Goal: Information Seeking & Learning: Compare options

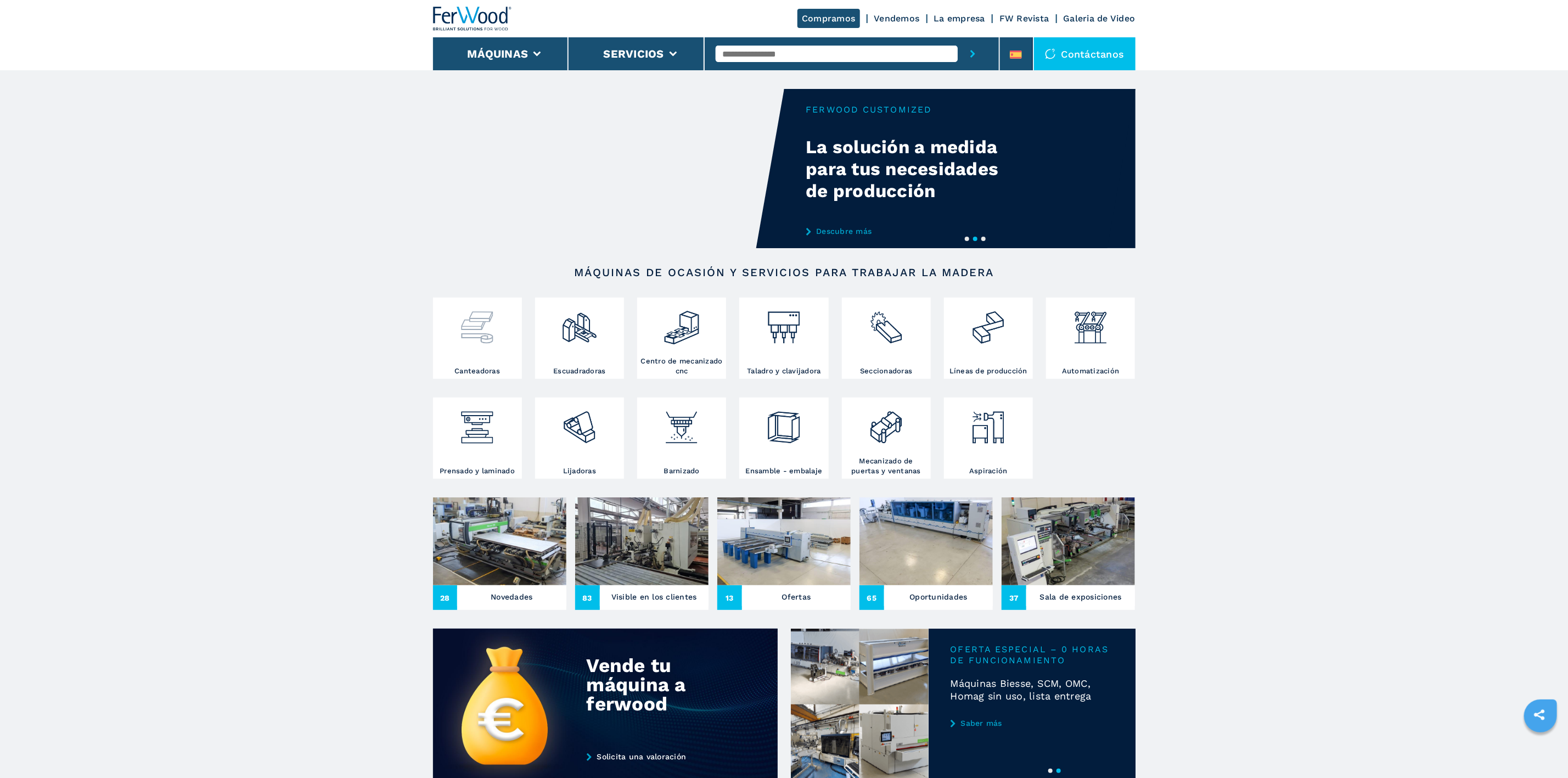
click at [487, 354] on div at bounding box center [477, 333] width 83 height 66
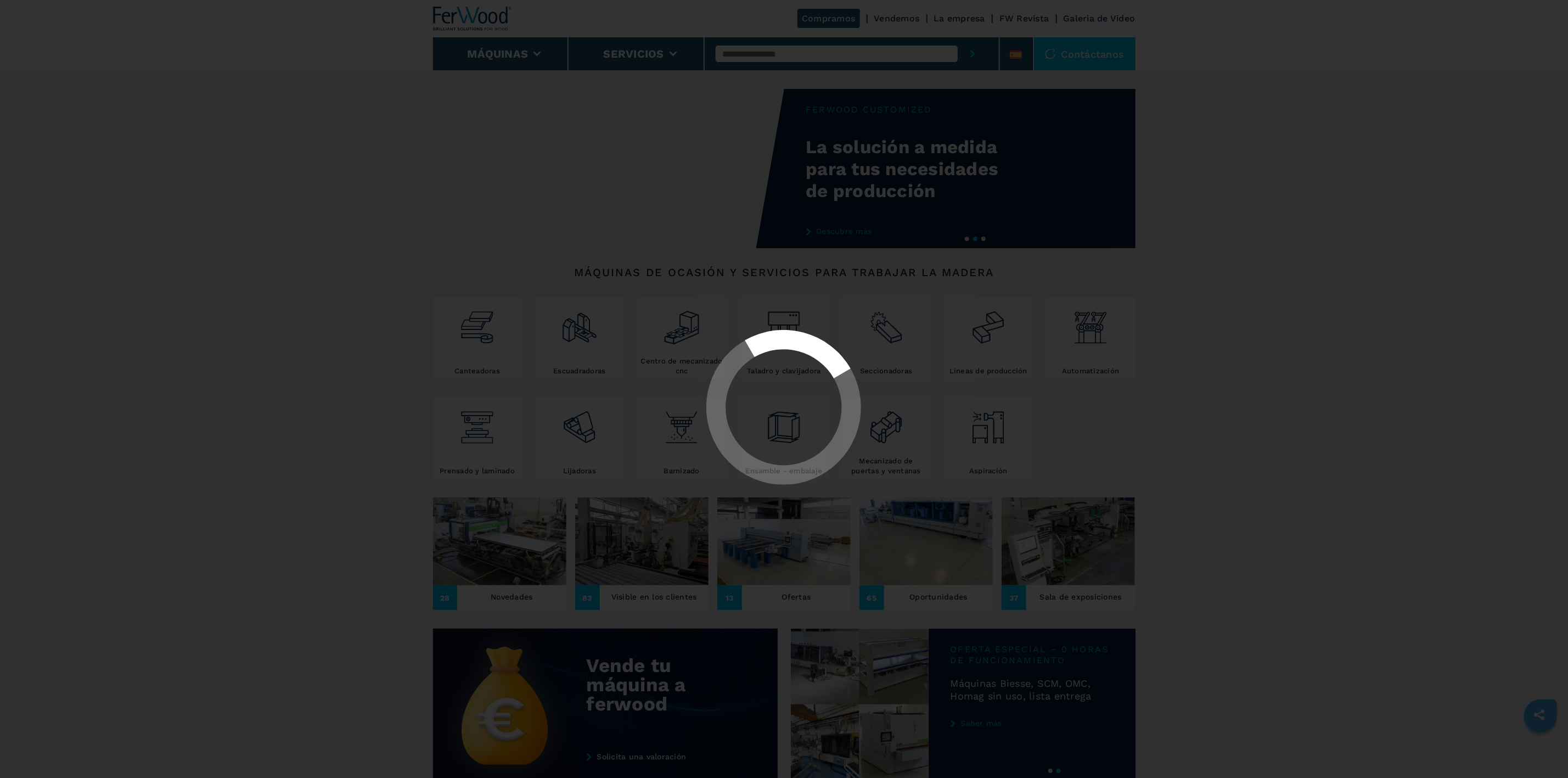
select select "**********"
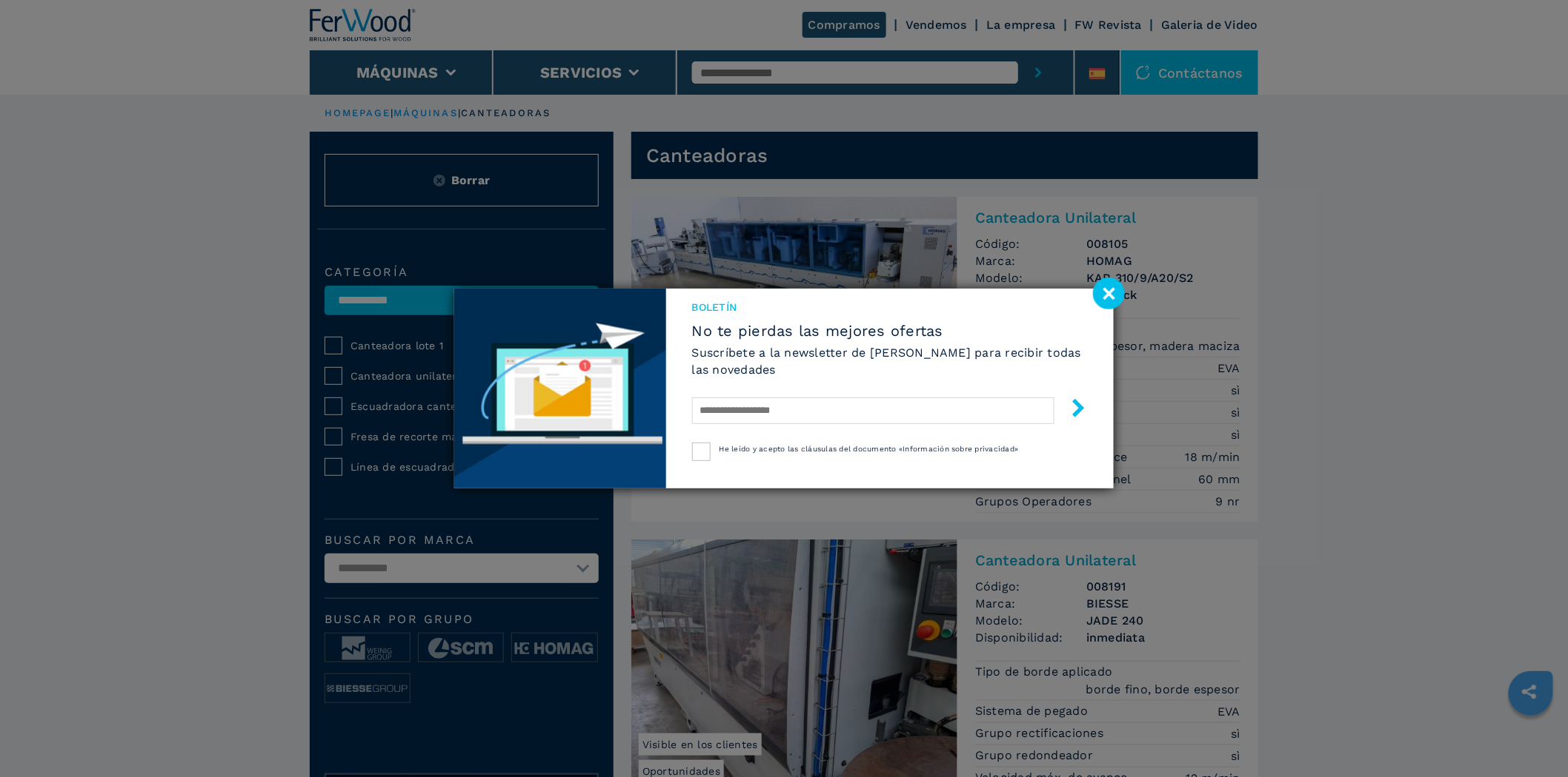
click at [1118, 293] on image at bounding box center [1109, 294] width 32 height 32
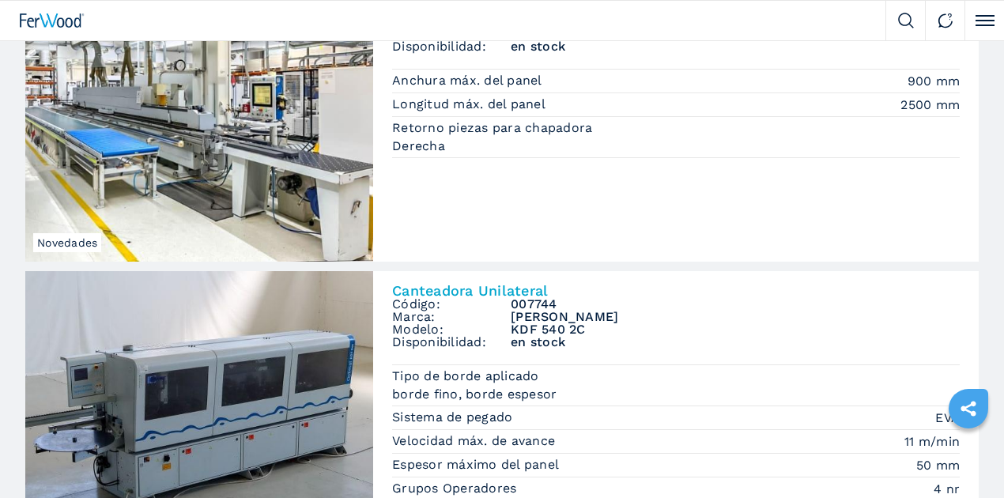
scroll to position [1730, 0]
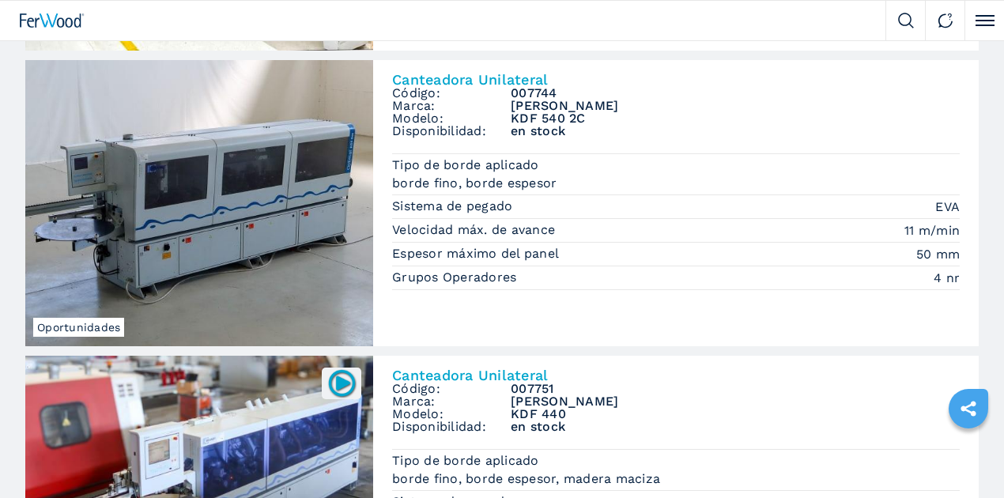
click at [0, 0] on img at bounding box center [0, 0] width 0 height 0
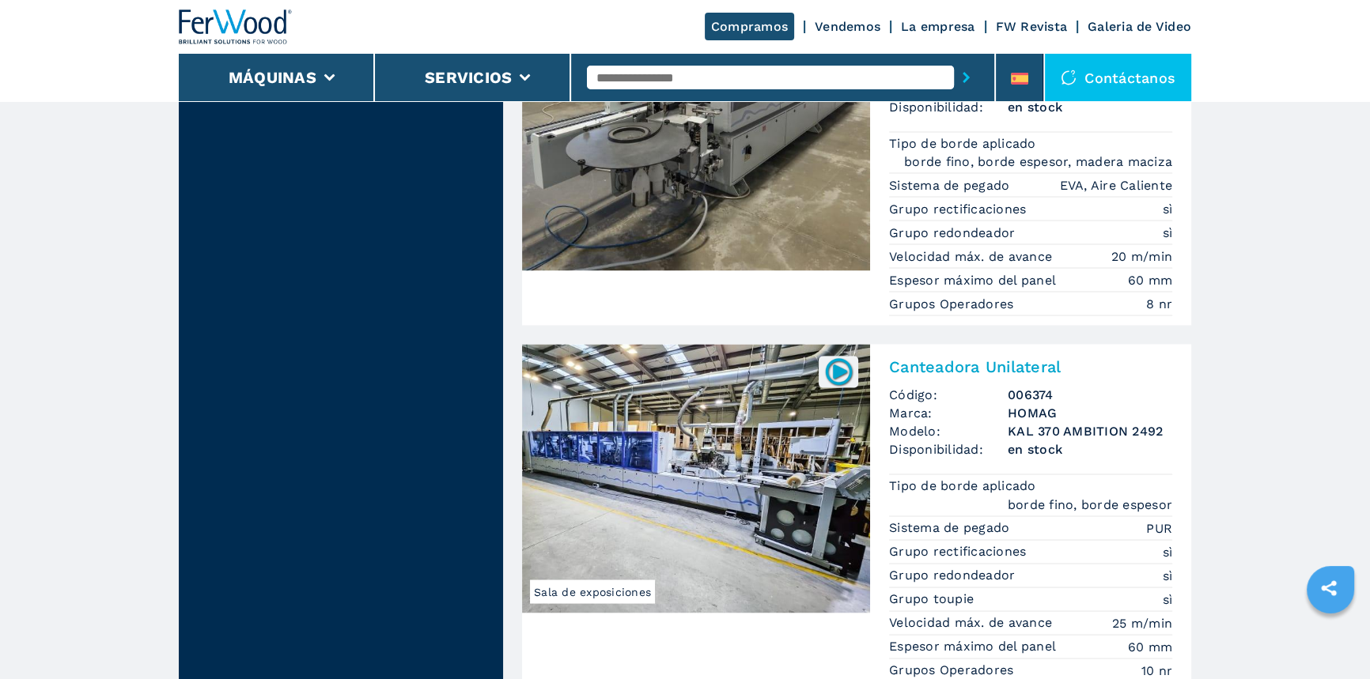
scroll to position [3883, 0]
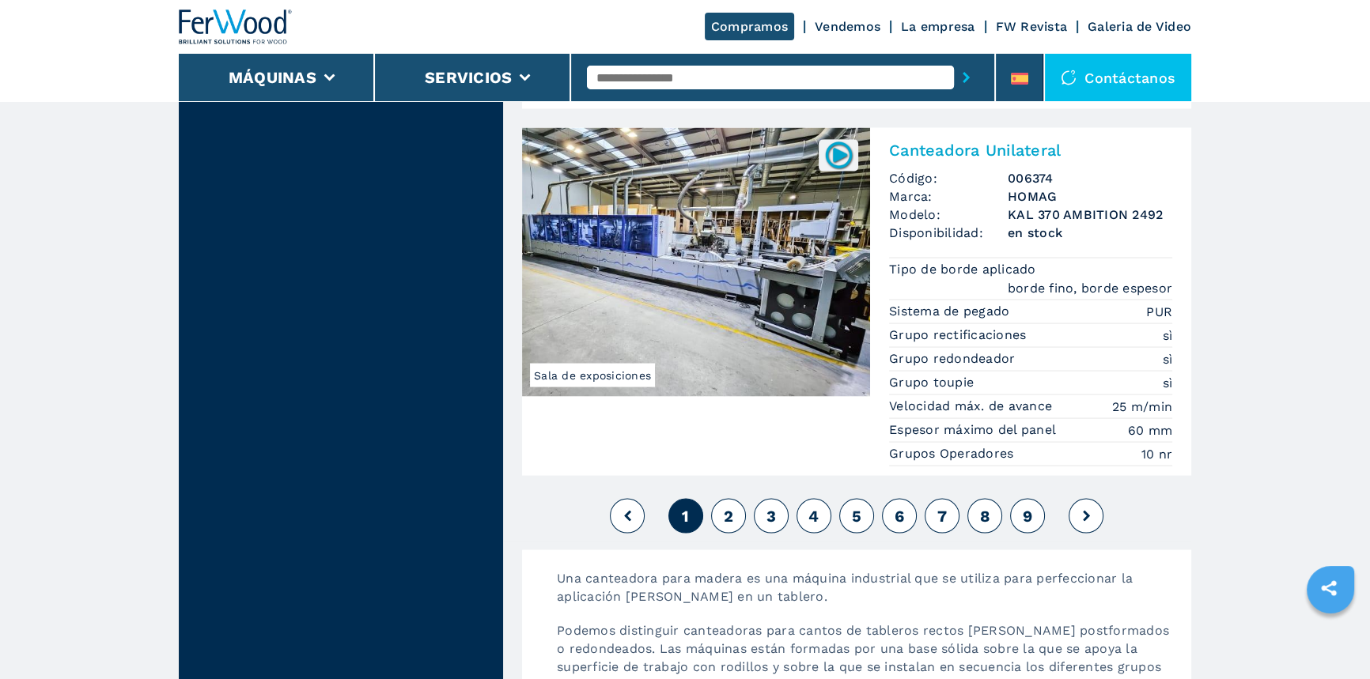
click at [729, 512] on span "2" at bounding box center [728, 516] width 9 height 19
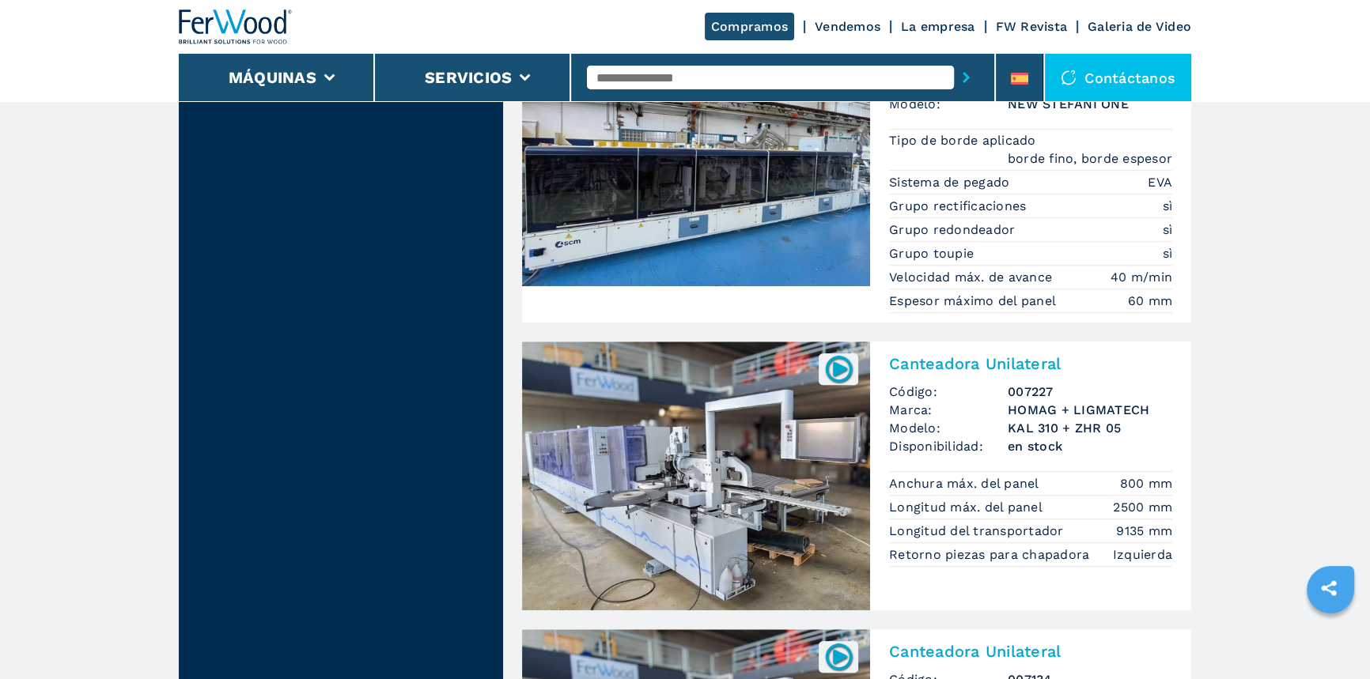
scroll to position [1653, 0]
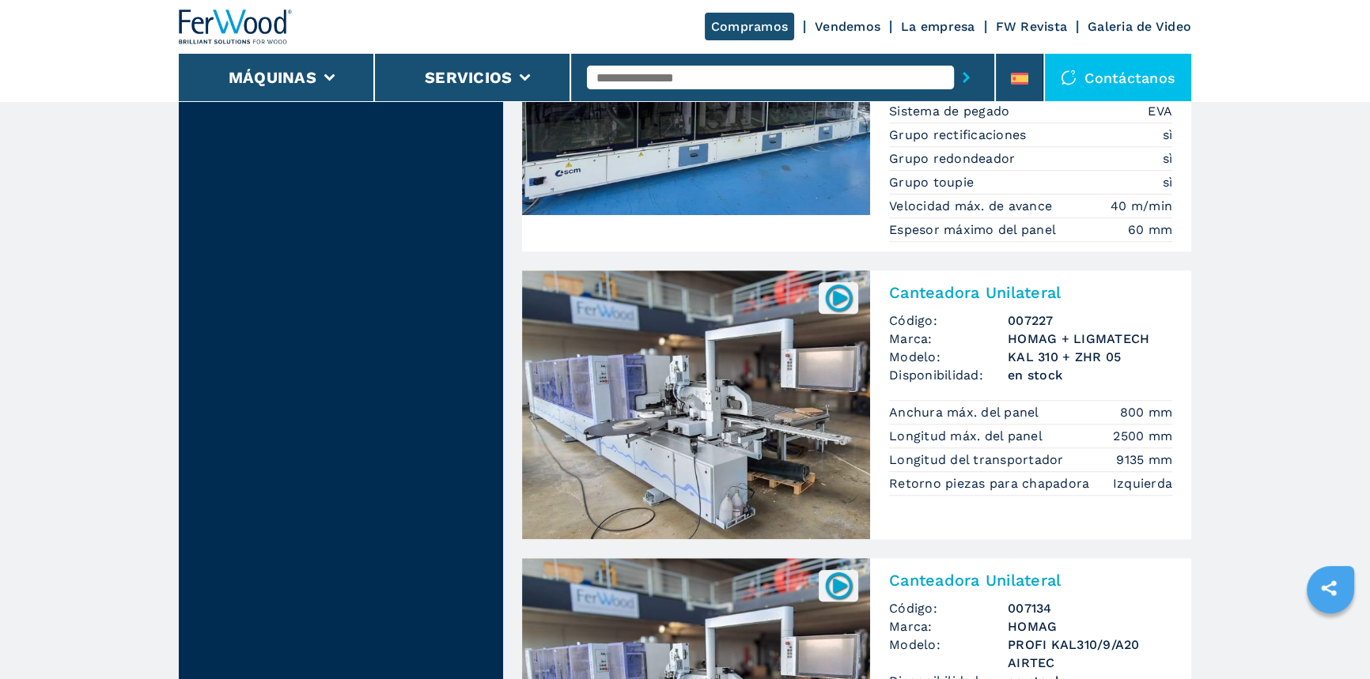
click at [747, 384] on img at bounding box center [696, 404] width 348 height 269
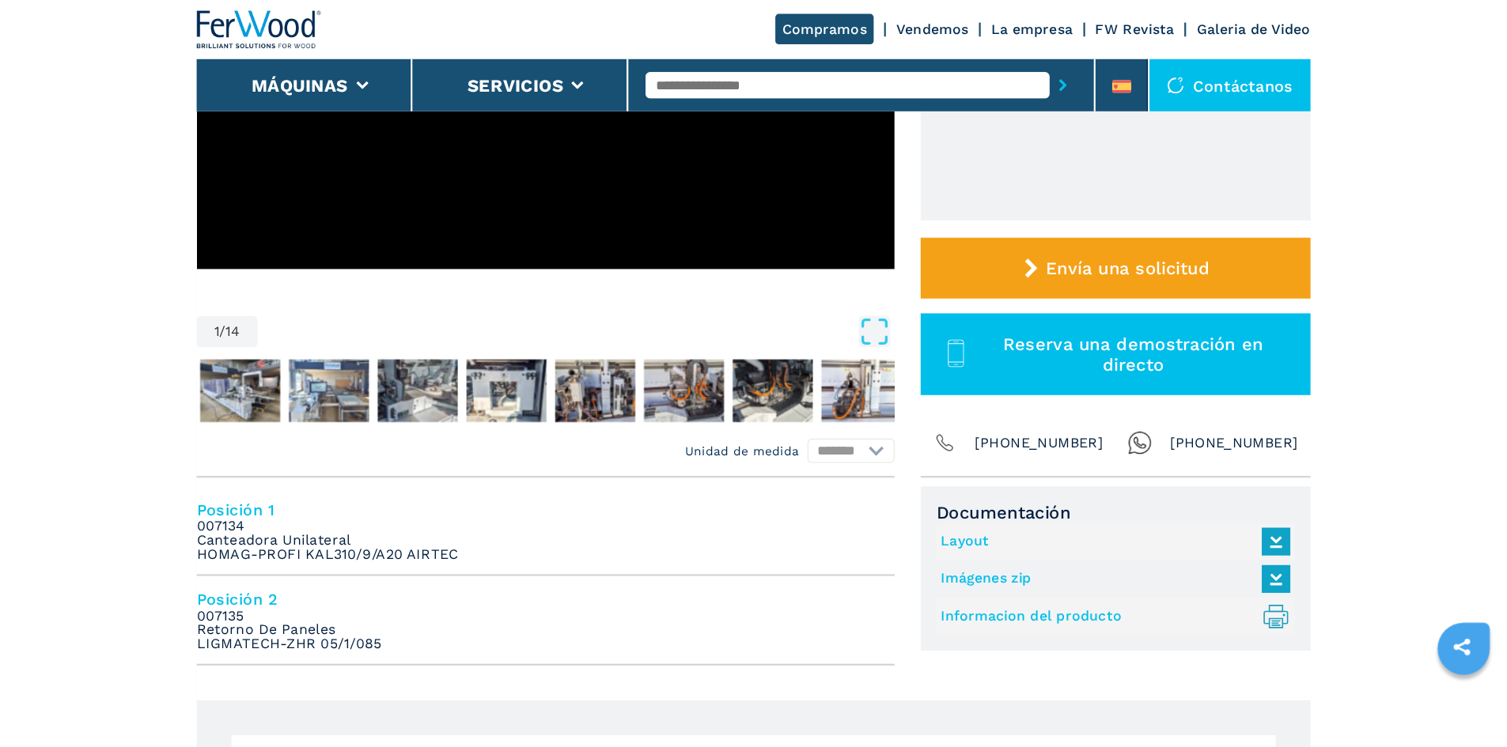
scroll to position [360, 0]
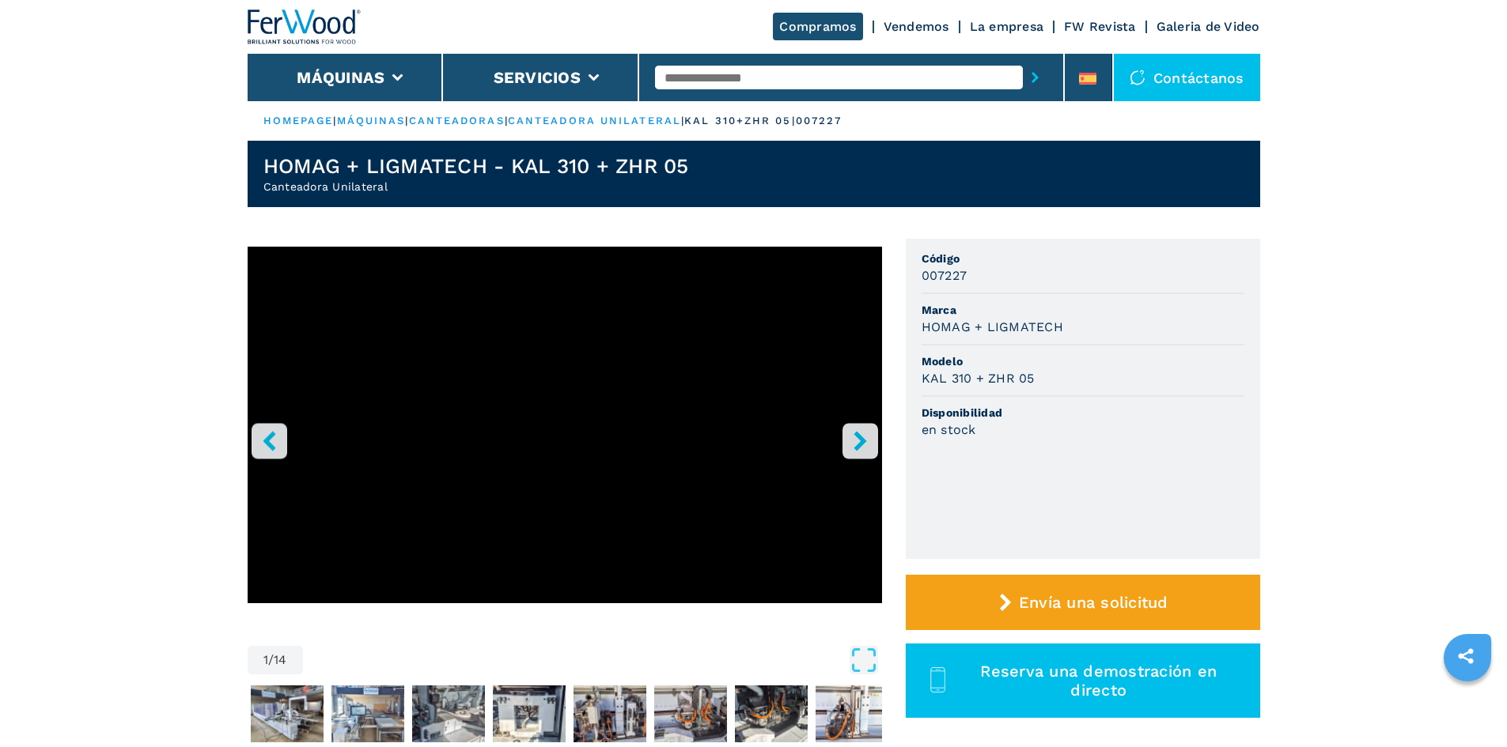
scroll to position [316, 0]
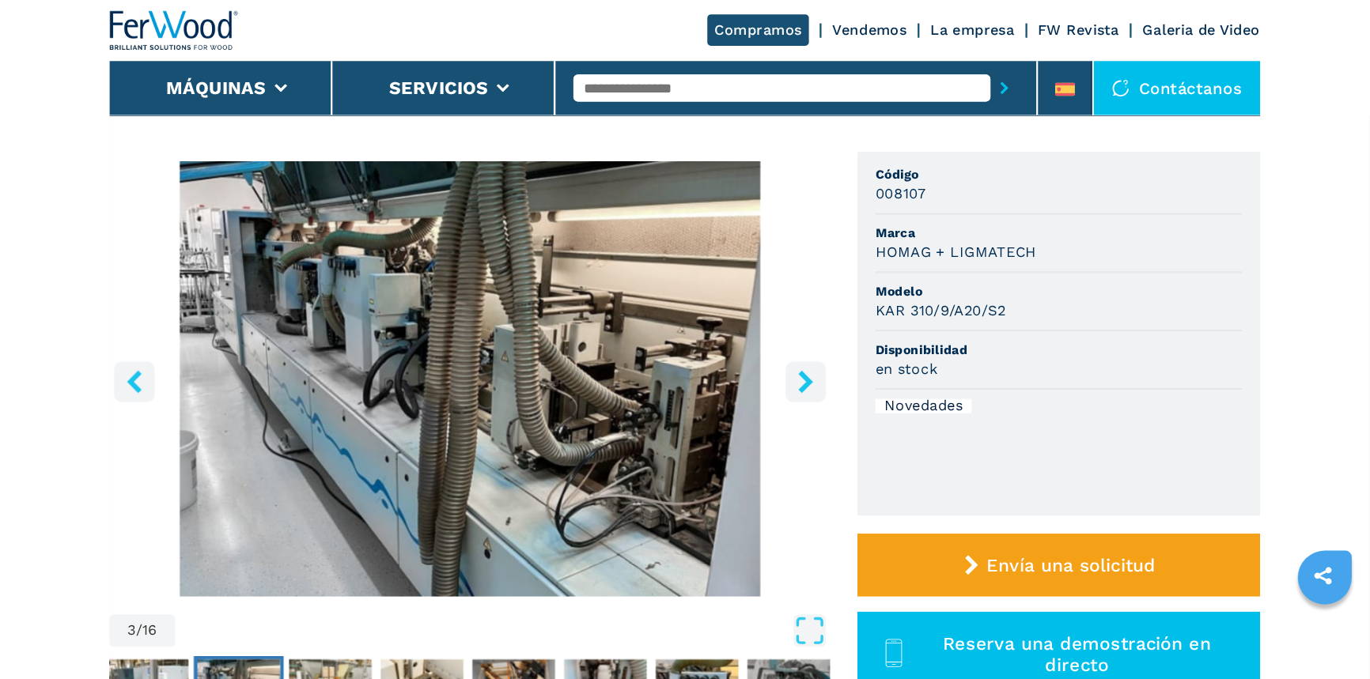
scroll to position [105, 0]
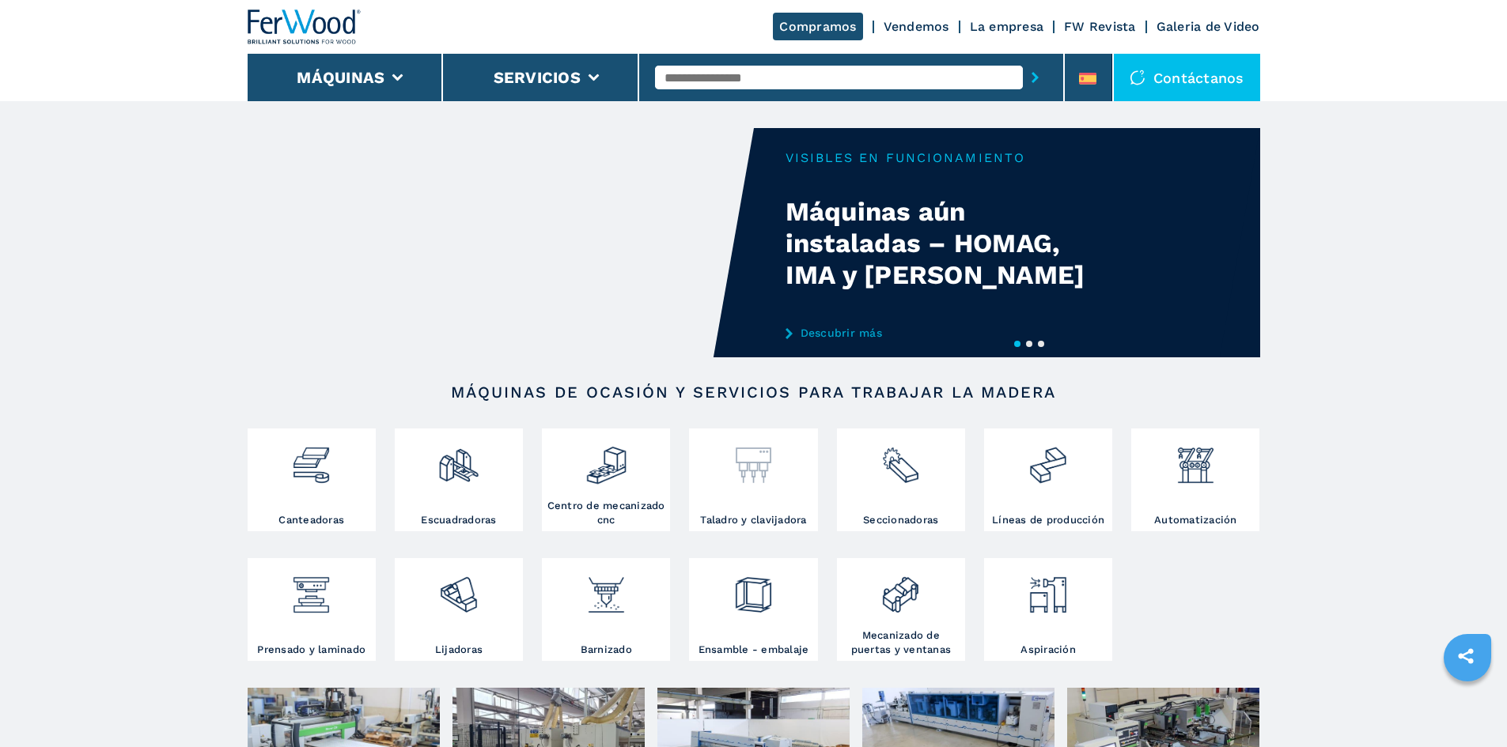
click at [740, 513] on div at bounding box center [753, 473] width 120 height 81
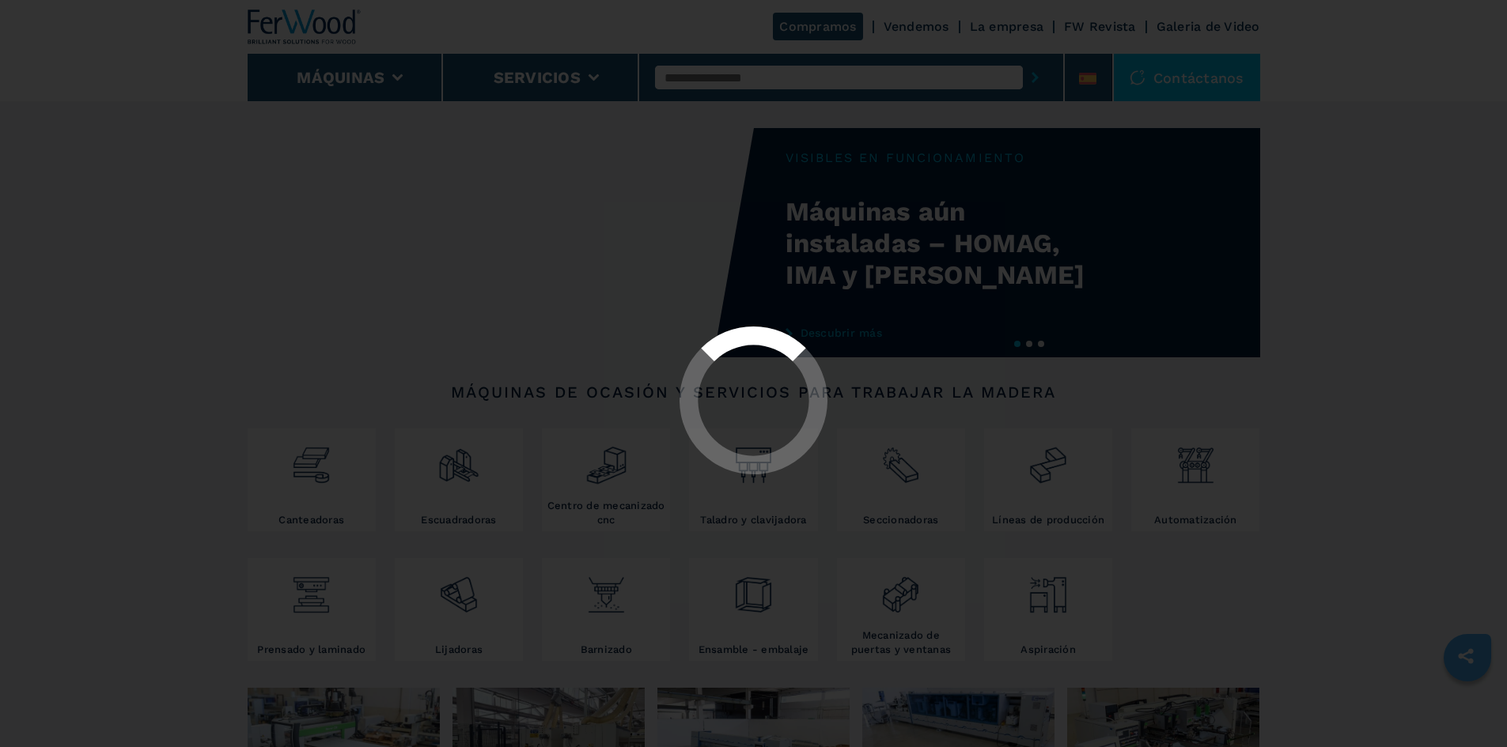
select select "**********"
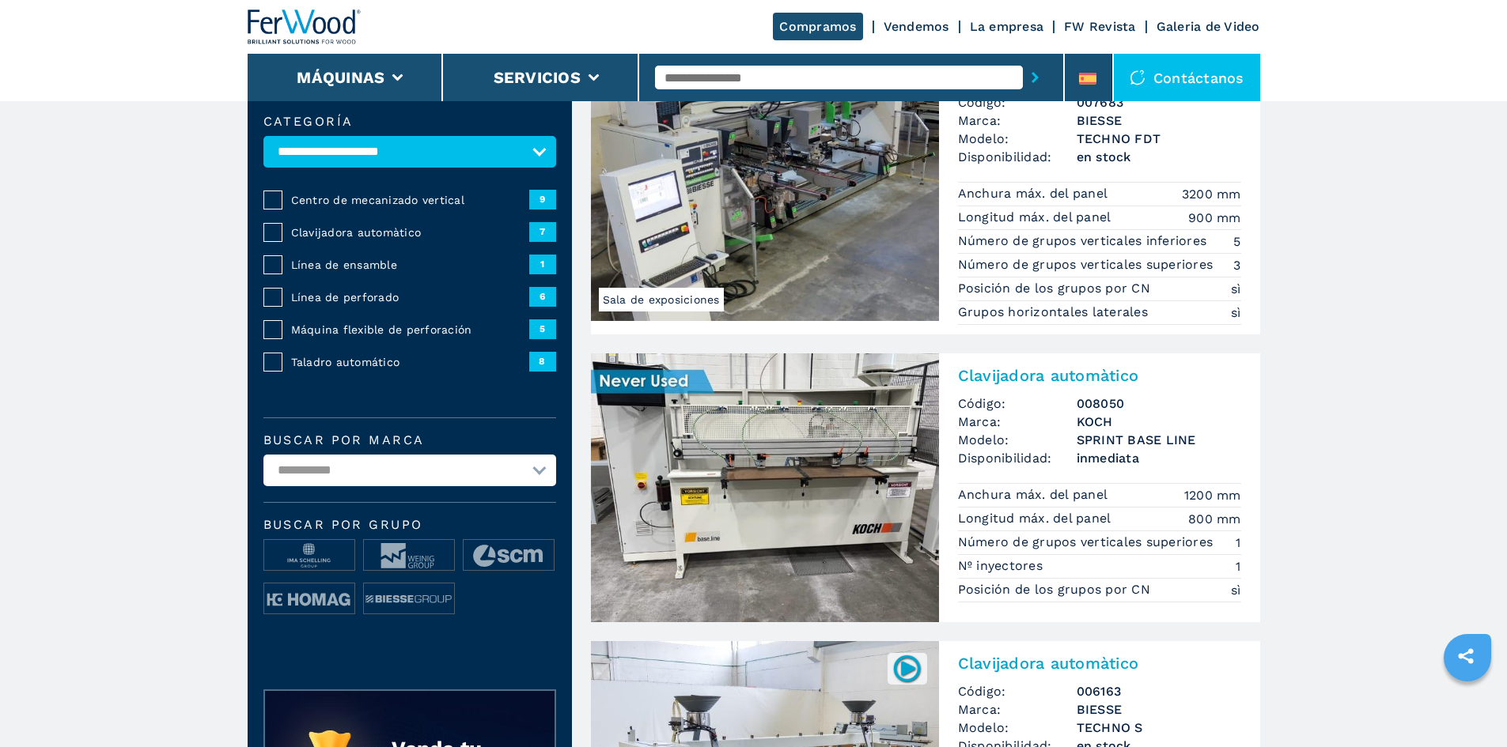
scroll to position [316, 0]
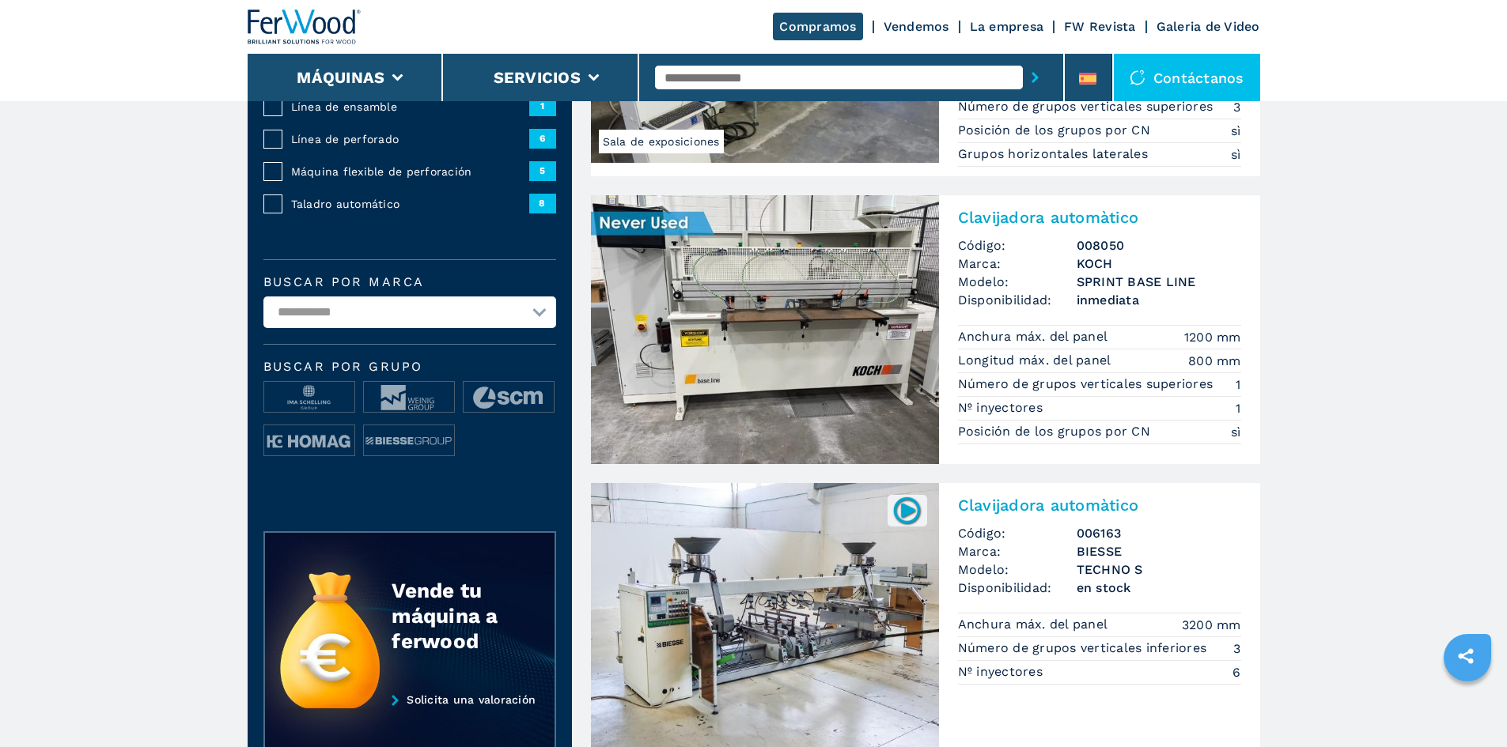
click at [740, 346] on img at bounding box center [765, 329] width 348 height 269
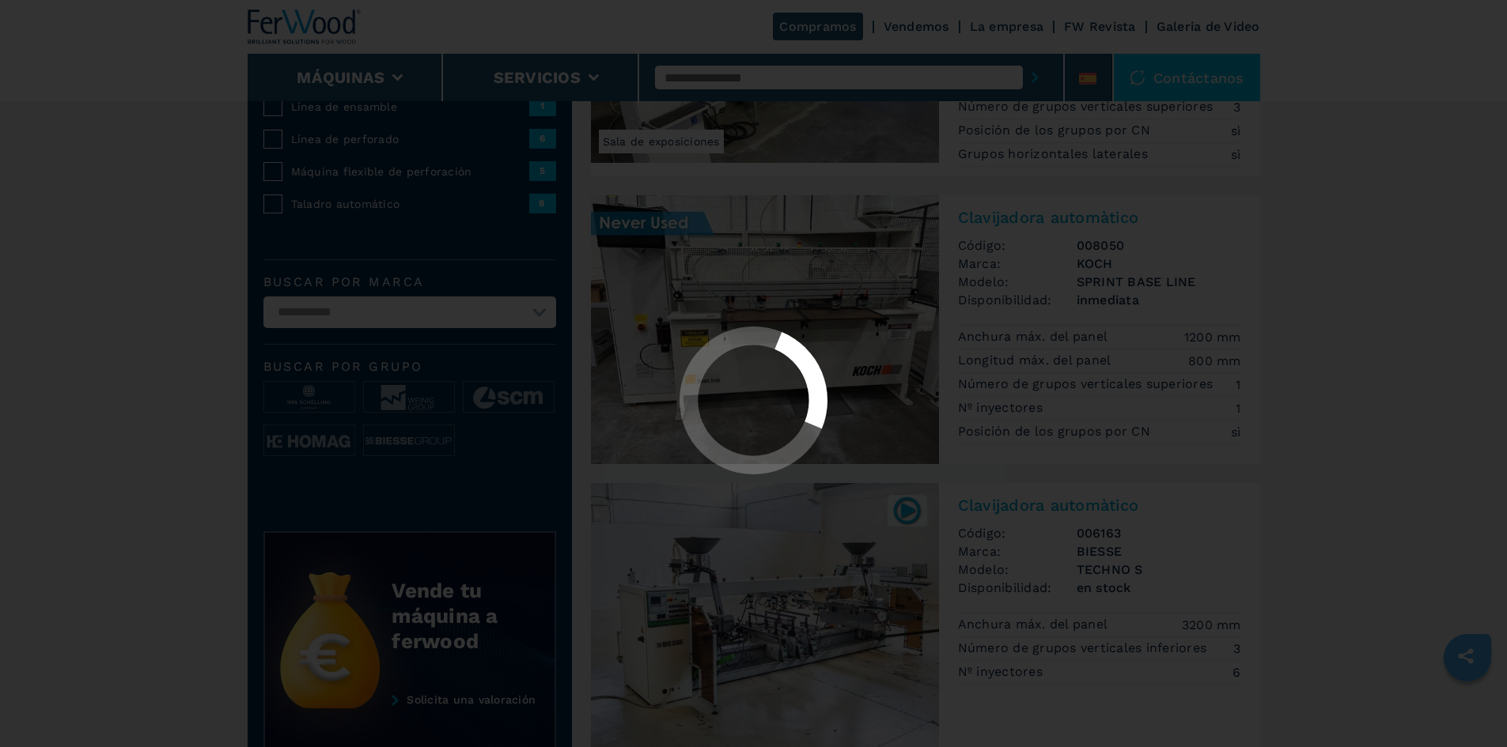
scroll to position [0, 0]
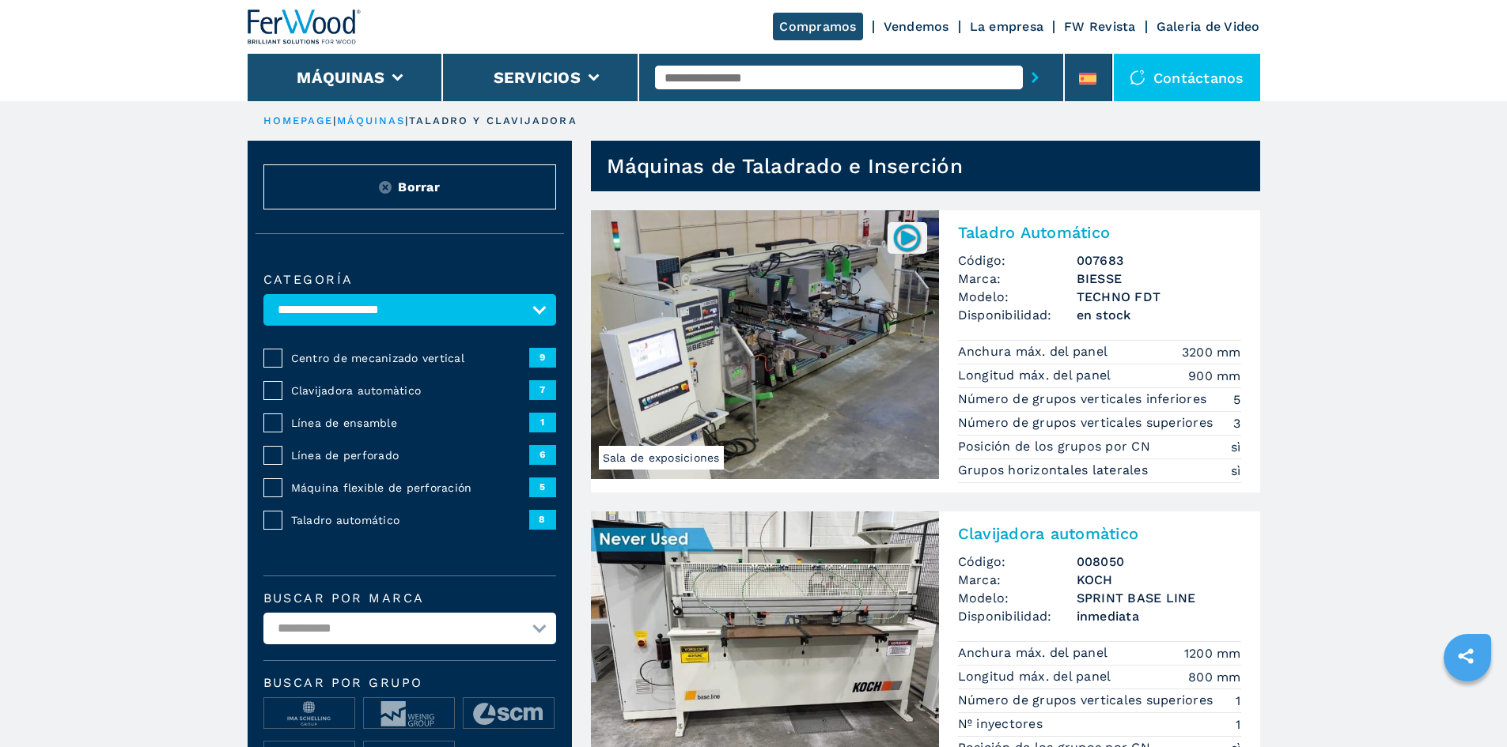
click at [786, 341] on img at bounding box center [765, 344] width 348 height 269
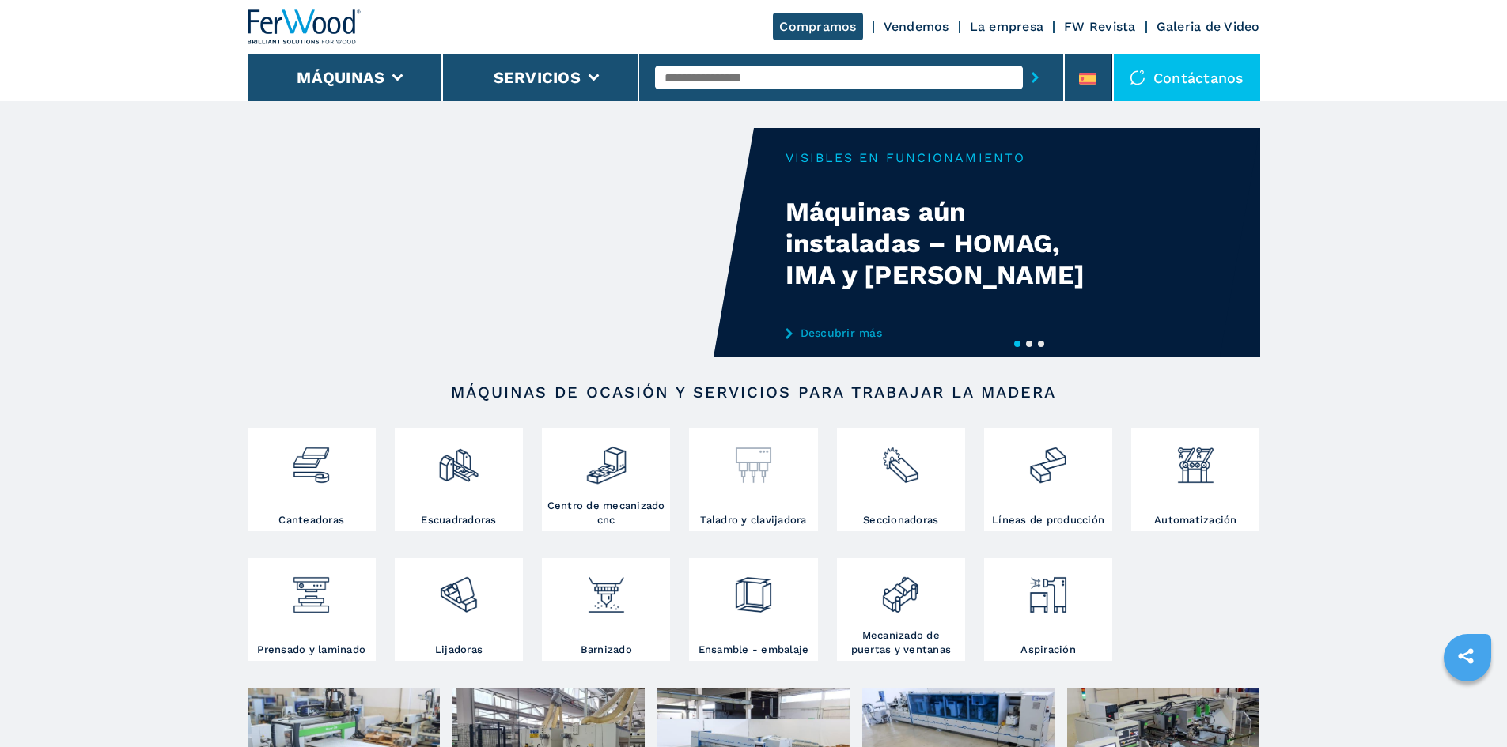
click at [759, 513] on div at bounding box center [753, 473] width 120 height 81
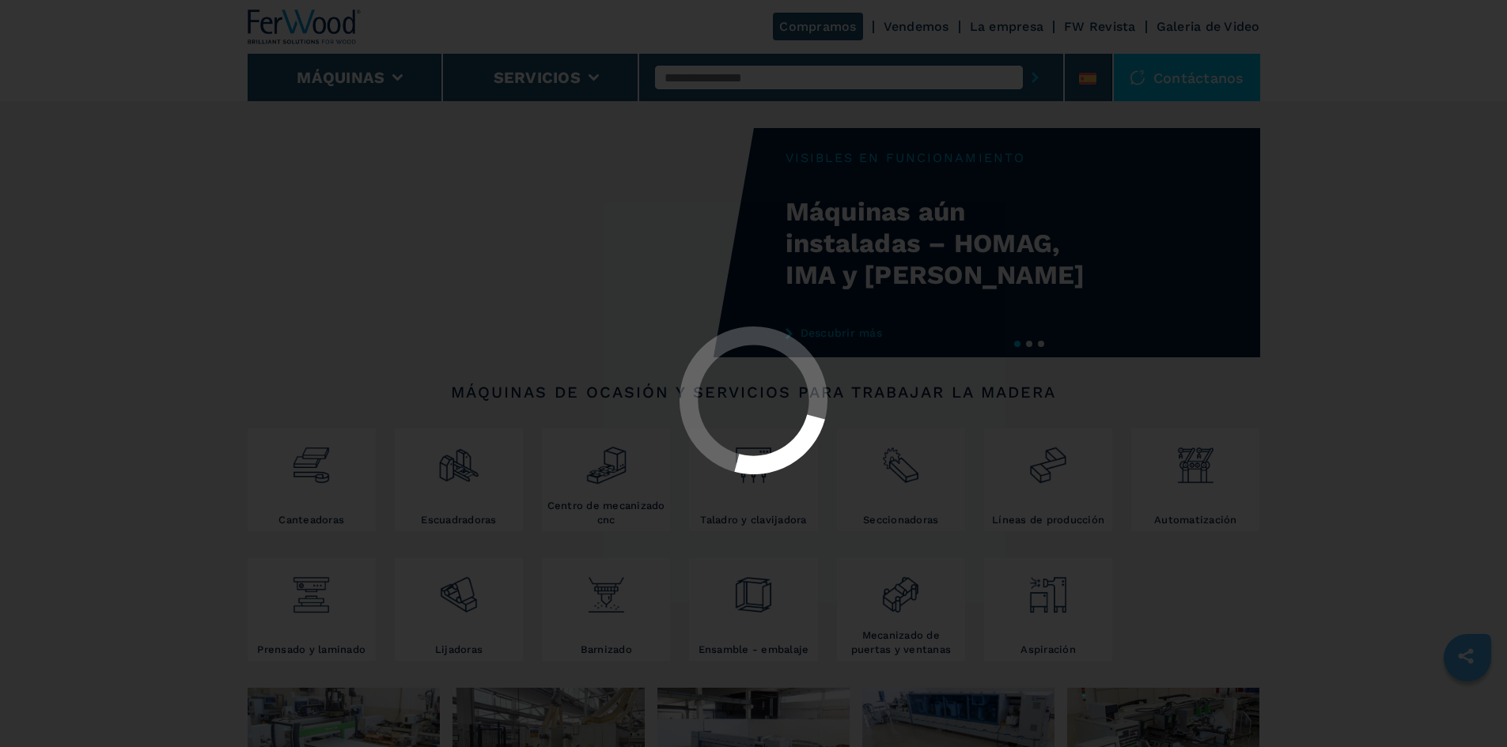
select select "**********"
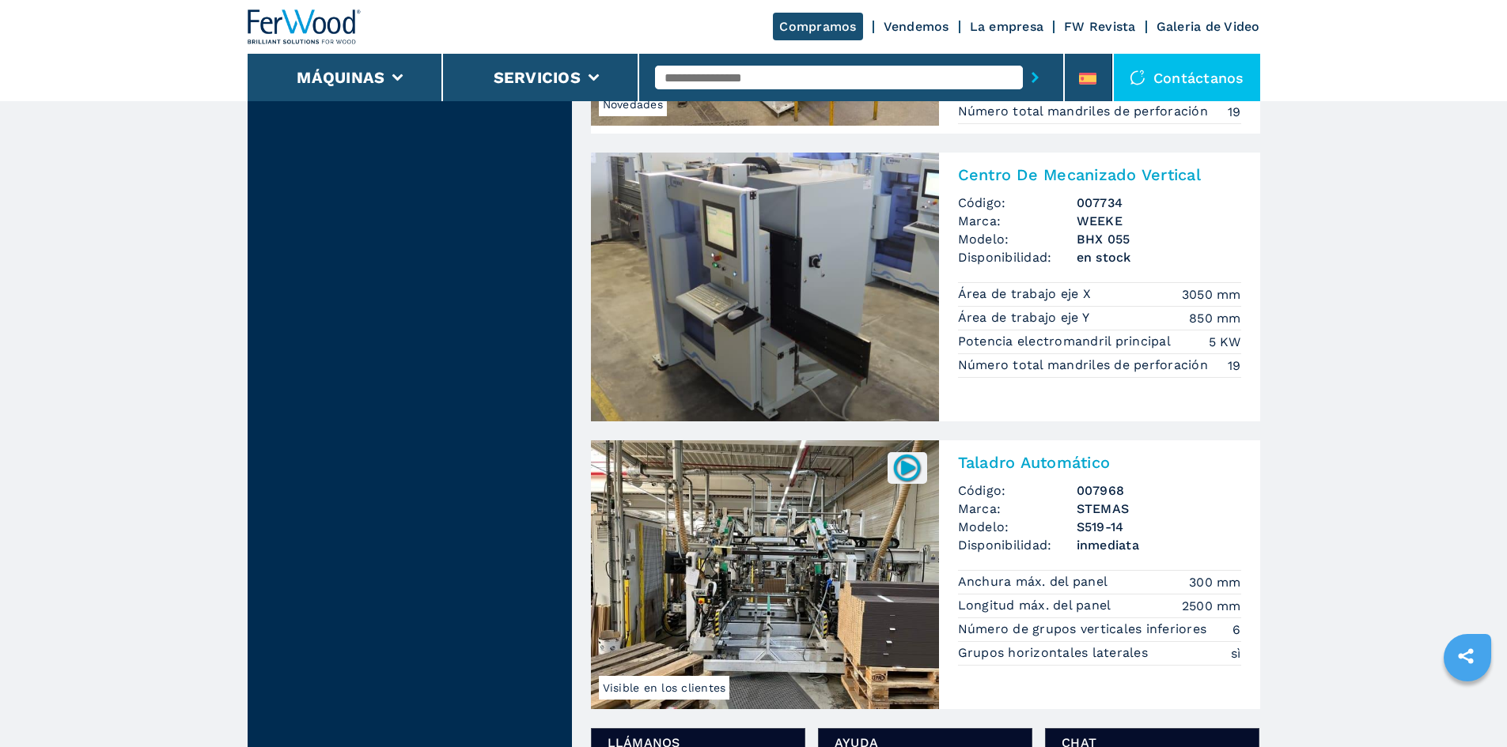
scroll to position [2136, 0]
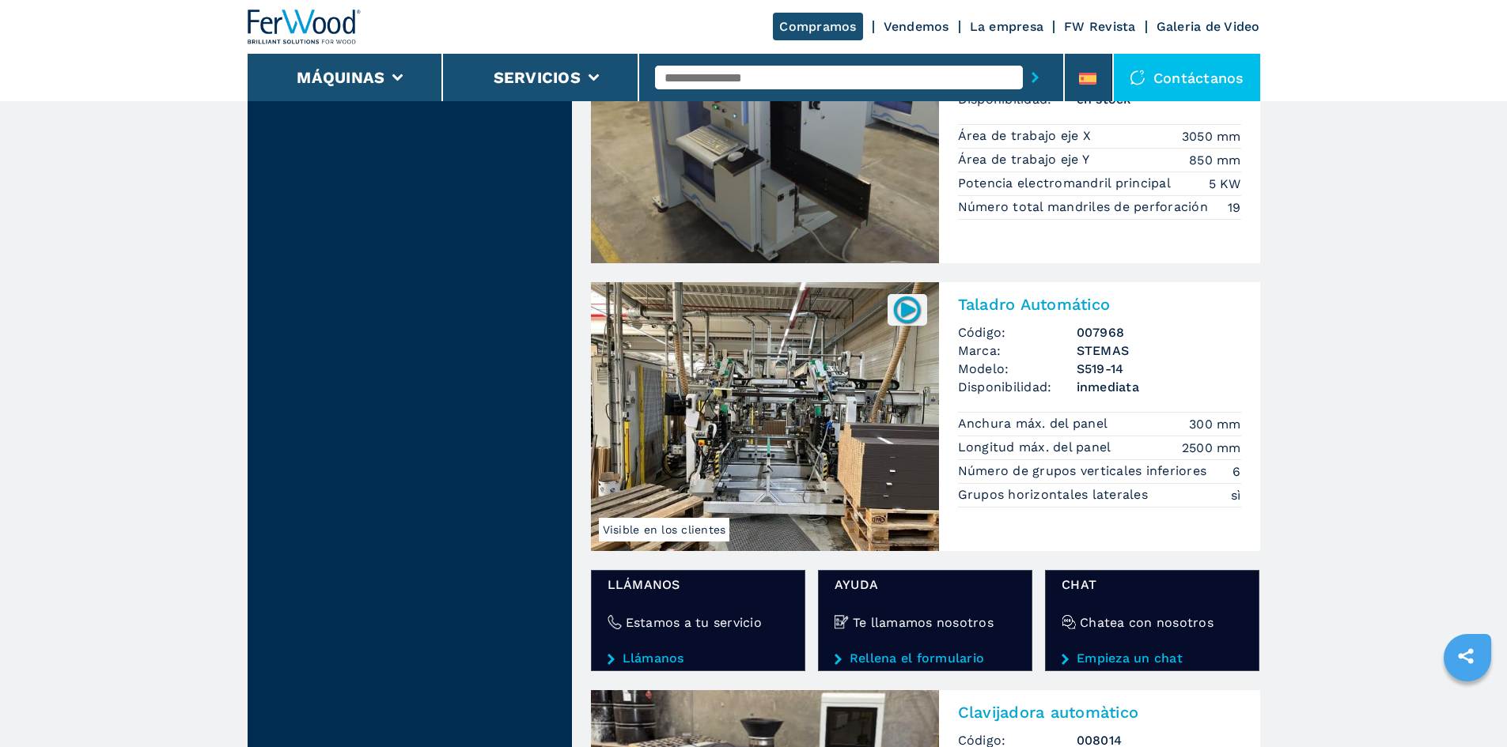
click at [900, 312] on img at bounding box center [906, 309] width 31 height 31
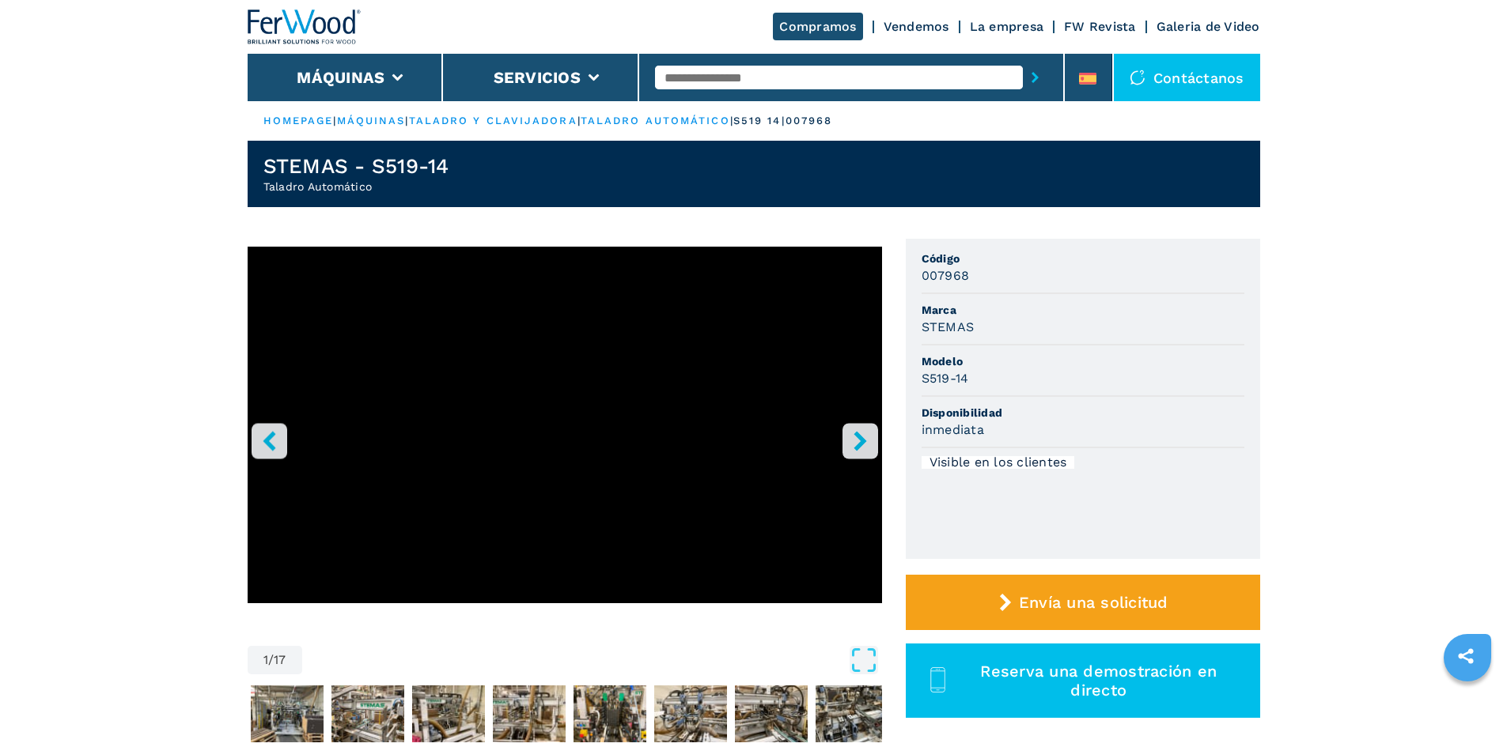
scroll to position [158, 0]
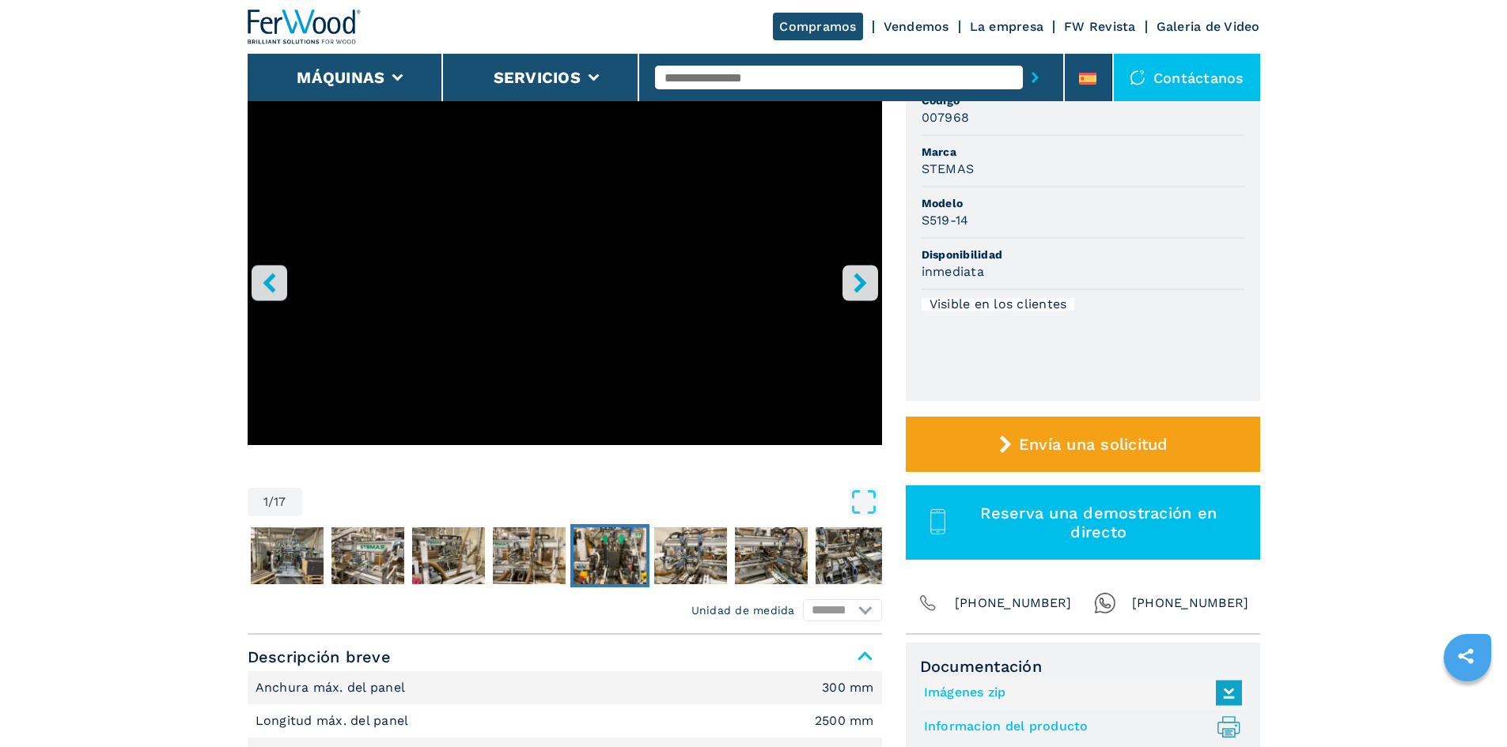
click at [634, 557] on img "Go to Slide 6" at bounding box center [609, 556] width 73 height 57
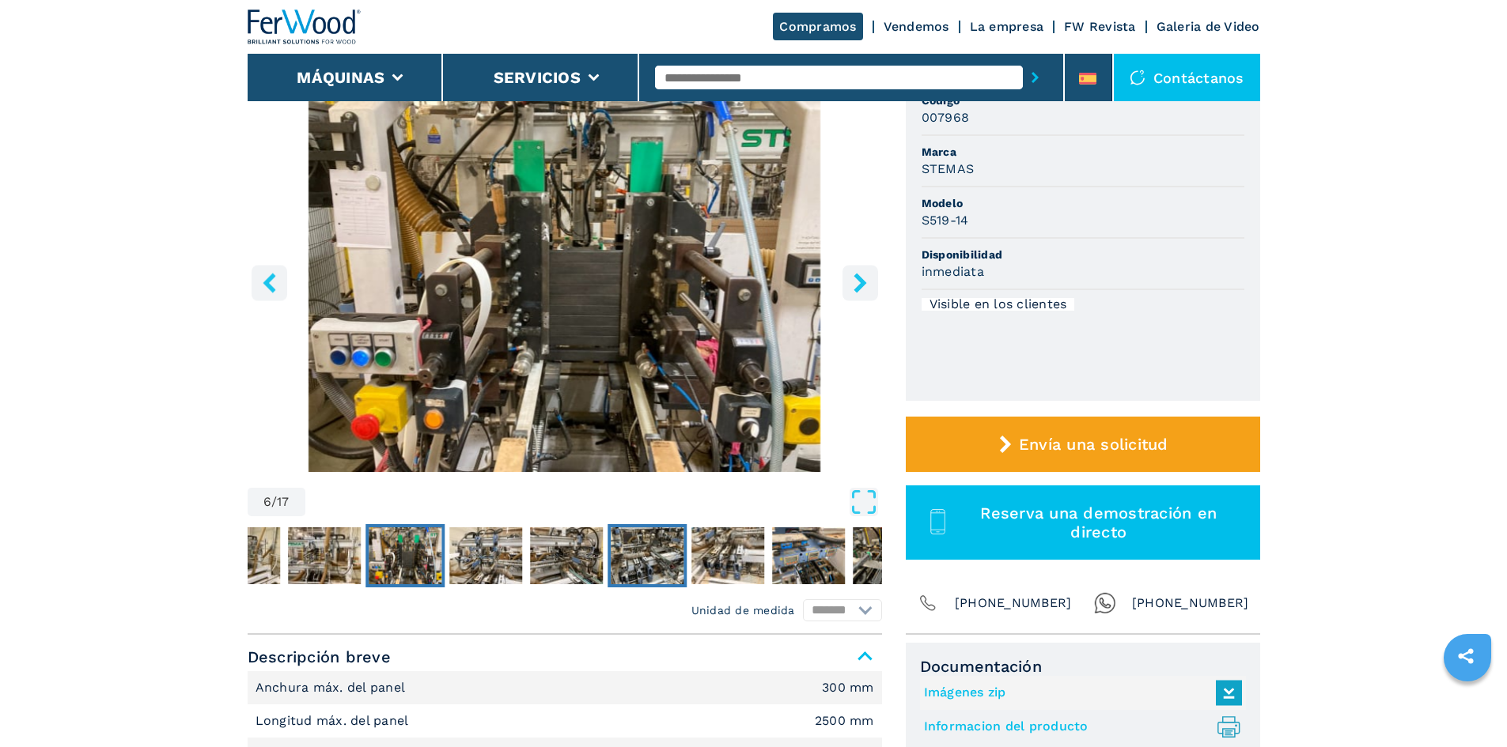
click at [643, 557] on img "Go to Slide 9" at bounding box center [647, 556] width 73 height 57
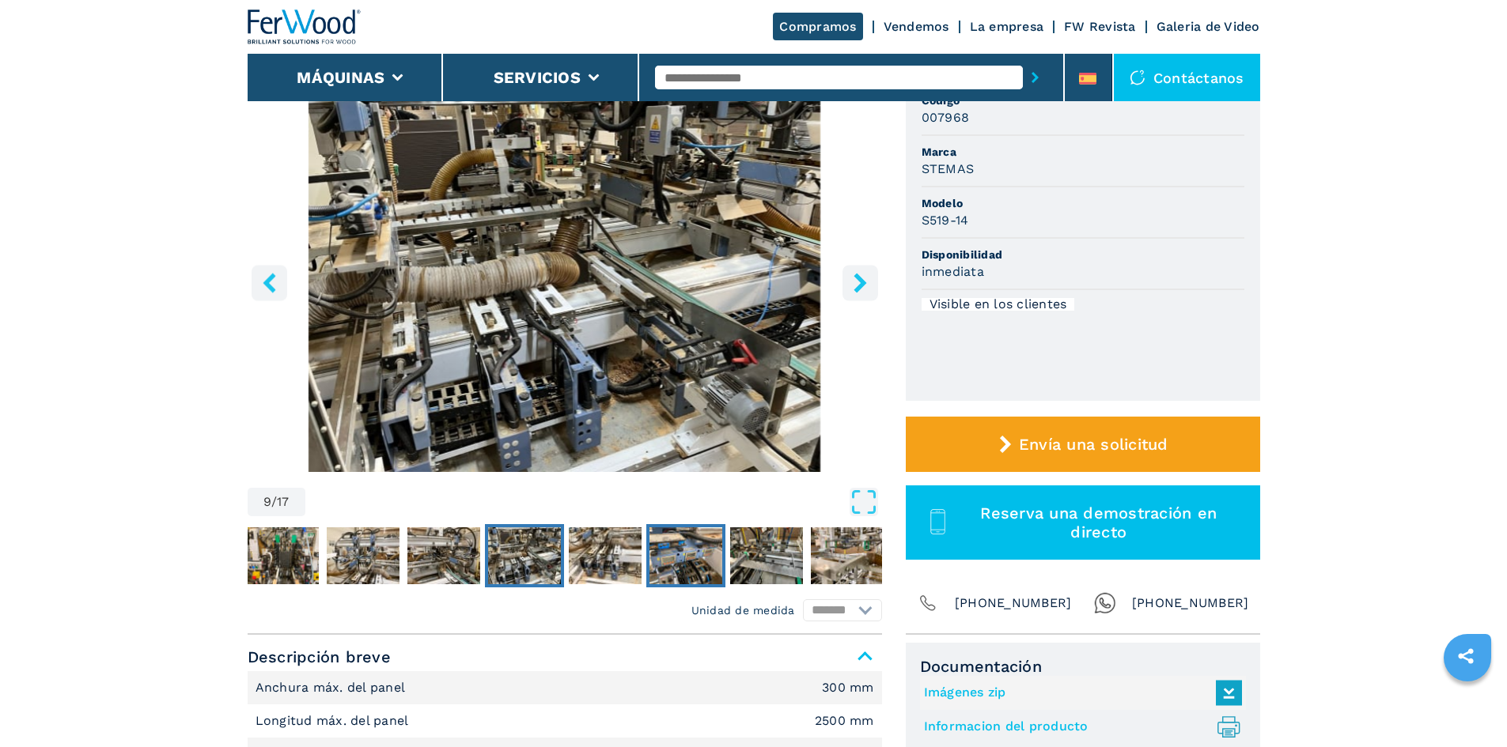
click at [684, 553] on img "Go to Slide 11" at bounding box center [685, 556] width 73 height 57
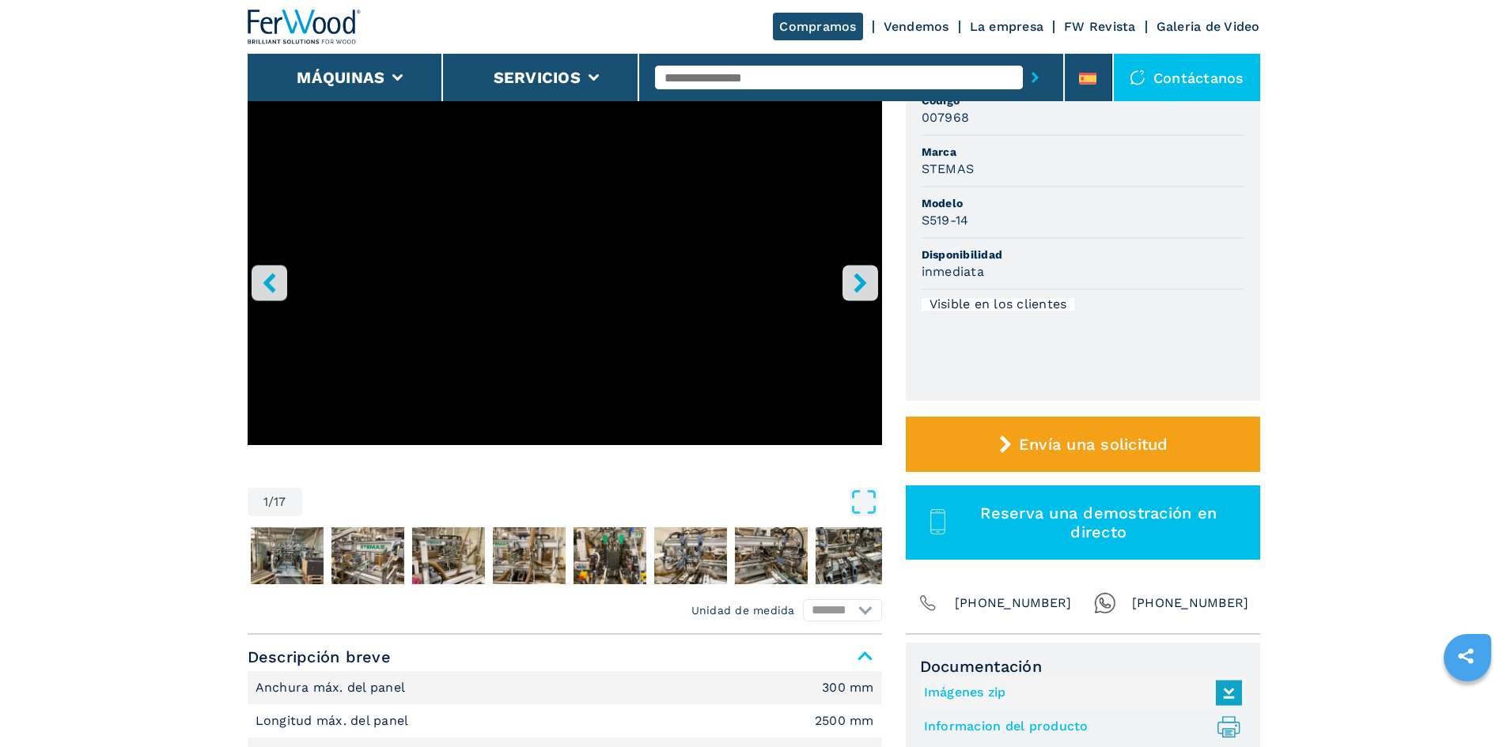
select select "**********"
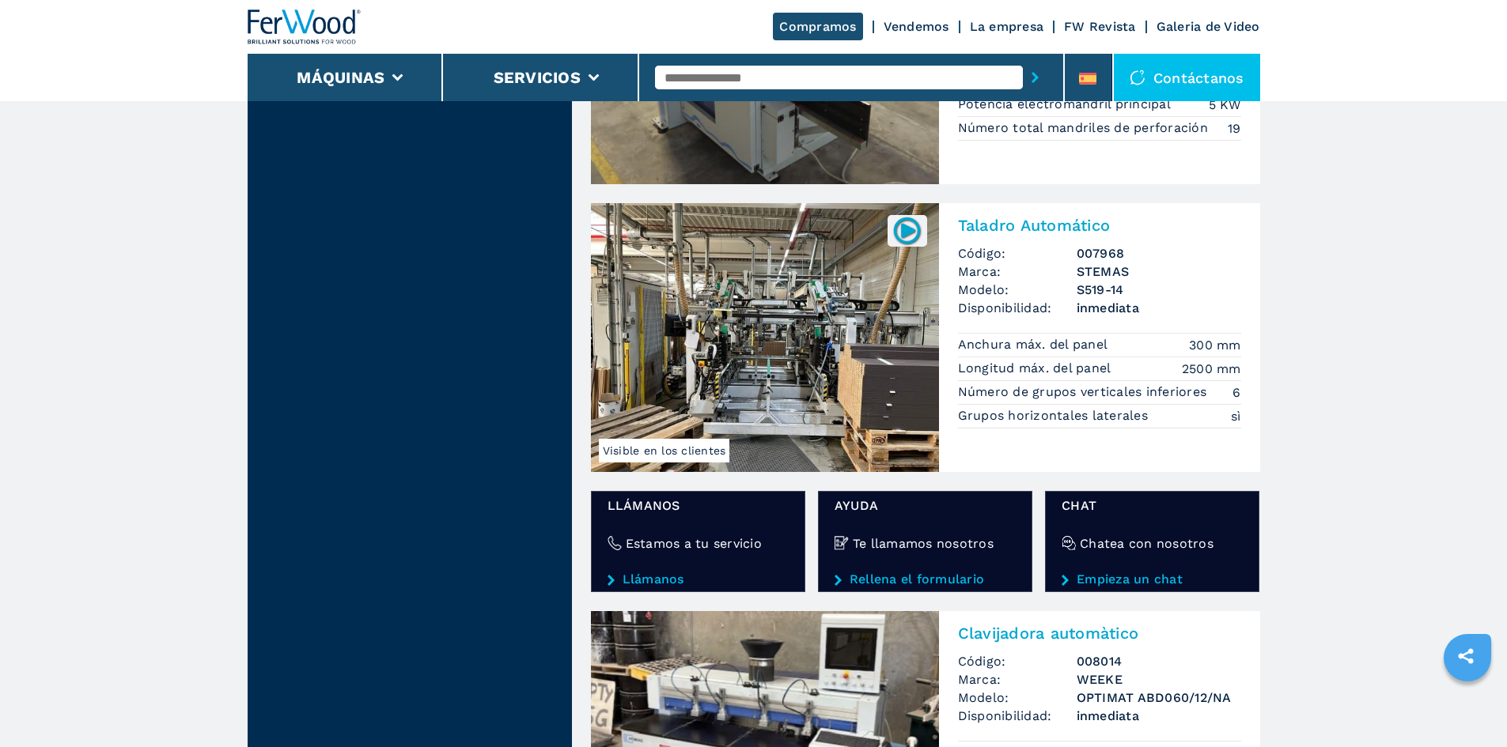
scroll to position [2531, 0]
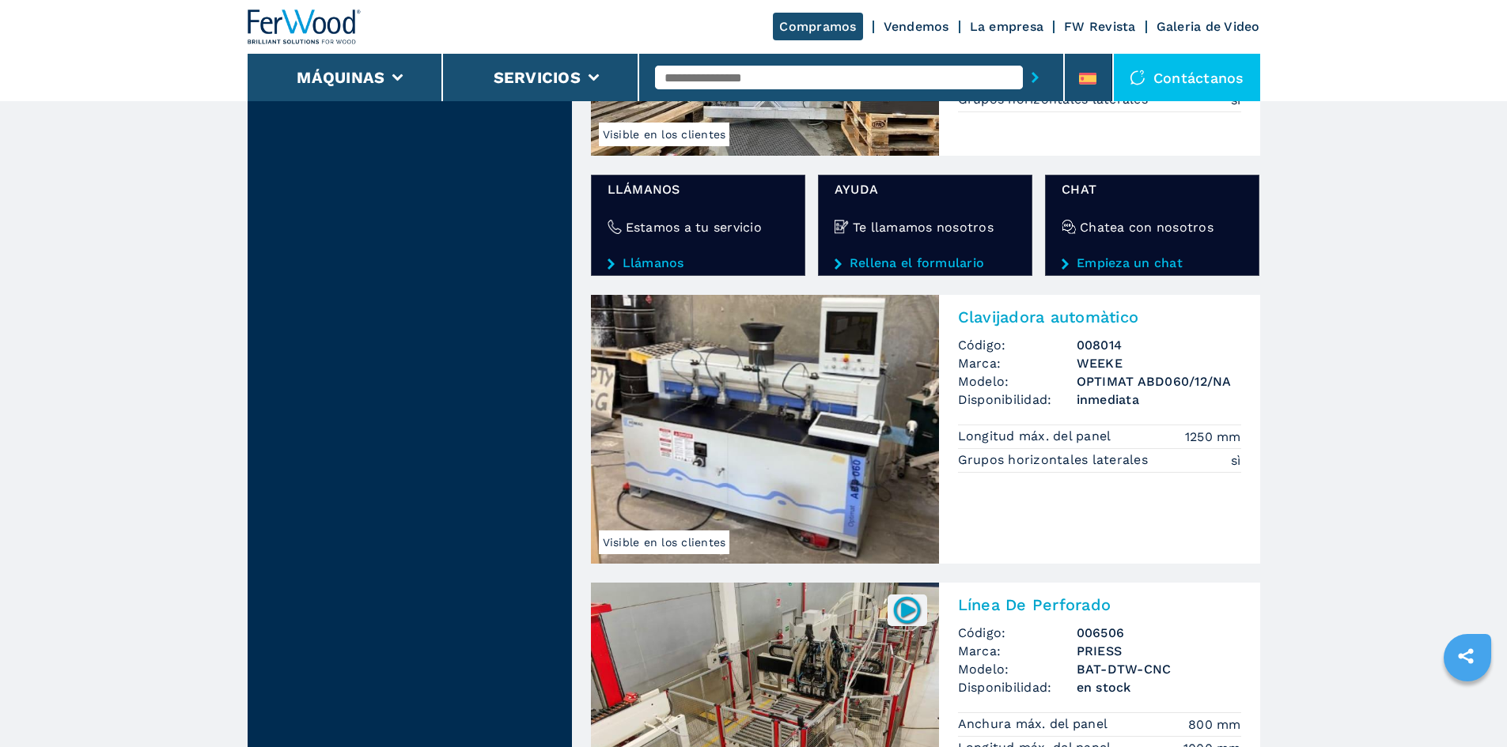
click at [834, 466] on img at bounding box center [765, 429] width 348 height 269
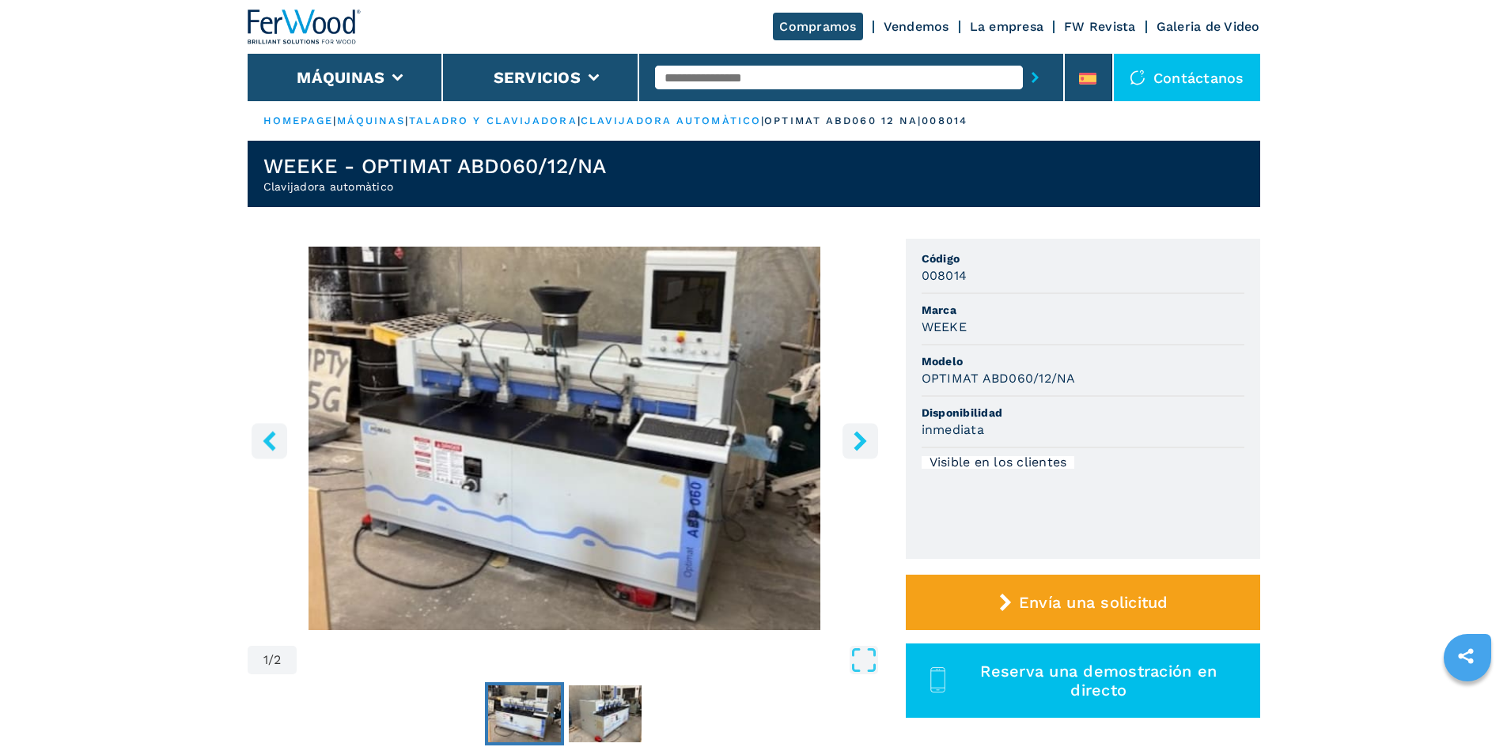
click at [867, 441] on icon "right-button" at bounding box center [860, 441] width 20 height 20
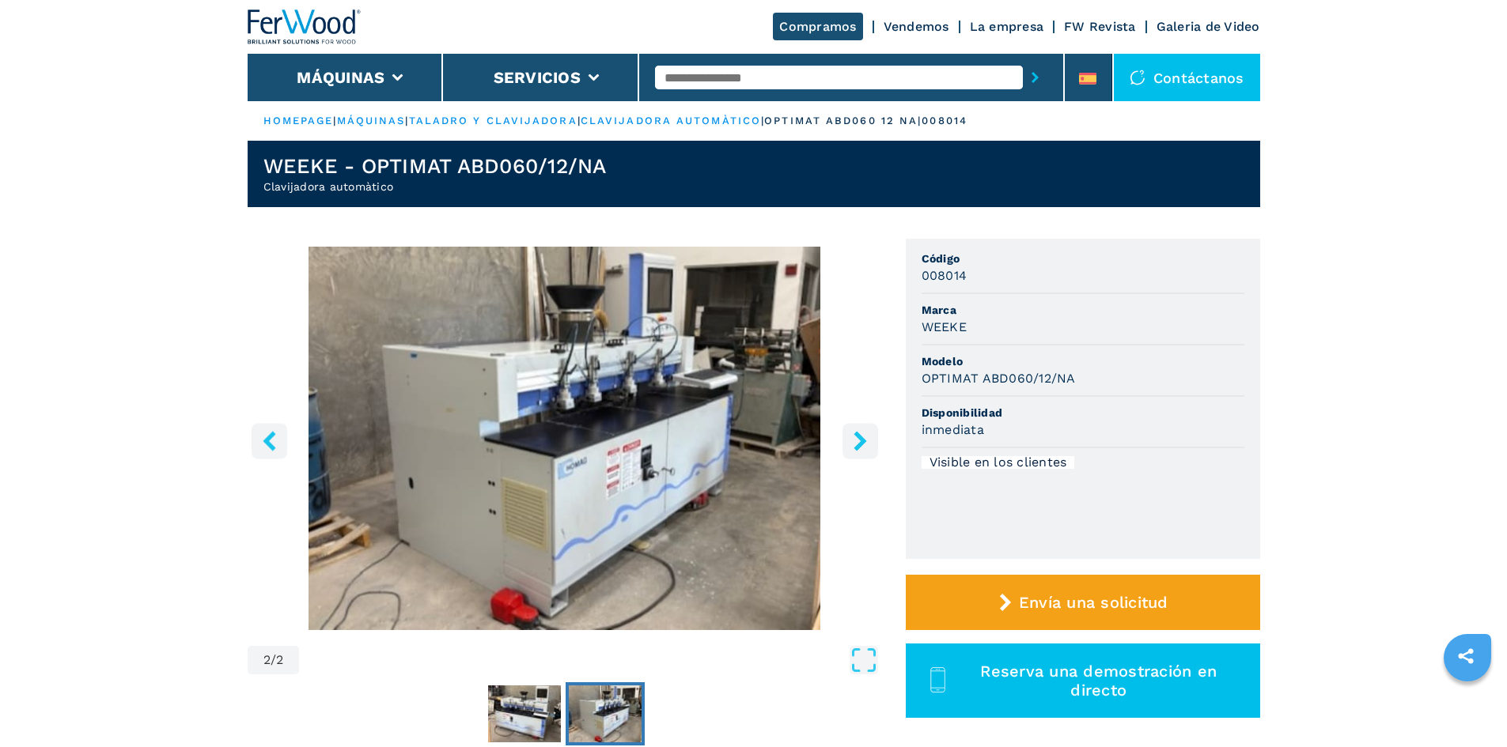
click at [867, 441] on icon "right-button" at bounding box center [860, 441] width 20 height 20
click at [862, 441] on icon "right-button" at bounding box center [859, 441] width 13 height 20
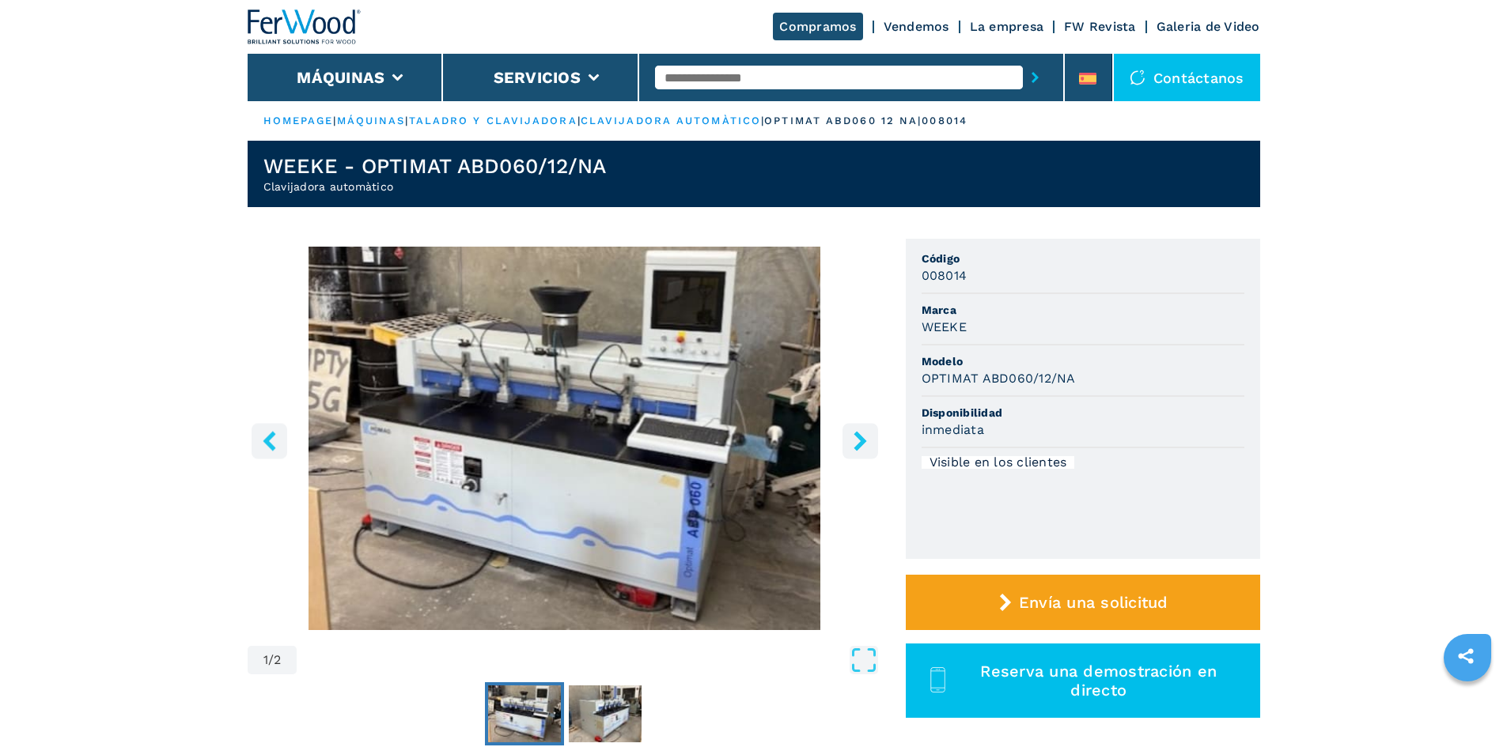
click at [850, 443] on icon "right-button" at bounding box center [860, 441] width 20 height 20
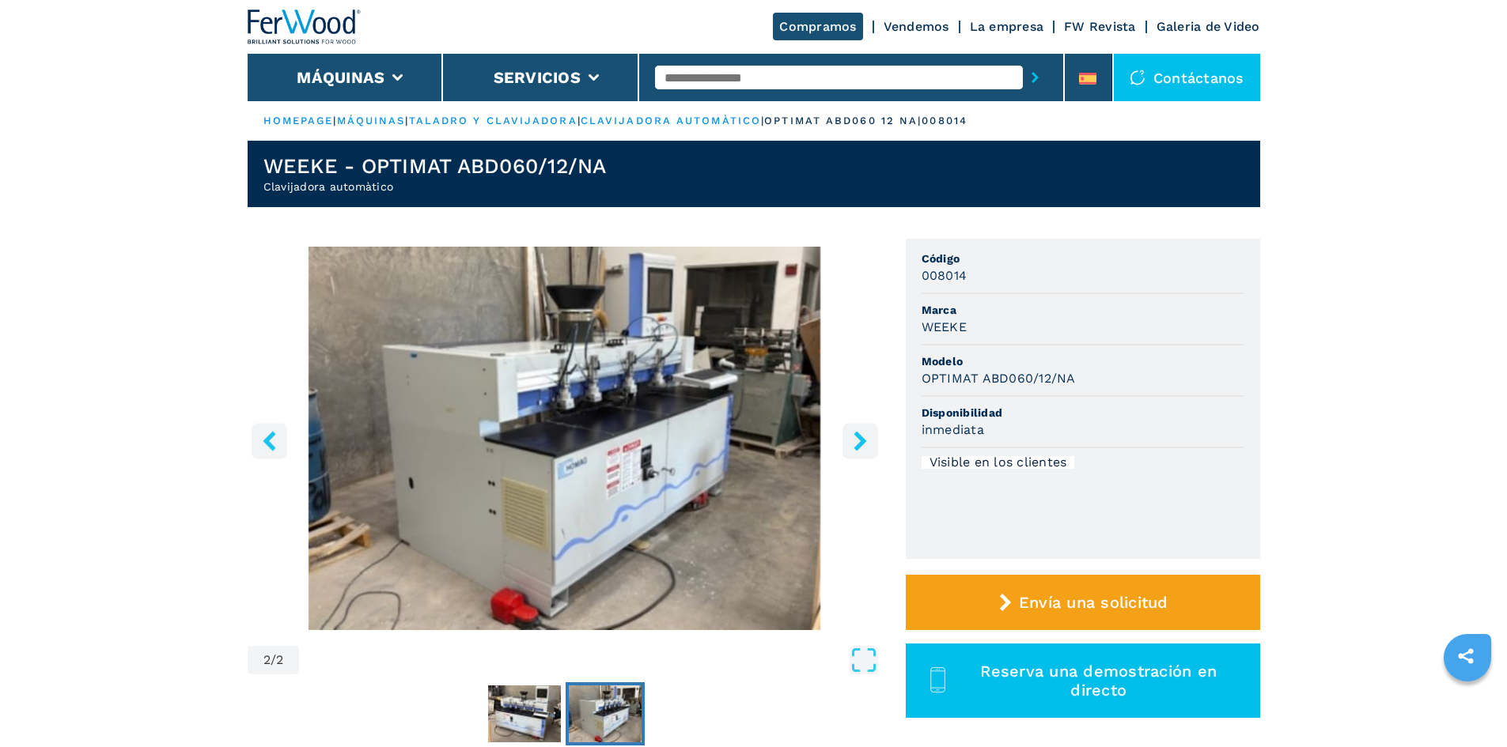
click at [850, 443] on icon "right-button" at bounding box center [860, 441] width 20 height 20
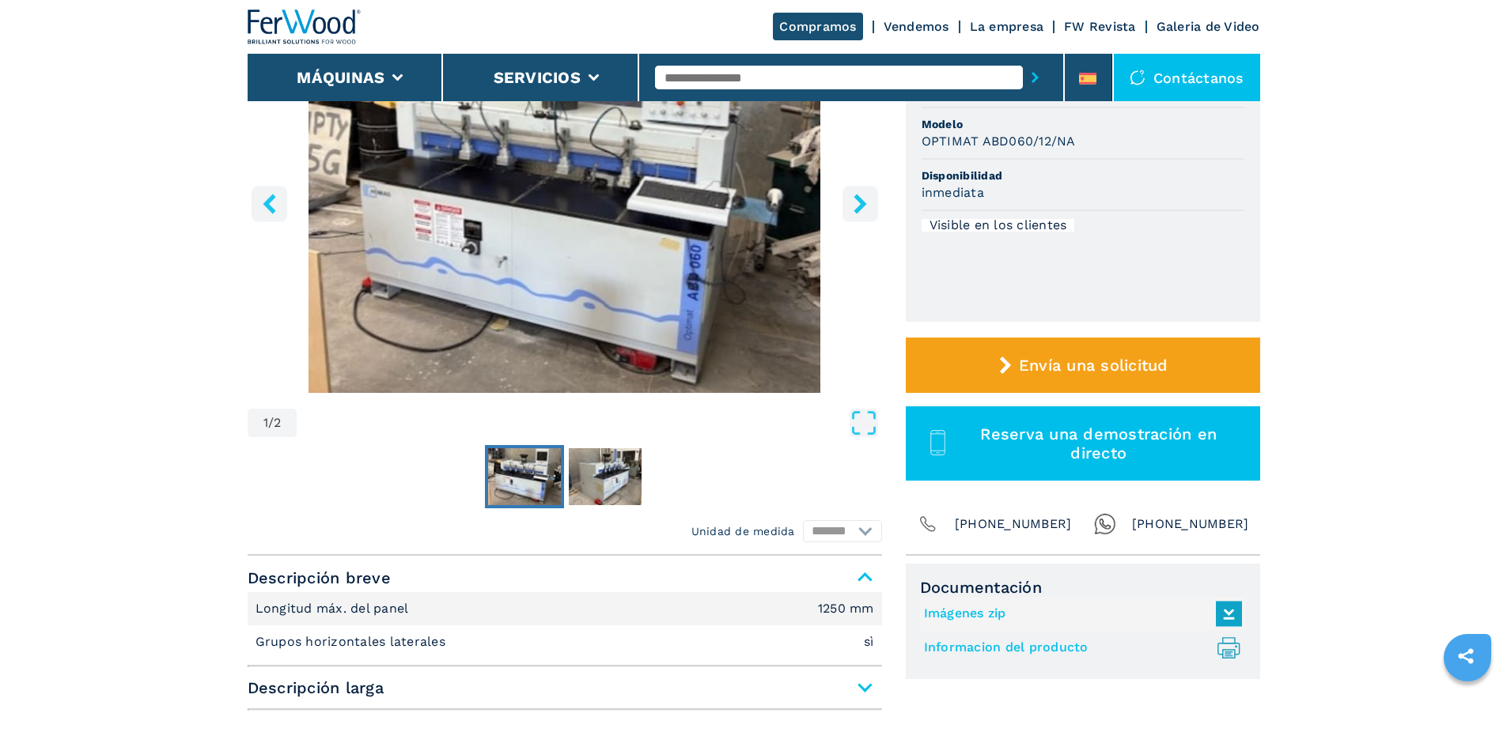
scroll to position [158, 0]
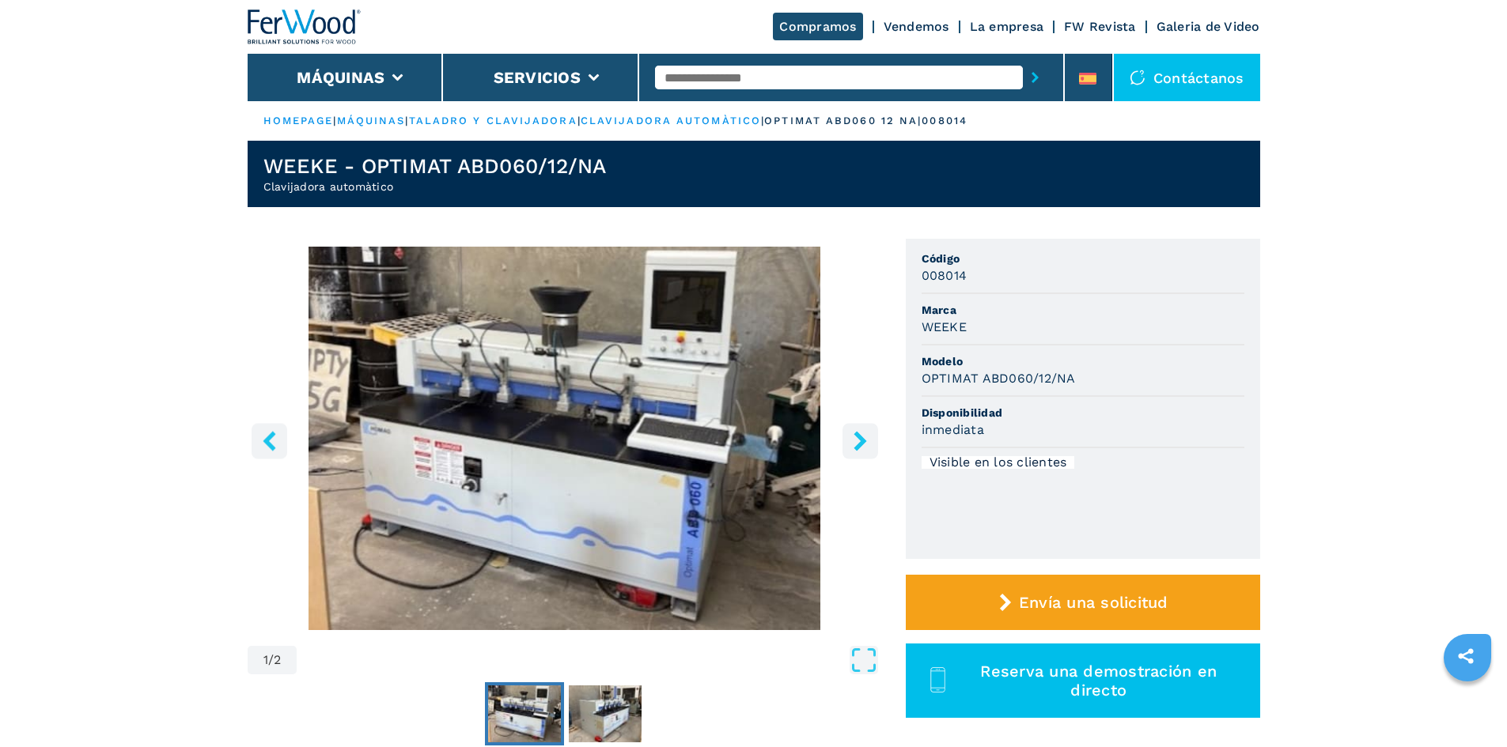
scroll to position [316, 0]
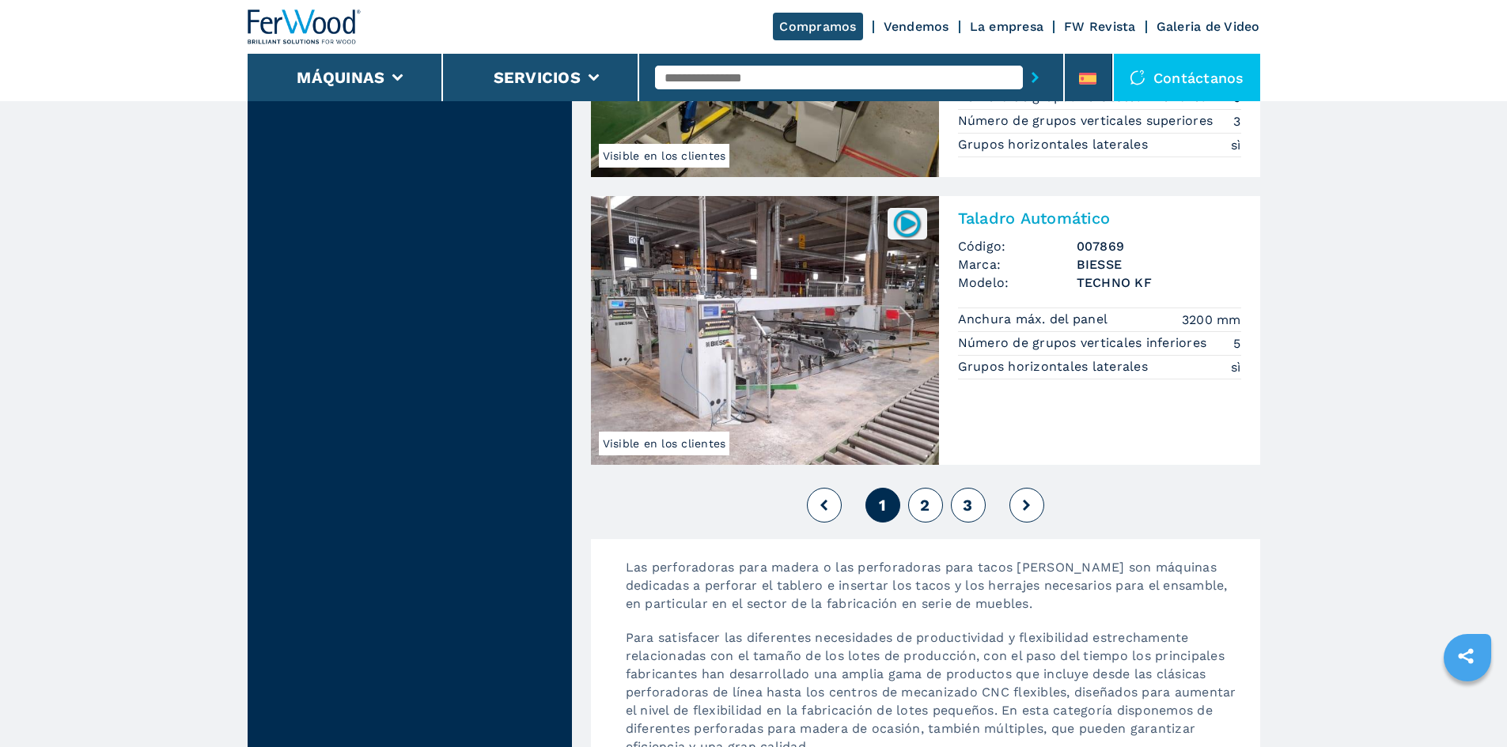
scroll to position [3810, 0]
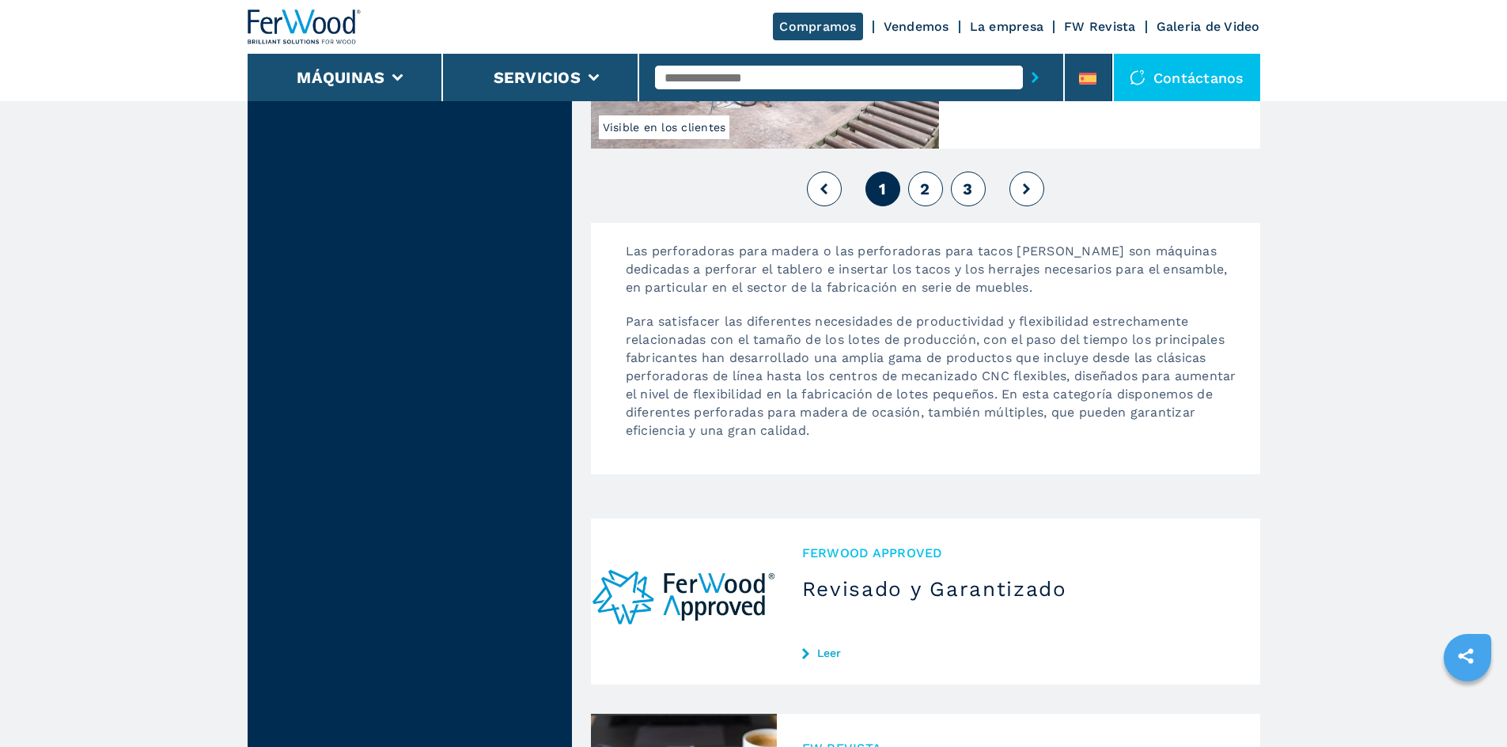
click at [926, 191] on span "2" at bounding box center [924, 189] width 9 height 19
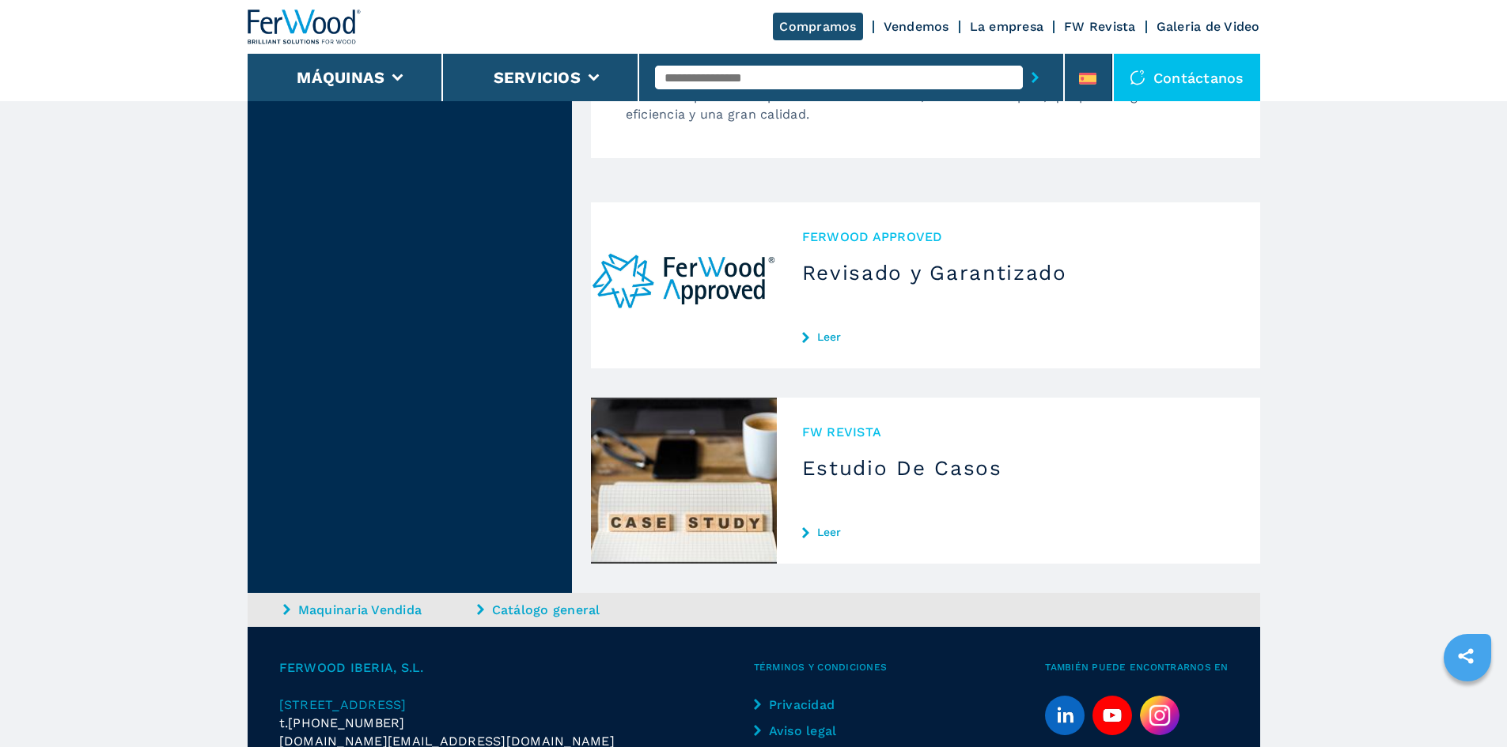
scroll to position [3731, 0]
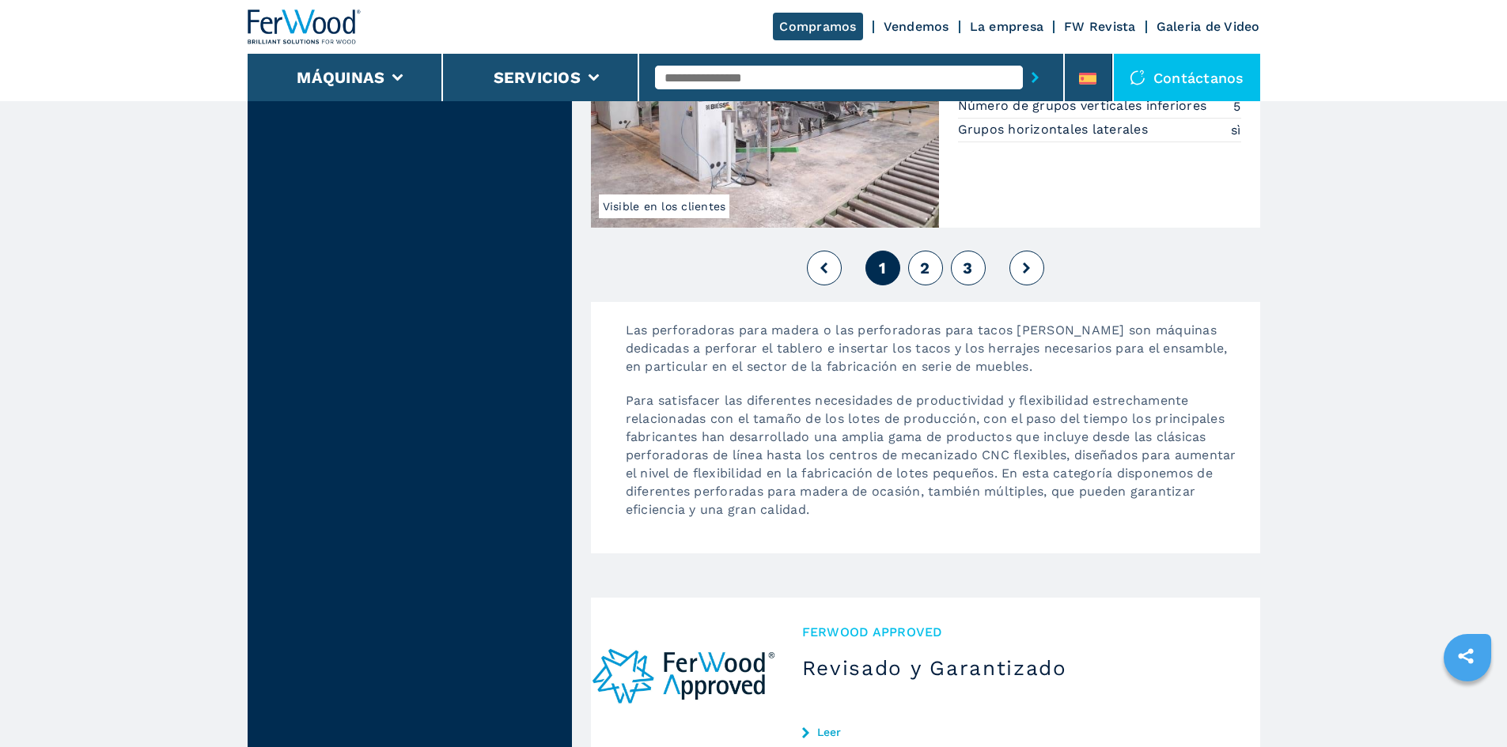
click at [1020, 270] on button at bounding box center [1026, 268] width 35 height 35
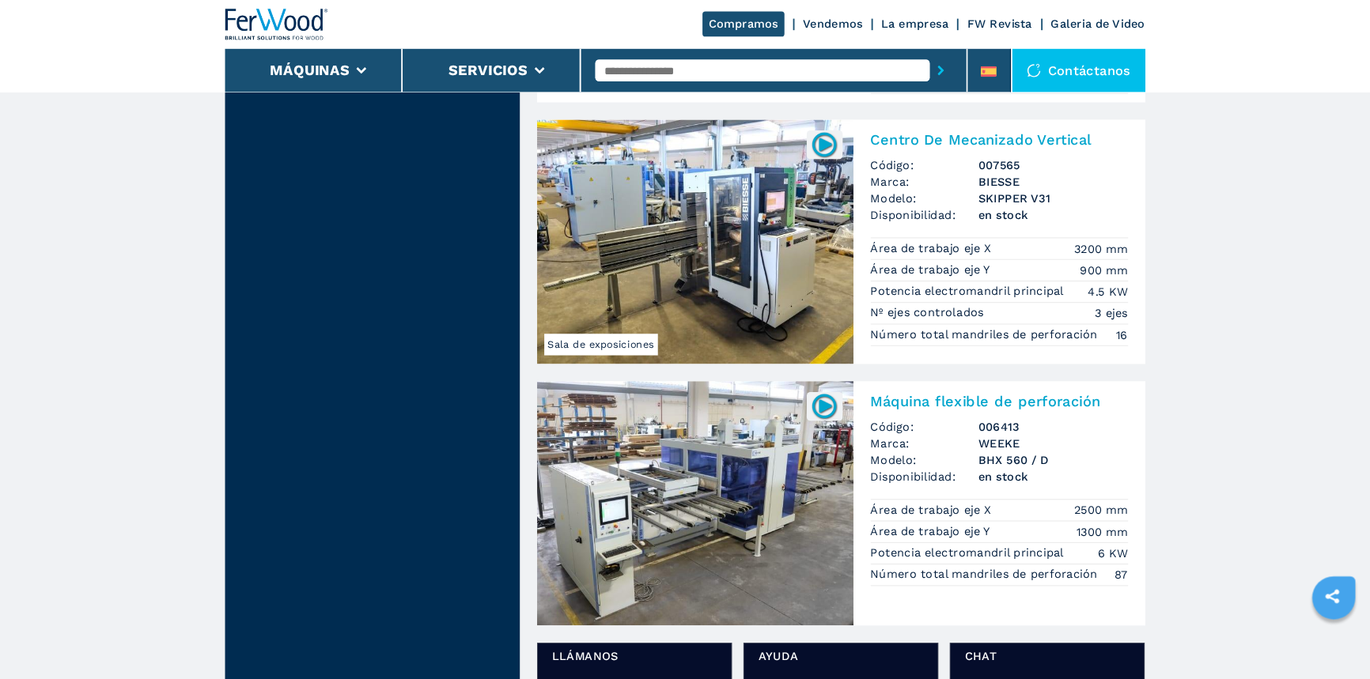
scroll to position [2056, 0]
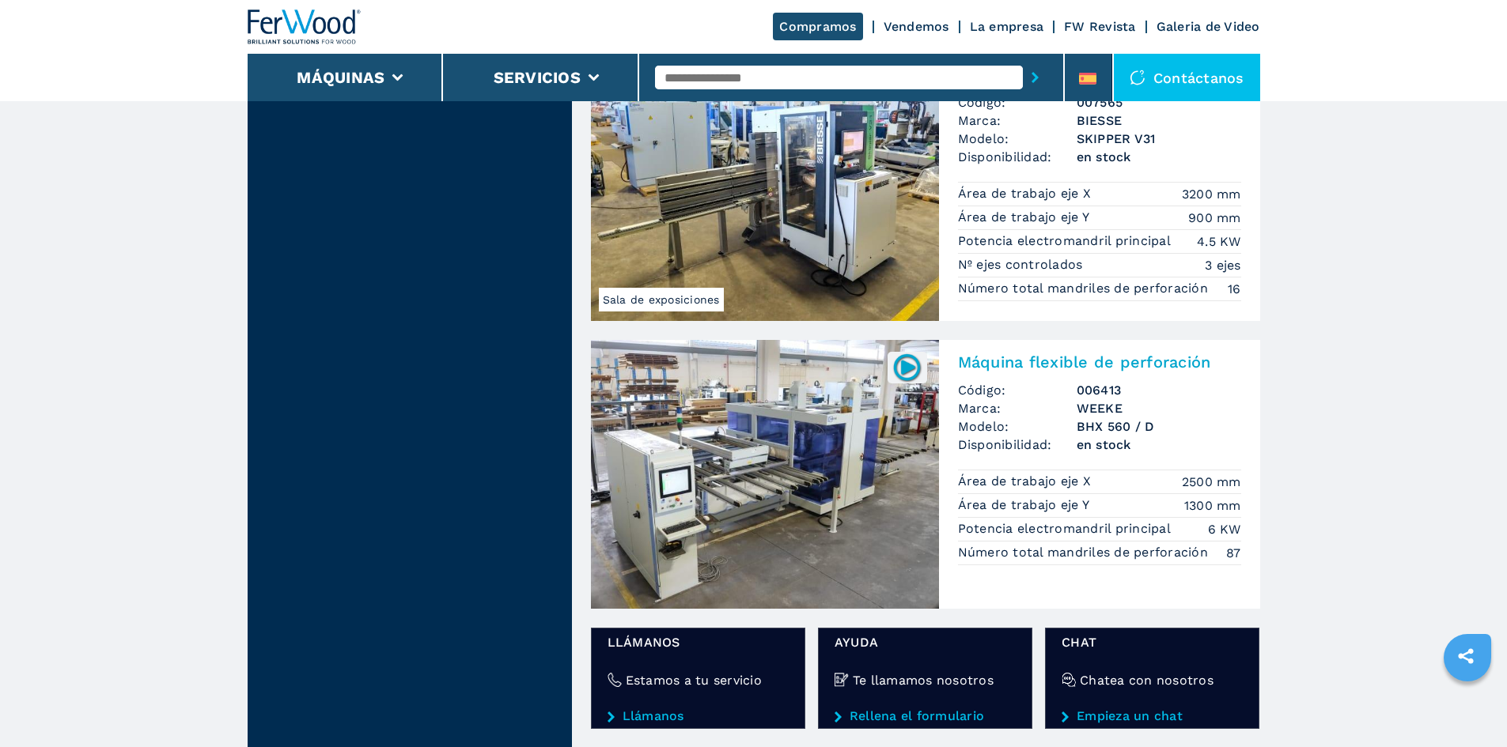
click at [909, 365] on img at bounding box center [906, 367] width 31 height 31
click at [843, 521] on img at bounding box center [765, 474] width 348 height 269
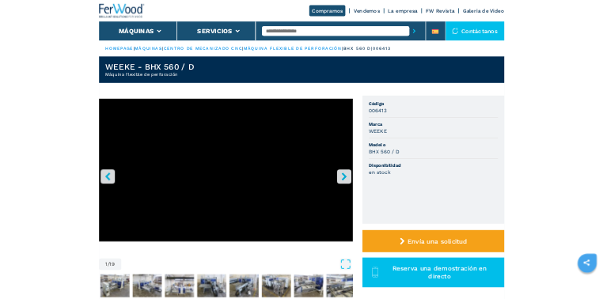
scroll to position [79, 0]
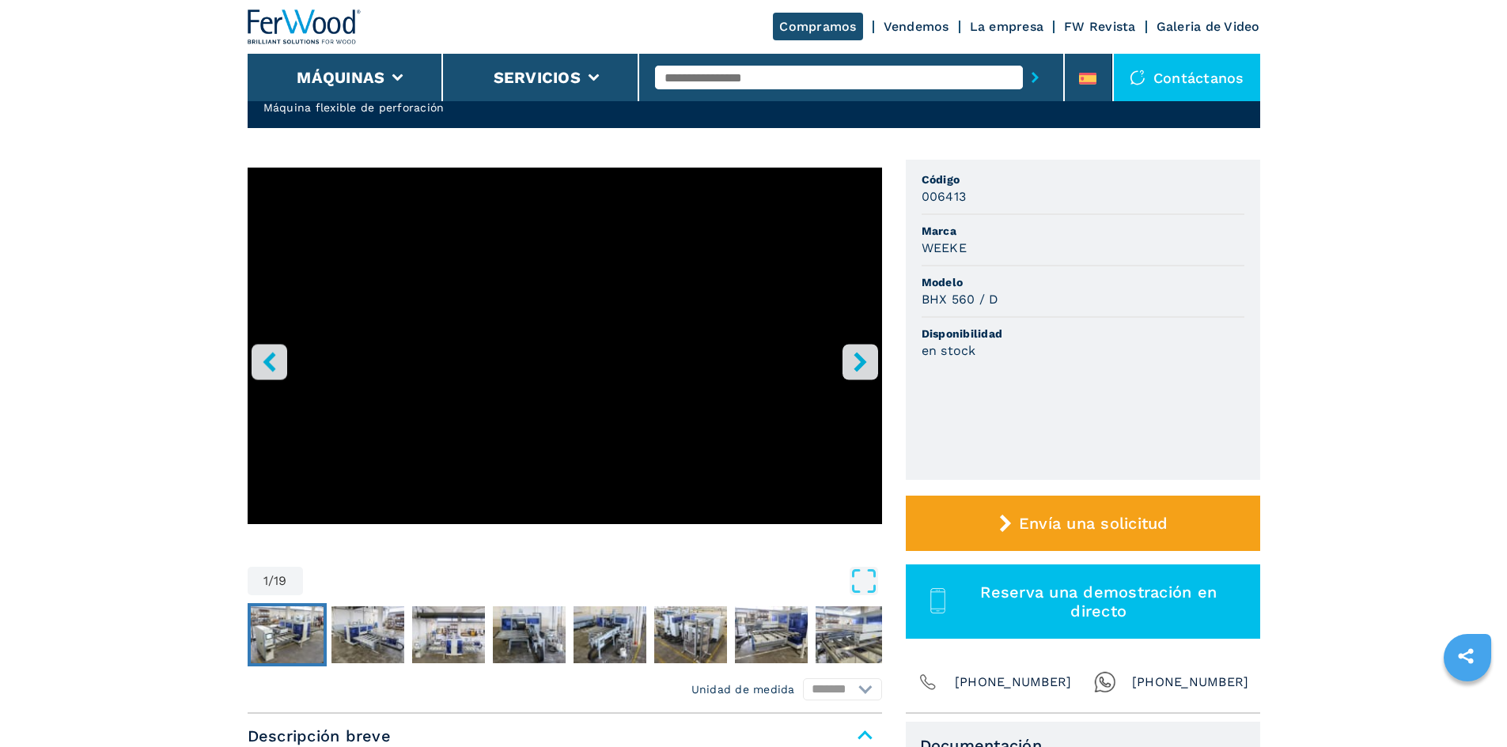
click at [297, 629] on img "Go to Slide 2" at bounding box center [287, 635] width 73 height 57
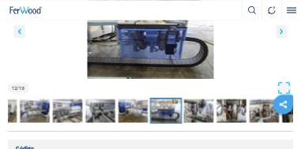
scroll to position [301, 0]
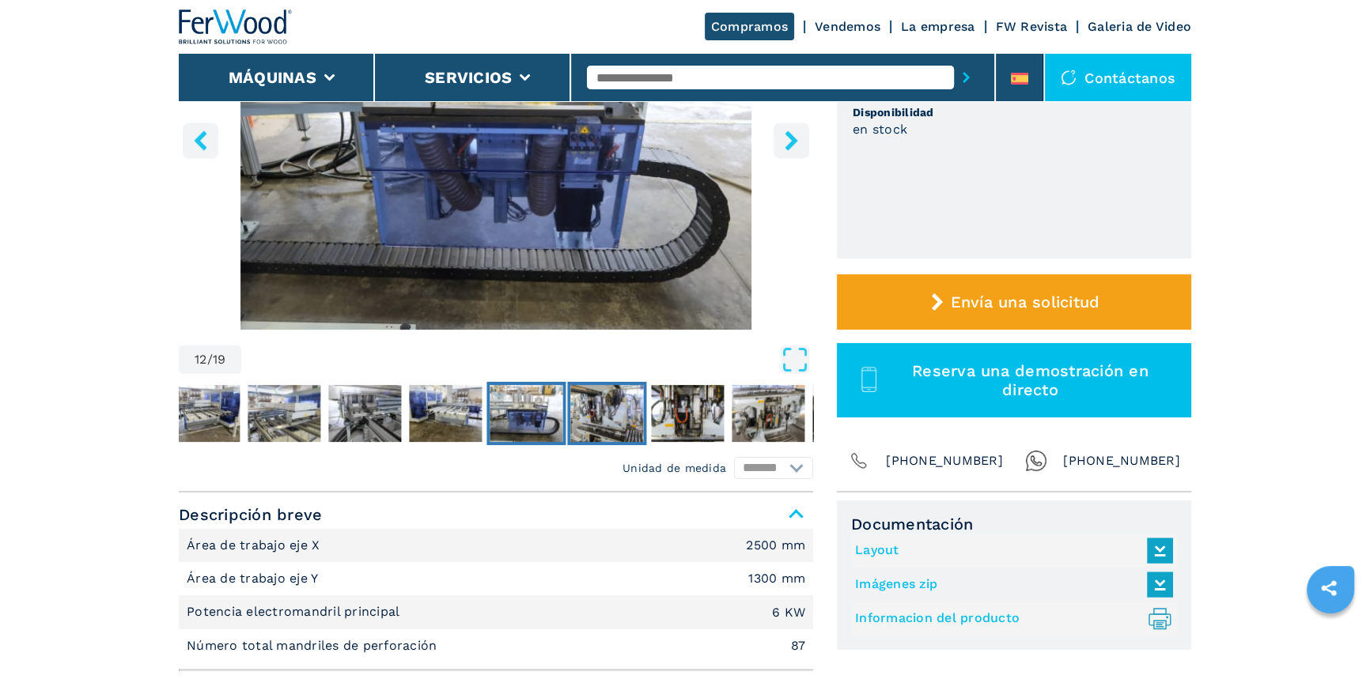
click at [599, 427] on img "Go to Slide 13" at bounding box center [606, 413] width 73 height 57
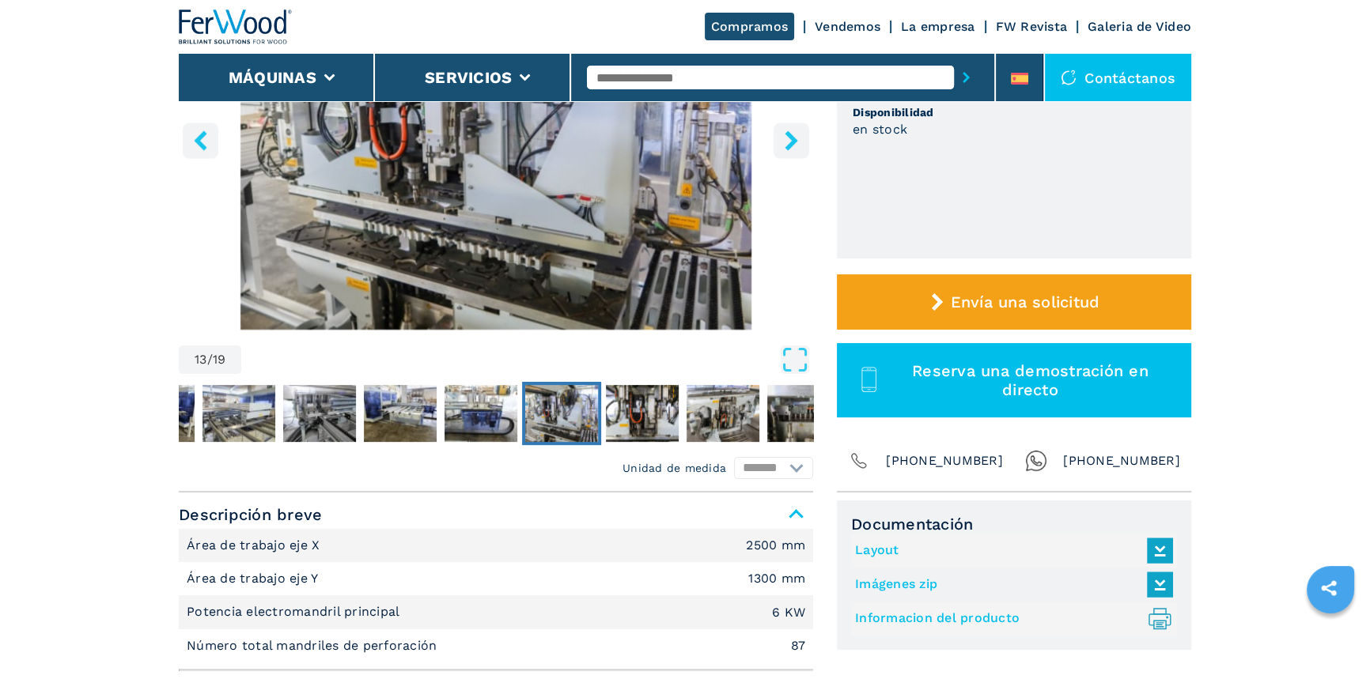
click at [572, 261] on img "Go to Slide 13" at bounding box center [496, 138] width 634 height 384
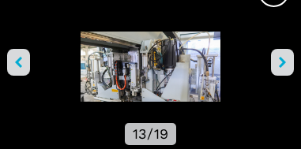
click at [198, 82] on img "Go to Slide 13" at bounding box center [150, 84] width 301 height 104
click at [123, 94] on img "Go to Slide 13" at bounding box center [150, 84] width 301 height 104
click at [163, 86] on img "Go to Slide 13" at bounding box center [150, 84] width 301 height 104
click at [113, 81] on img "Go to Slide 13" at bounding box center [150, 84] width 301 height 104
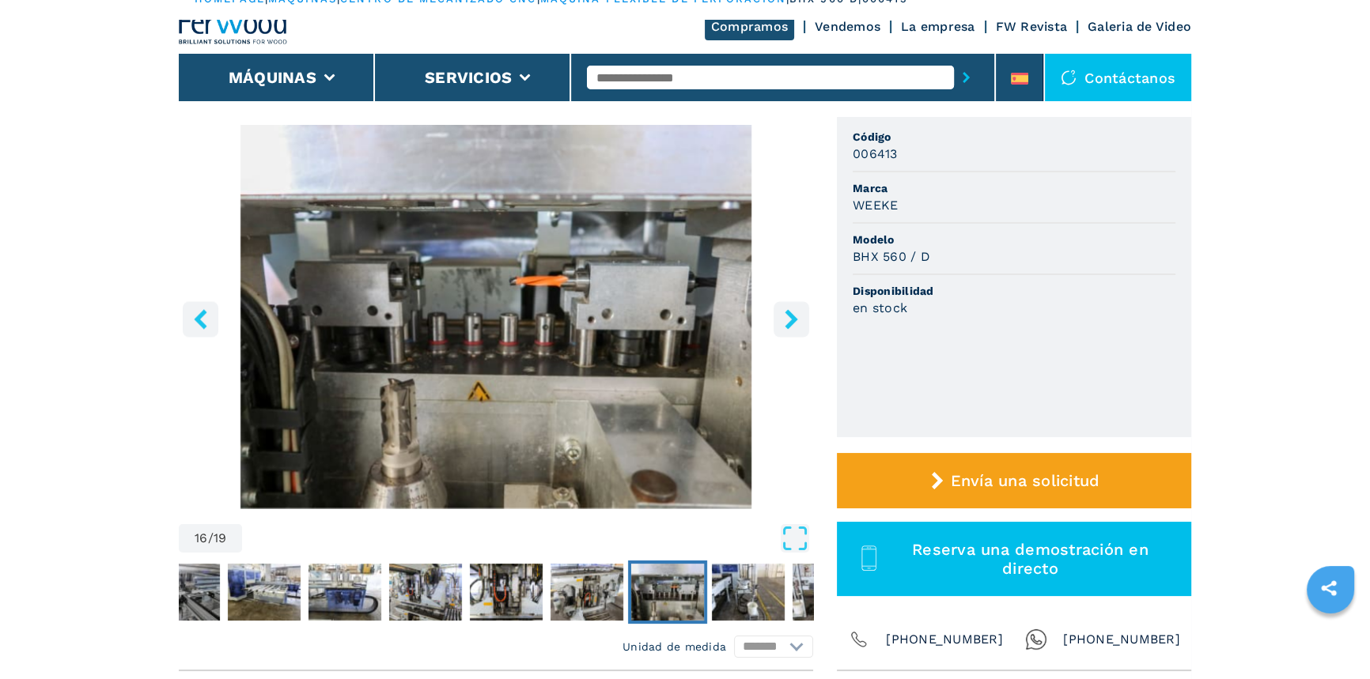
scroll to position [194, 0]
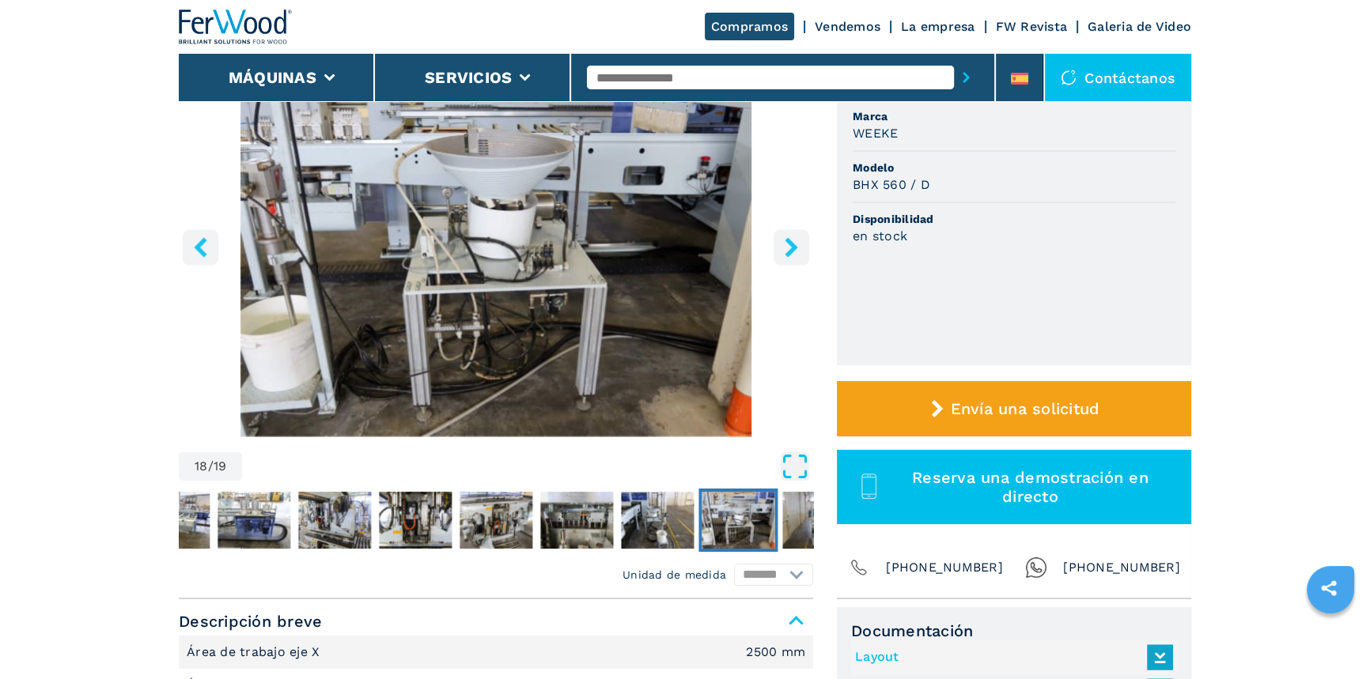
click at [784, 469] on icon "Open Fullscreen" at bounding box center [795, 466] width 28 height 28
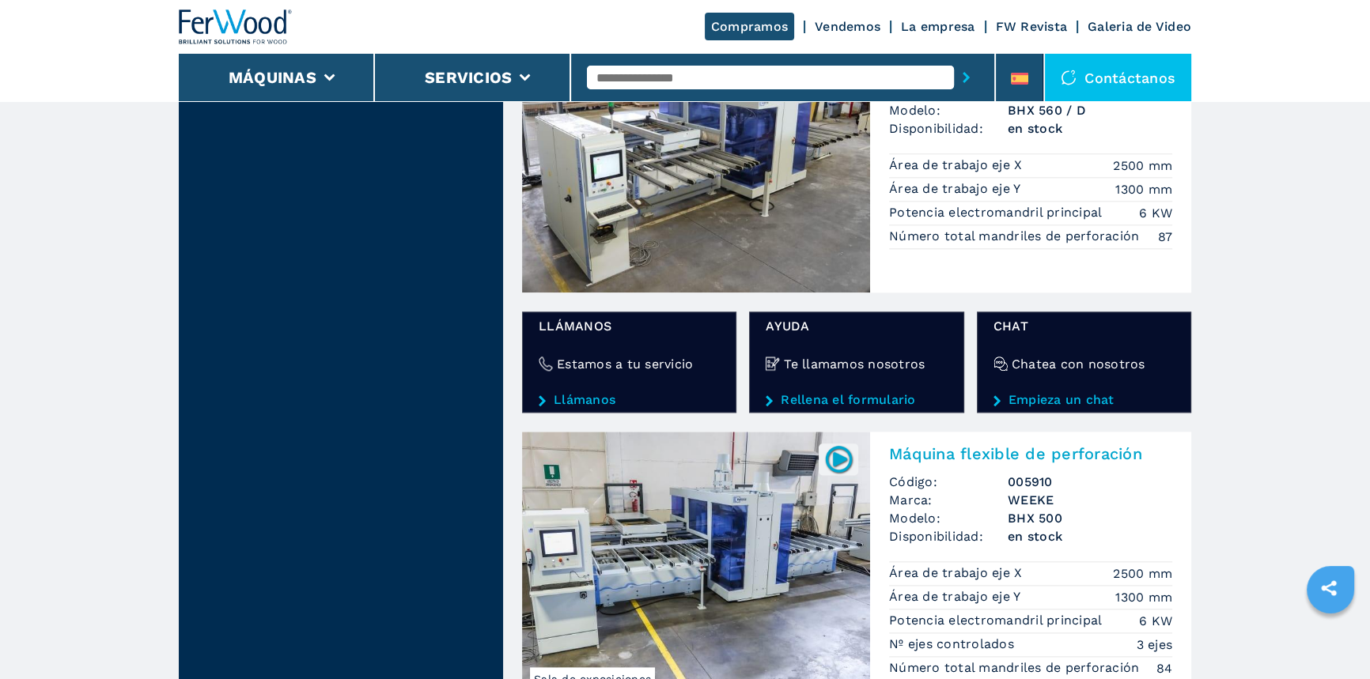
scroll to position [2444, 0]
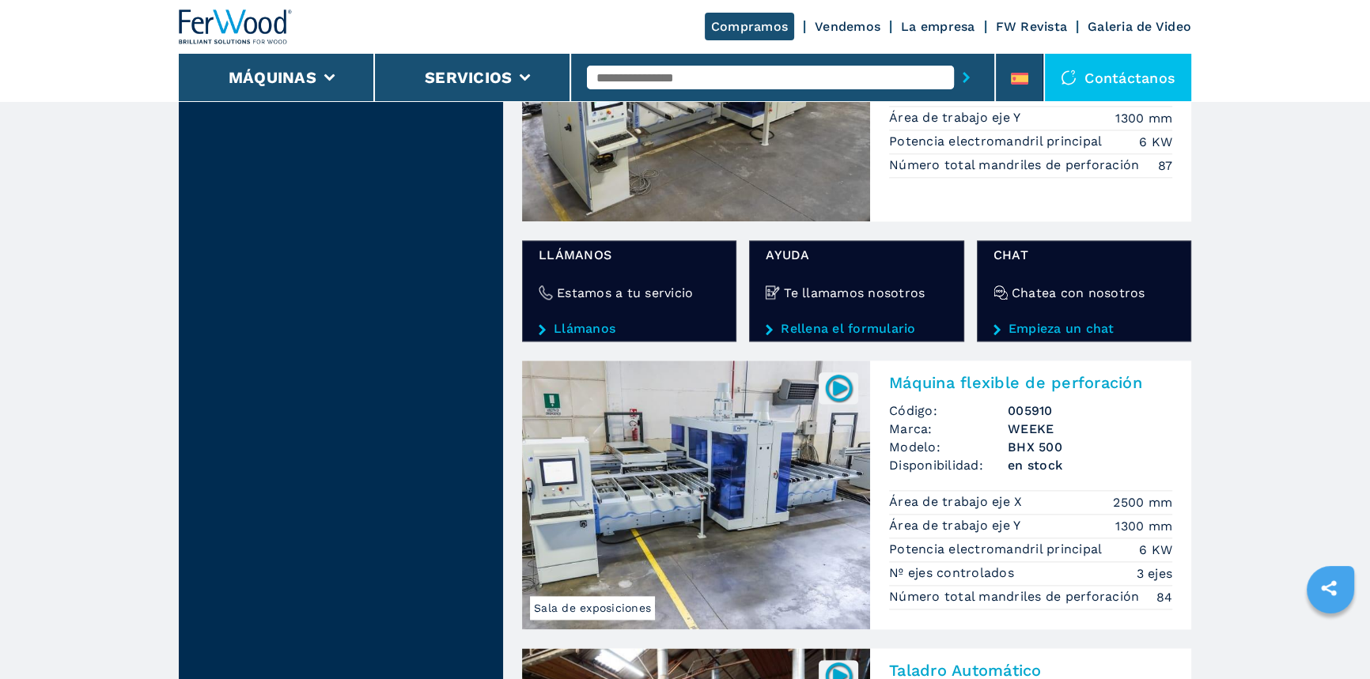
click at [702, 522] on img at bounding box center [696, 495] width 348 height 269
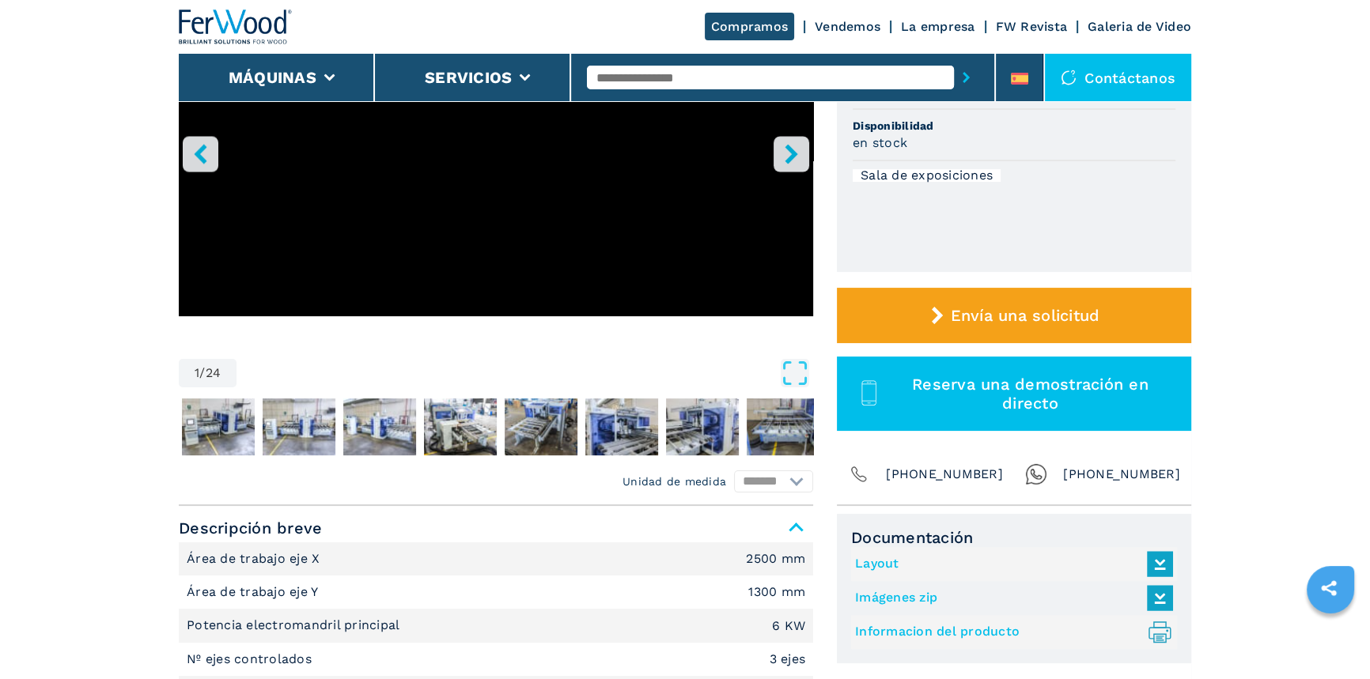
scroll to position [503, 0]
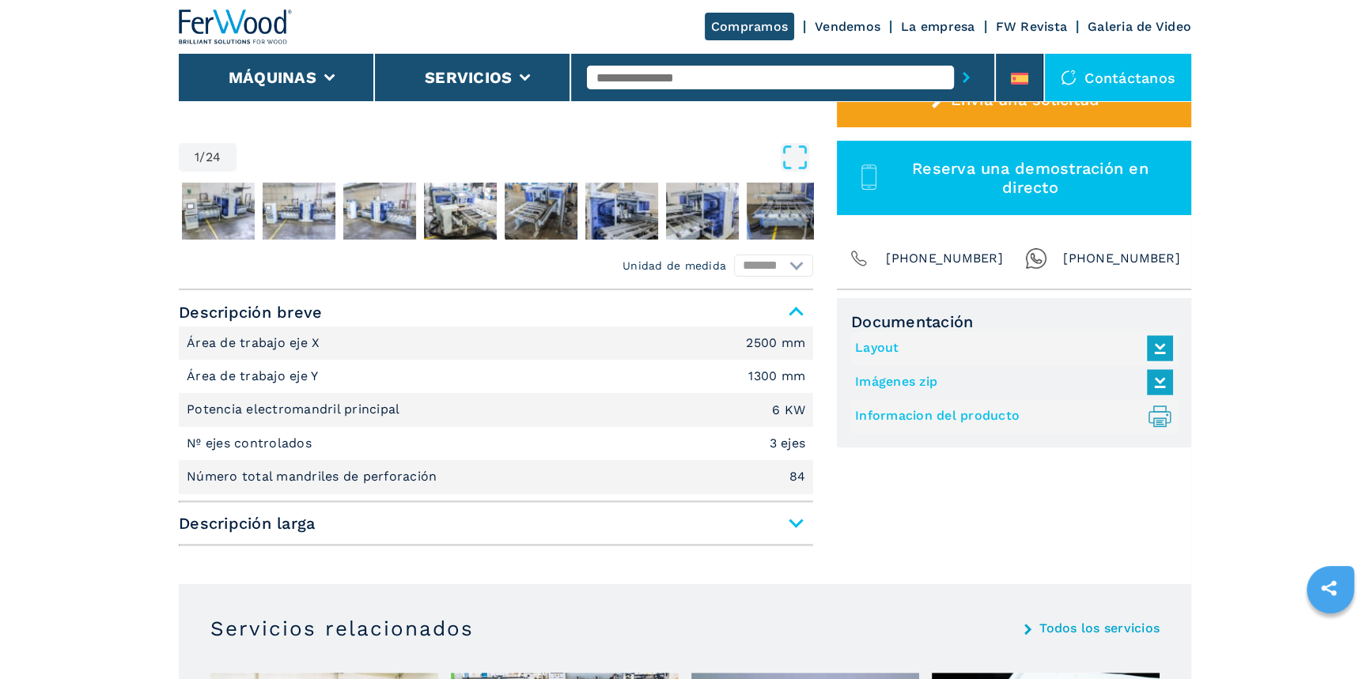
click at [796, 527] on span "Descripción larga" at bounding box center [496, 523] width 634 height 28
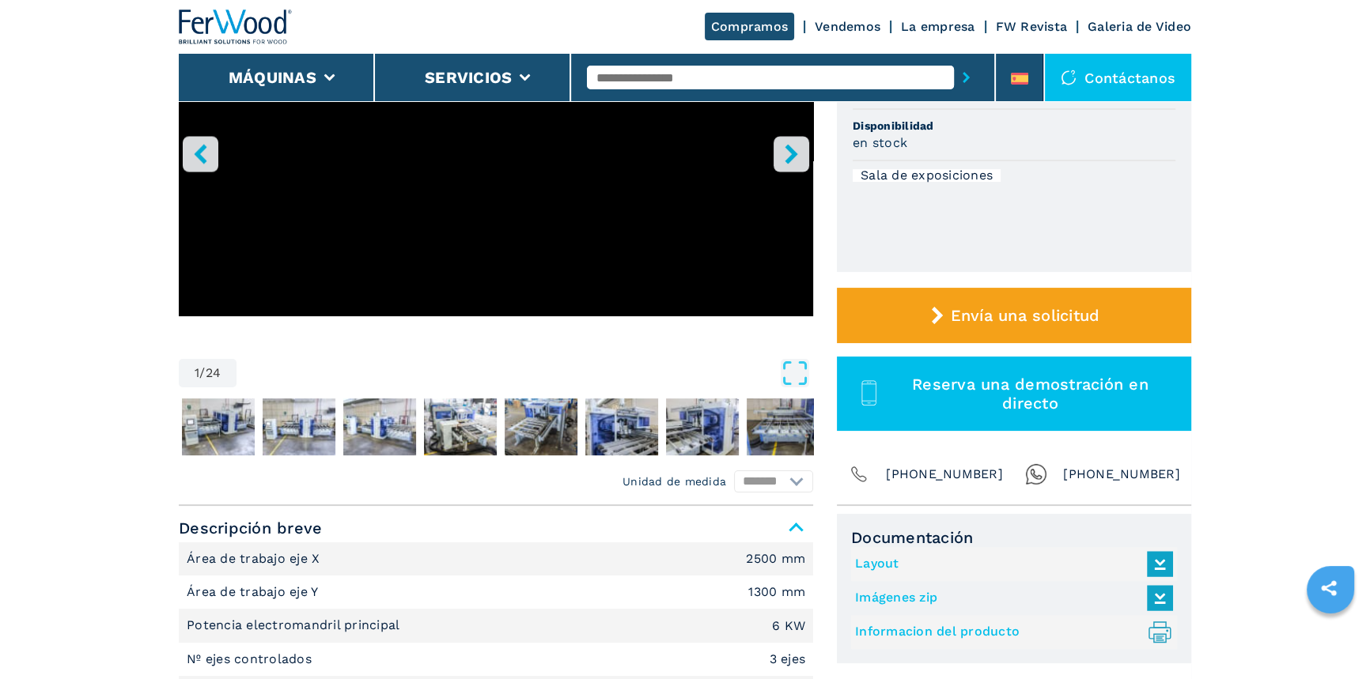
scroll to position [0, 0]
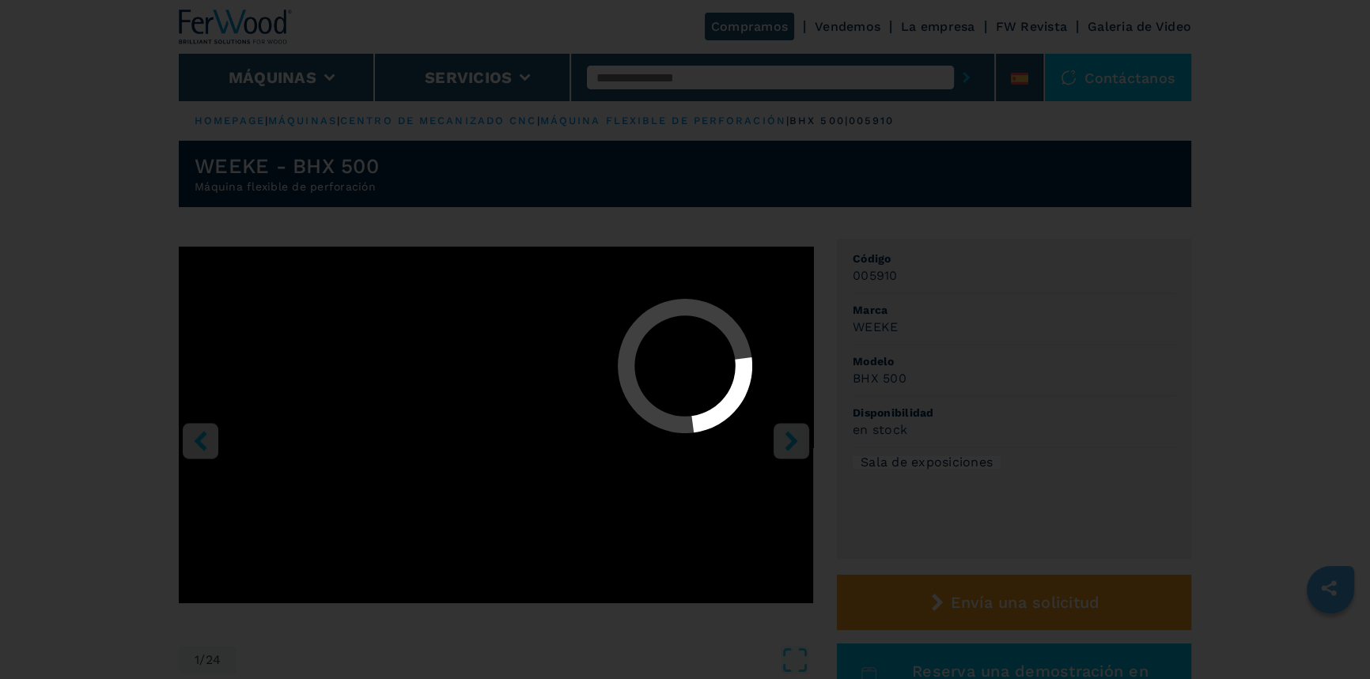
select select "**********"
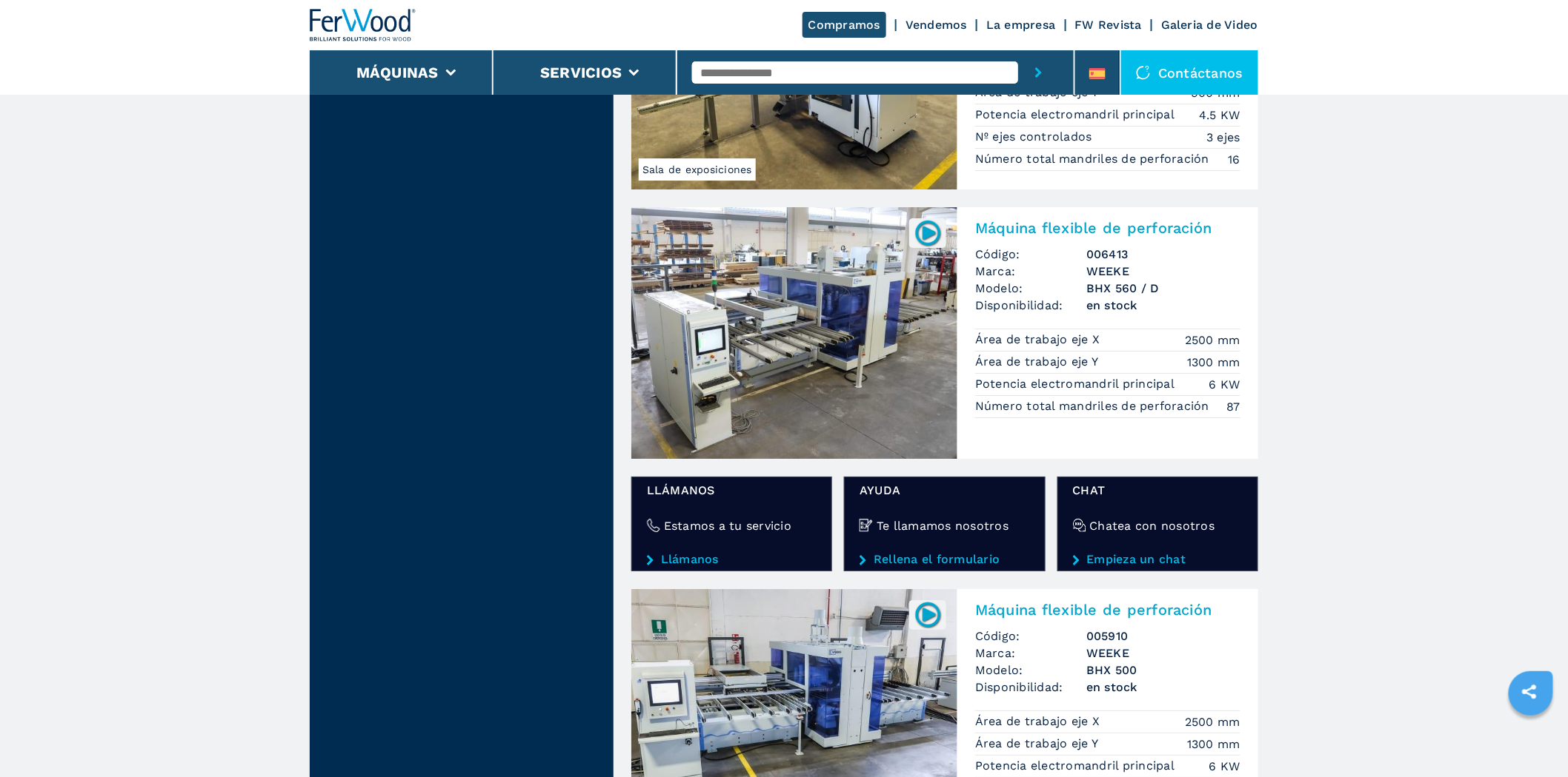
scroll to position [2118, 0]
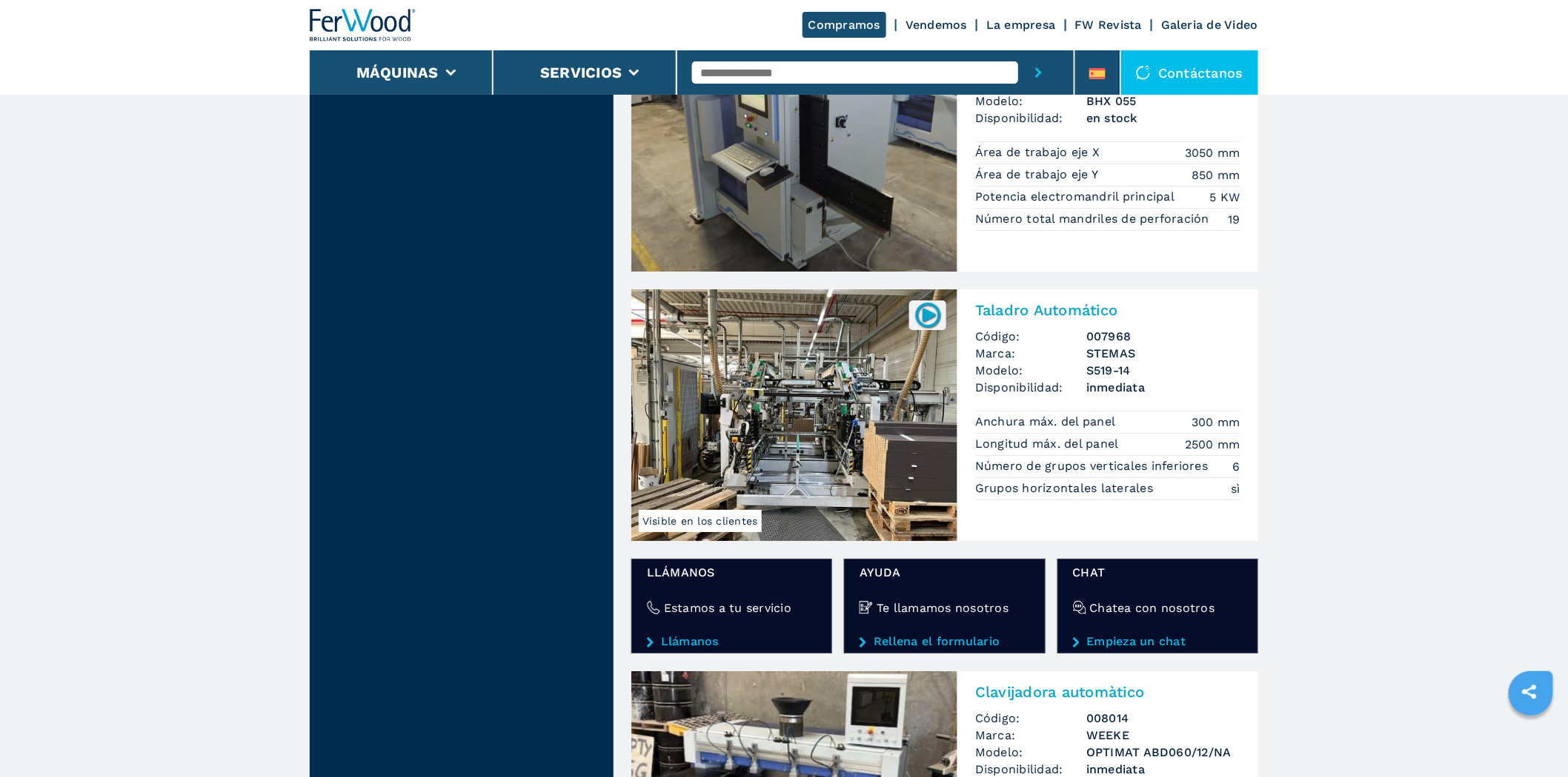
scroll to position [2550, 0]
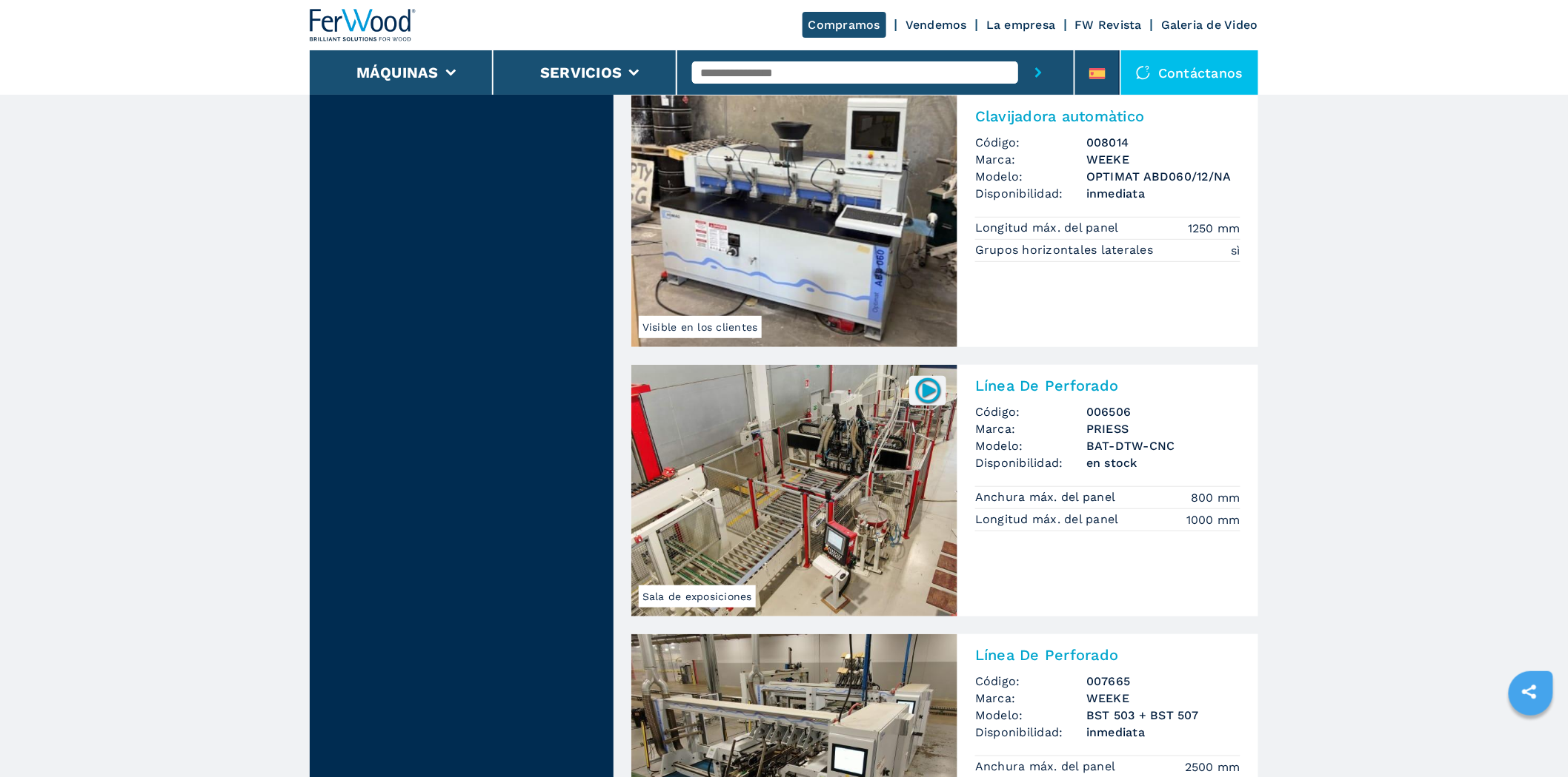
click at [817, 249] on img at bounding box center [794, 221] width 326 height 252
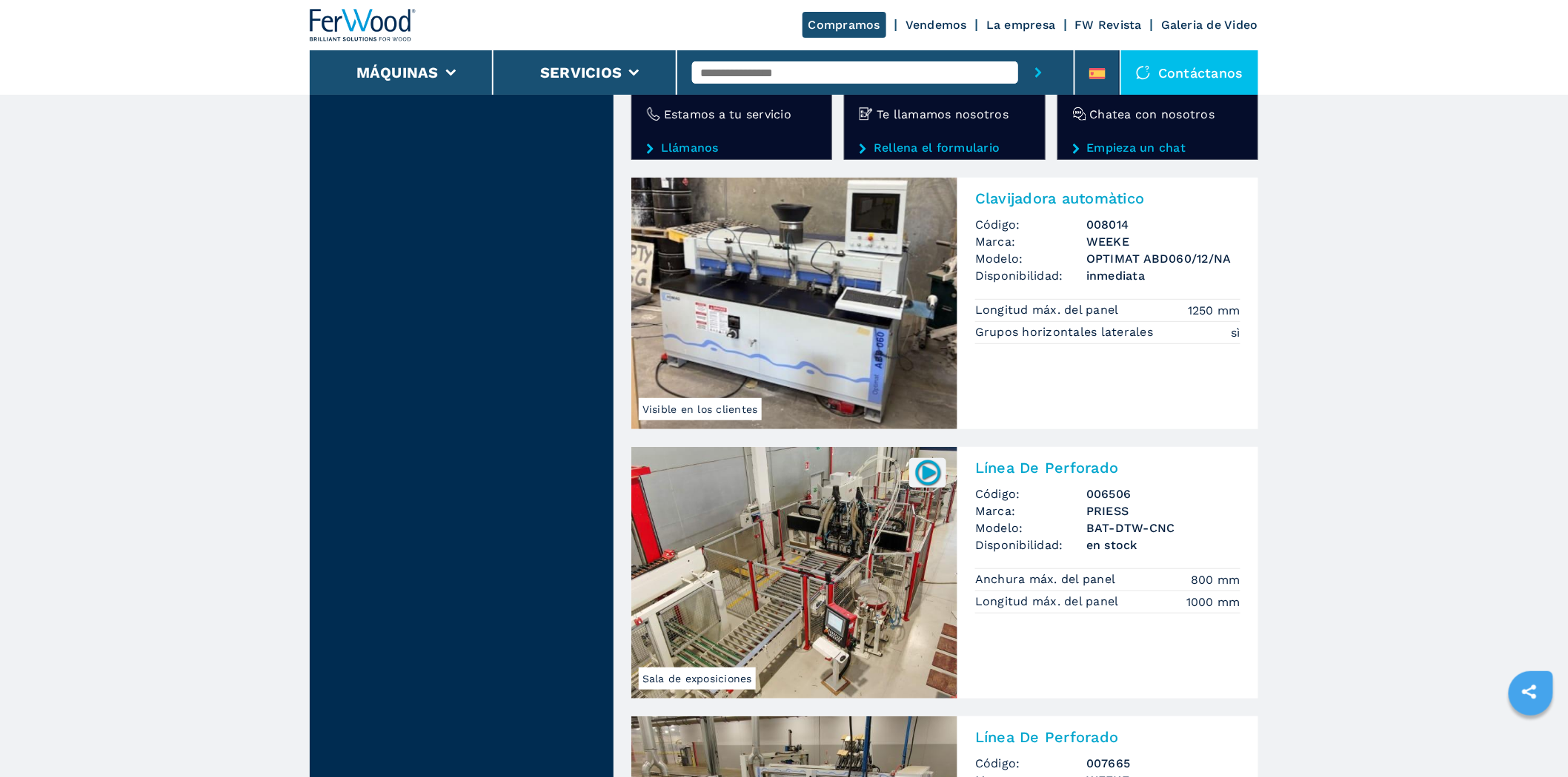
scroll to position [2304, 0]
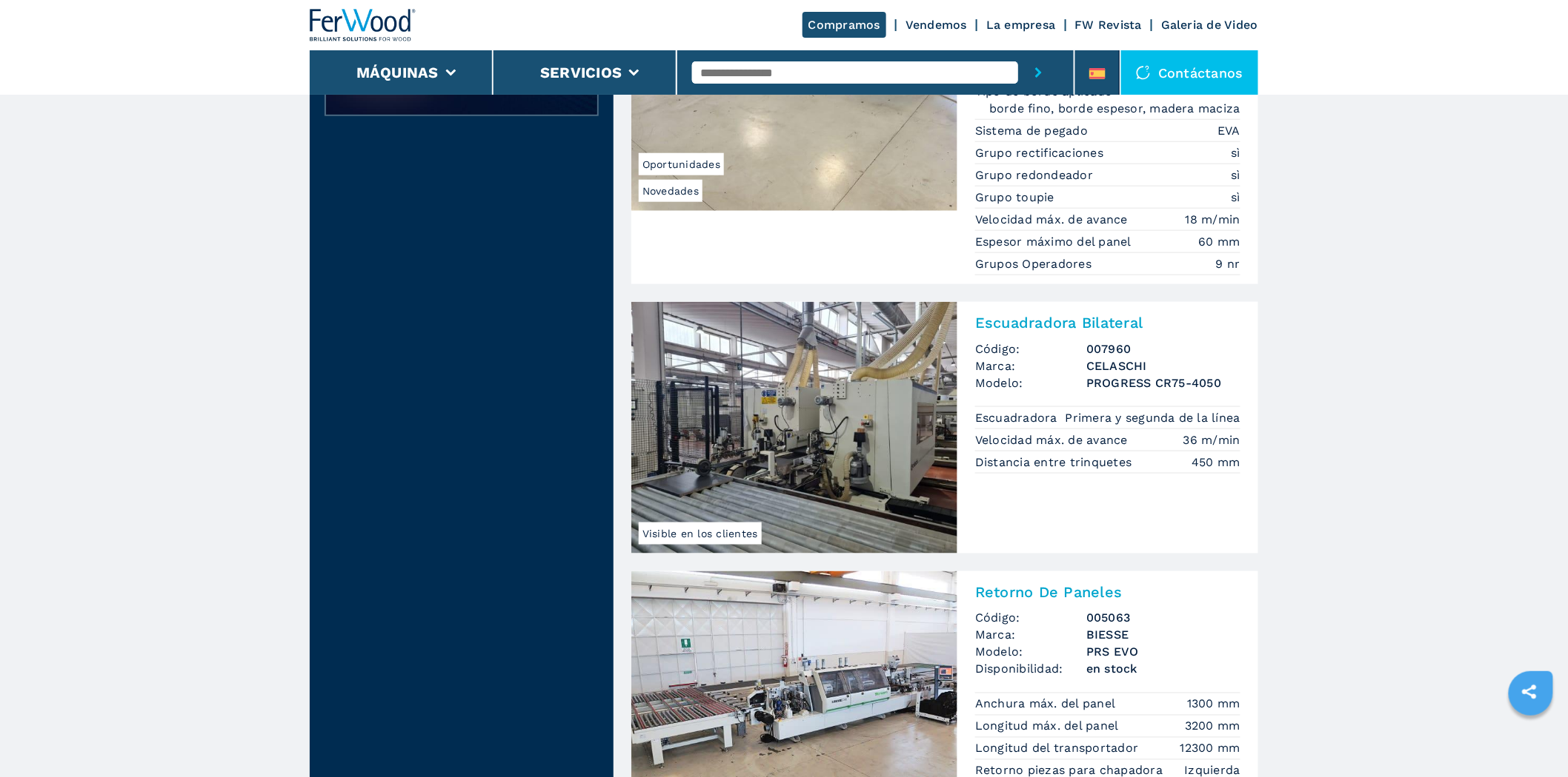
scroll to position [165, 0]
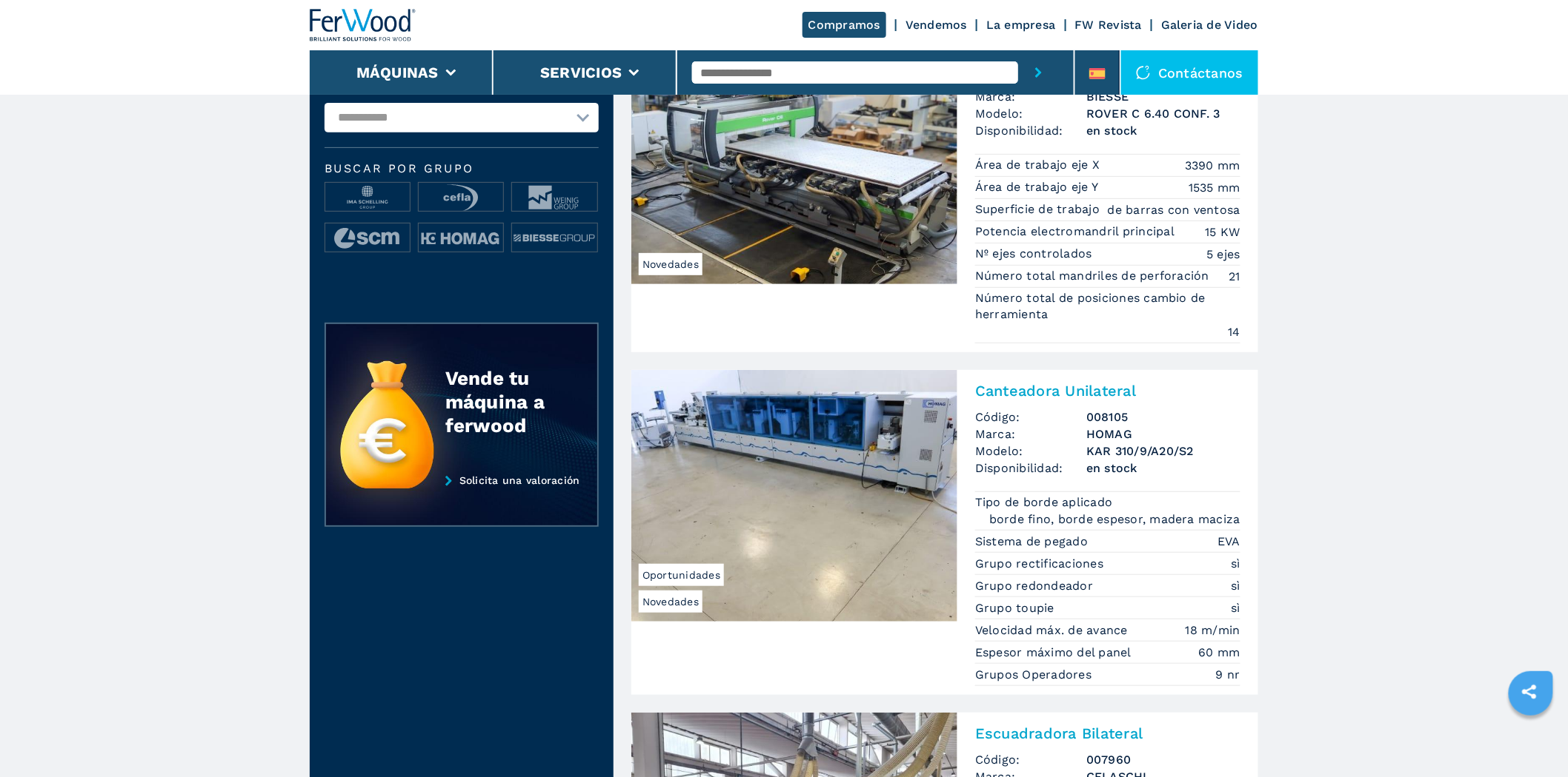
click at [1035, 394] on h2 "Canteadora Unilateral" at bounding box center [1107, 390] width 265 height 18
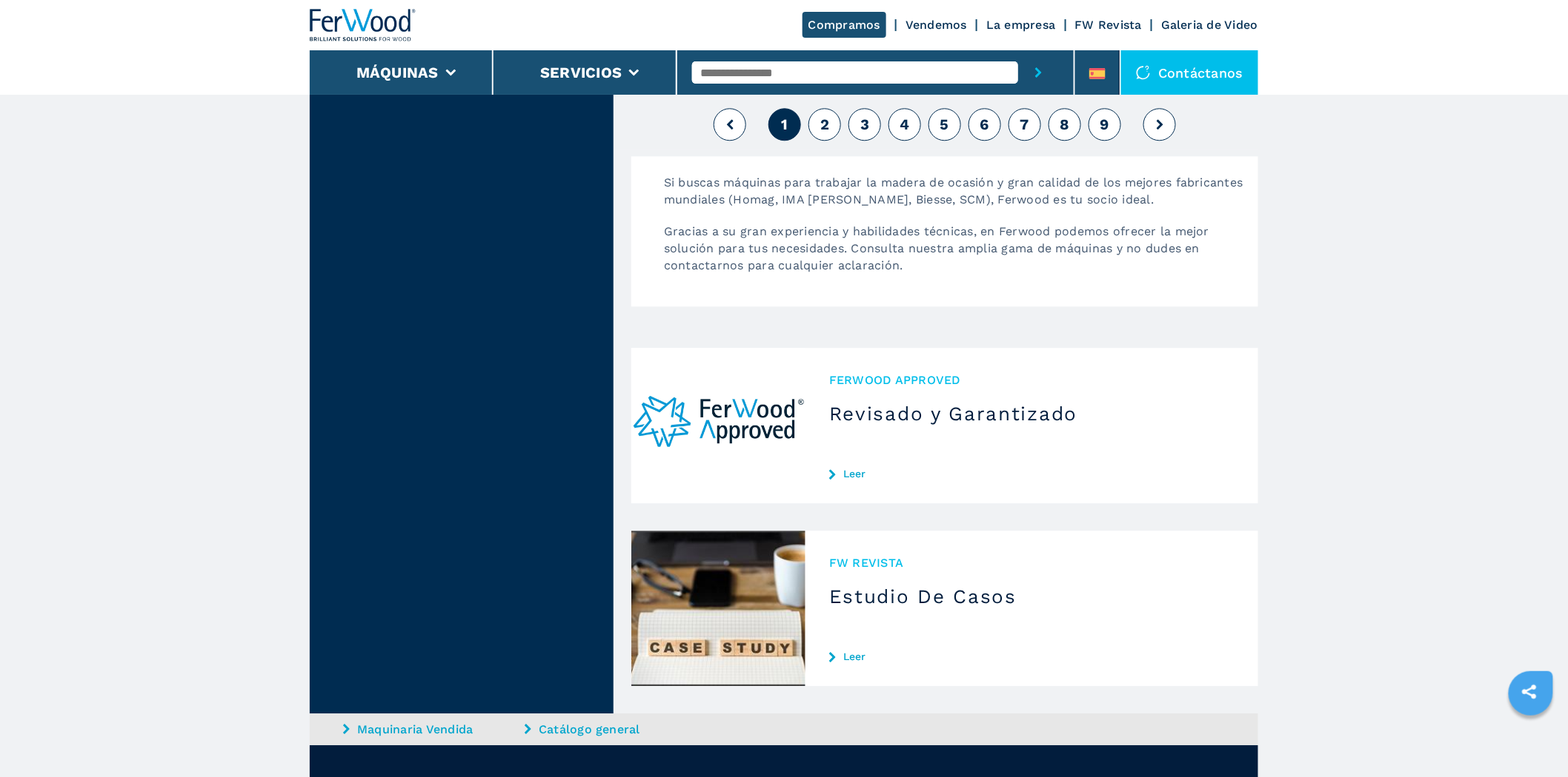
scroll to position [3454, 0]
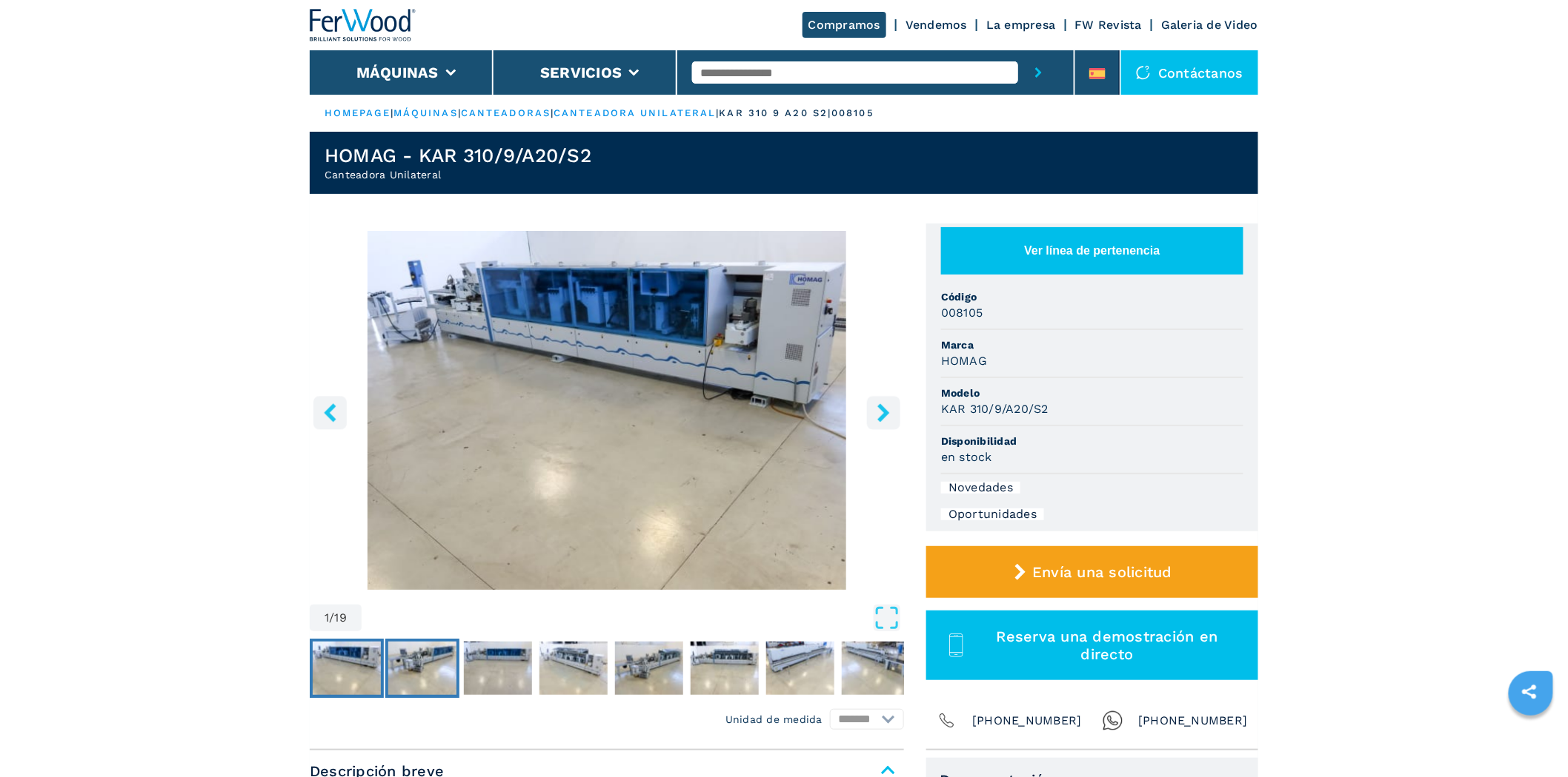
click at [413, 662] on img "Go to Slide 2" at bounding box center [422, 668] width 68 height 53
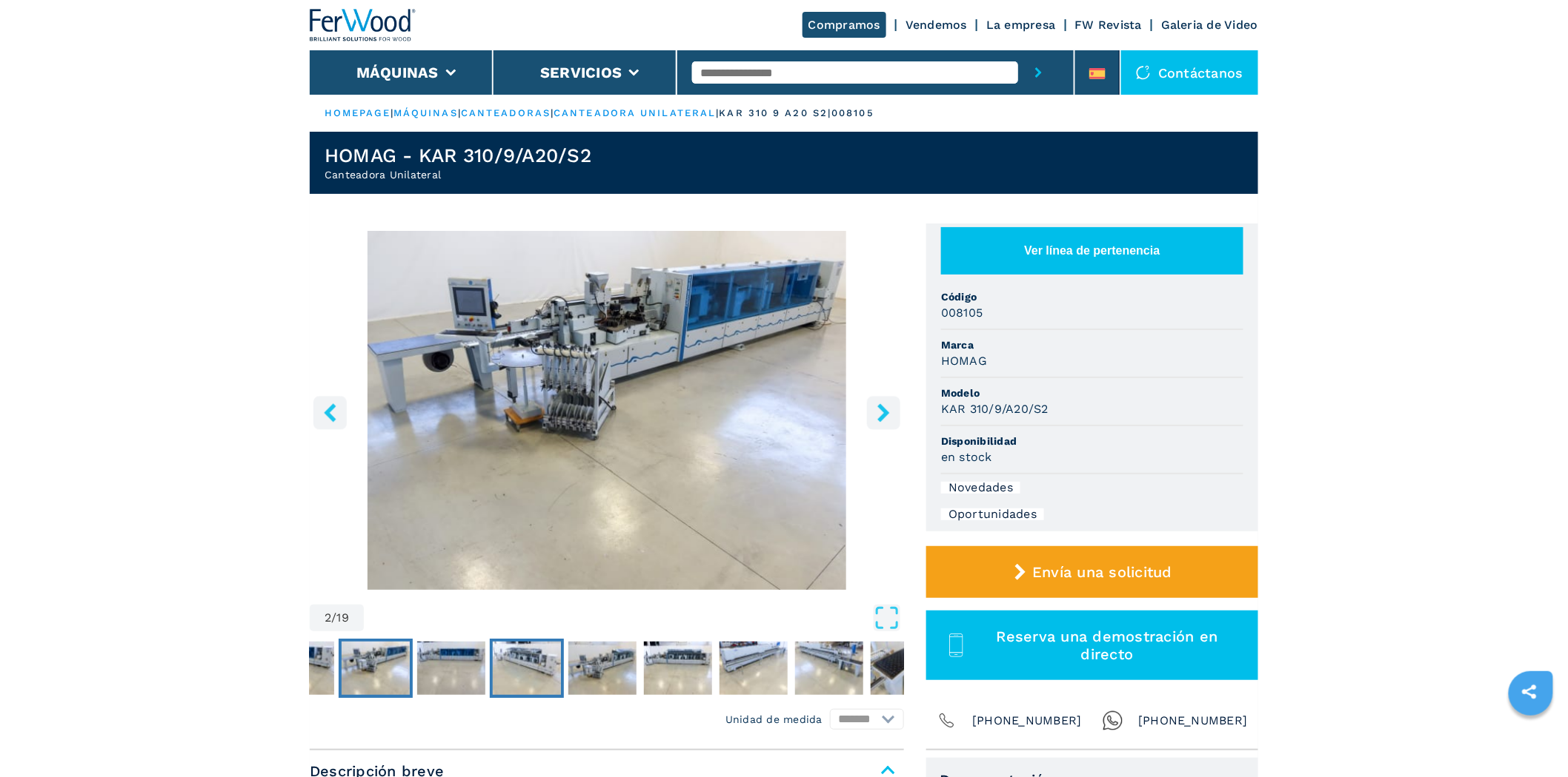
click at [494, 659] on img "Go to Slide 4" at bounding box center [526, 668] width 68 height 53
click at [632, 656] on img "Go to Slide 5" at bounding box center [602, 668] width 68 height 53
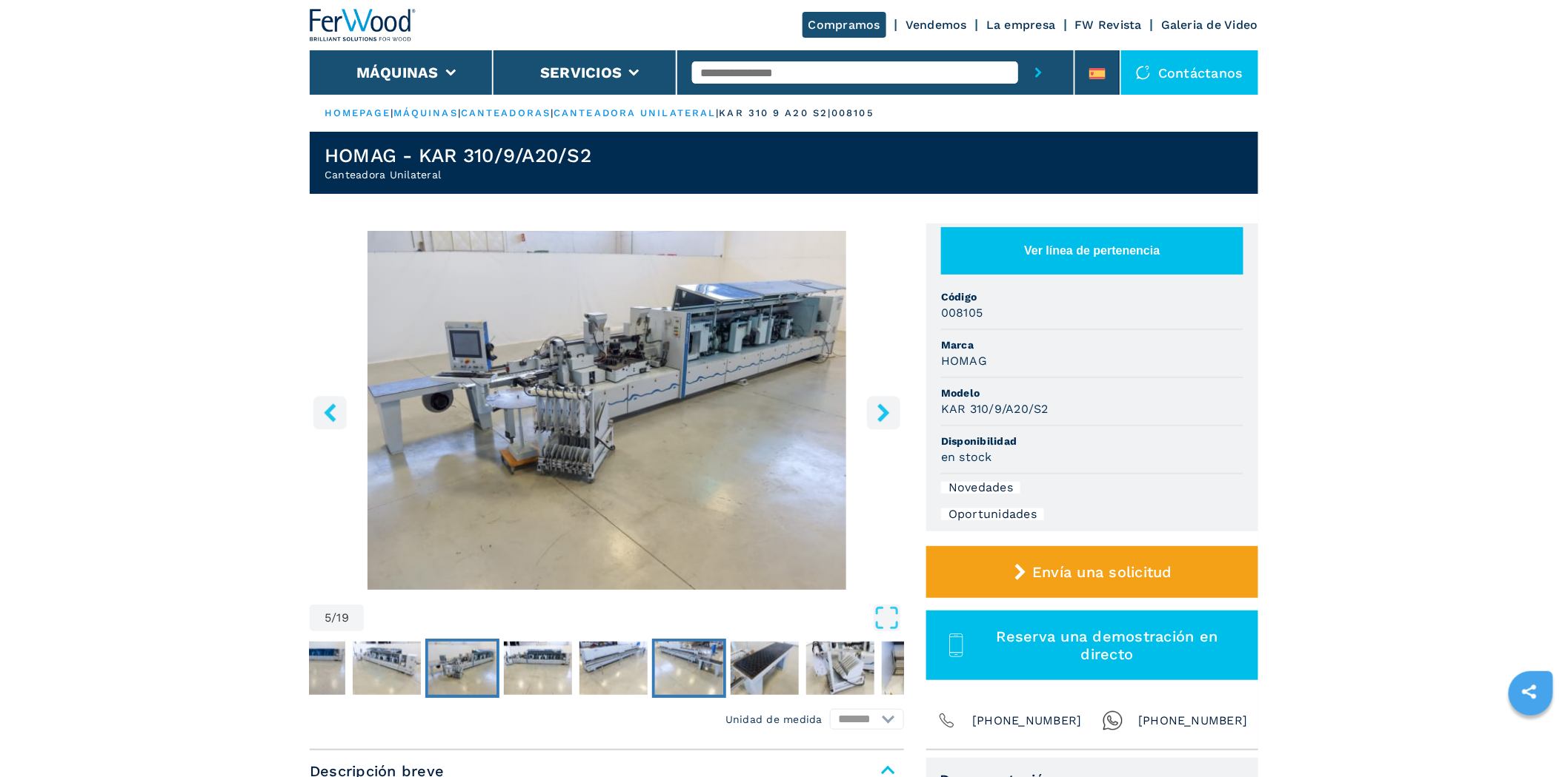
click at [664, 661] on img "Go to Slide 8" at bounding box center [688, 668] width 68 height 53
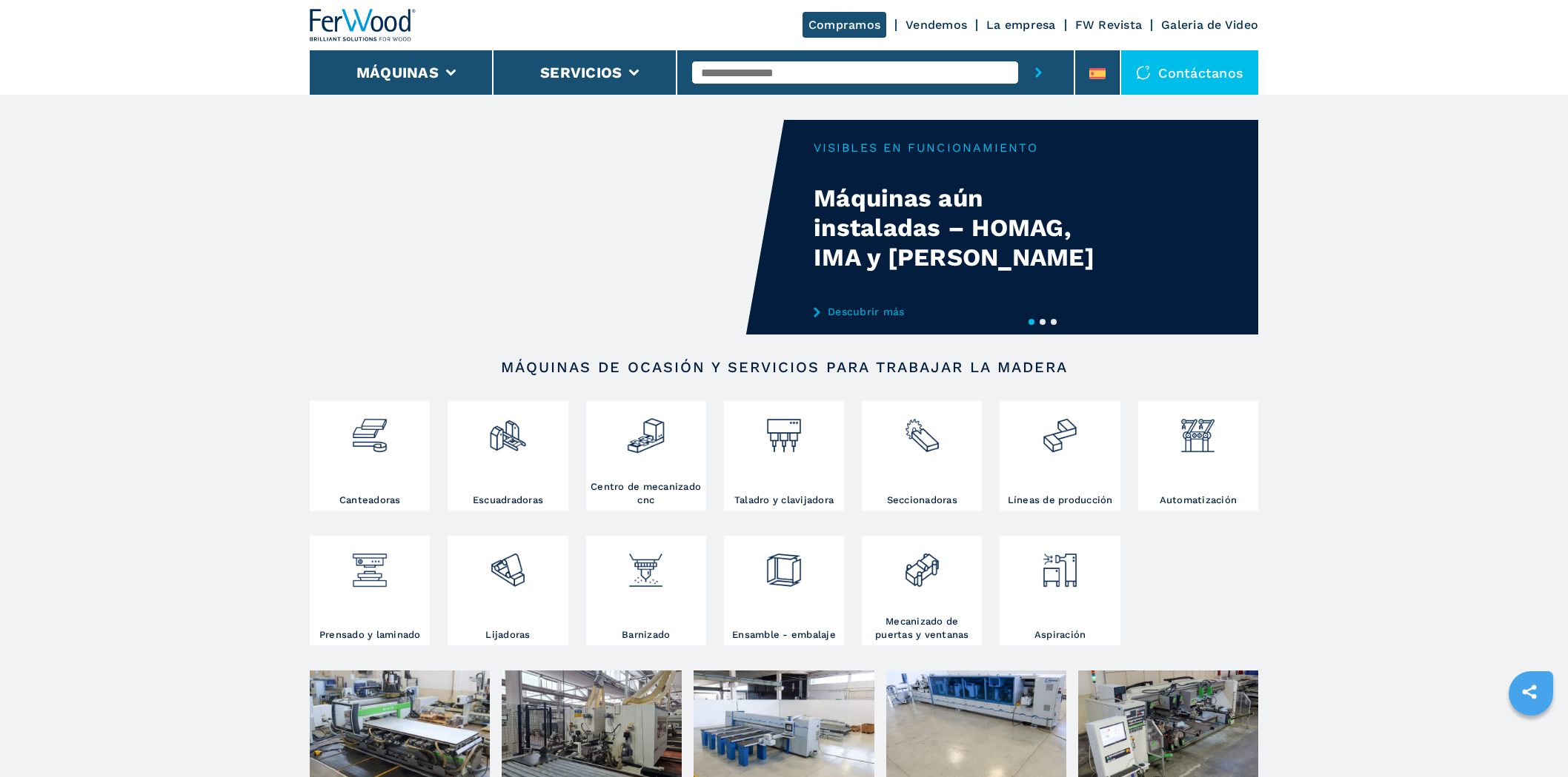
click at [381, 482] on div at bounding box center [370, 449] width 112 height 89
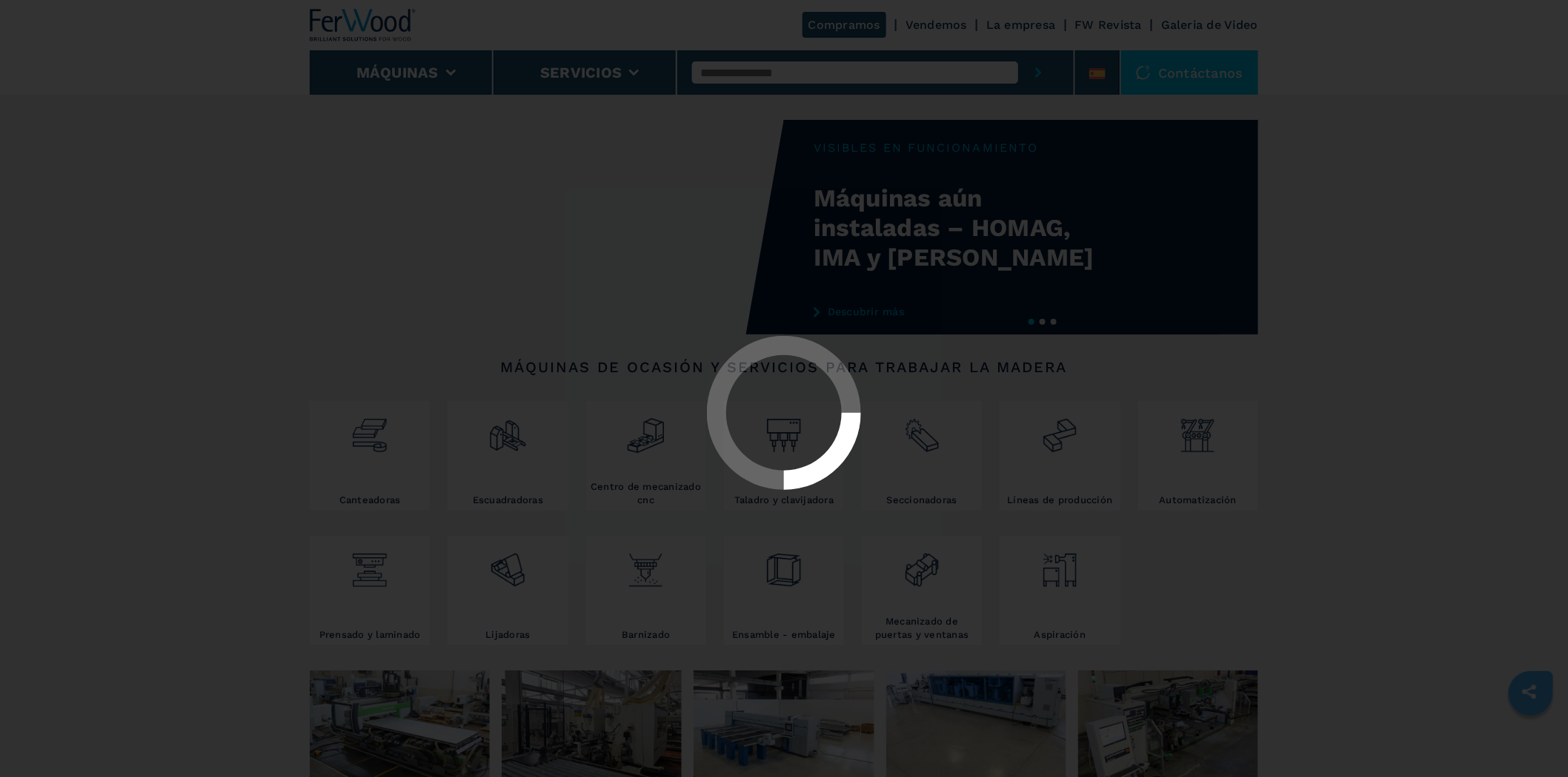
select select "**********"
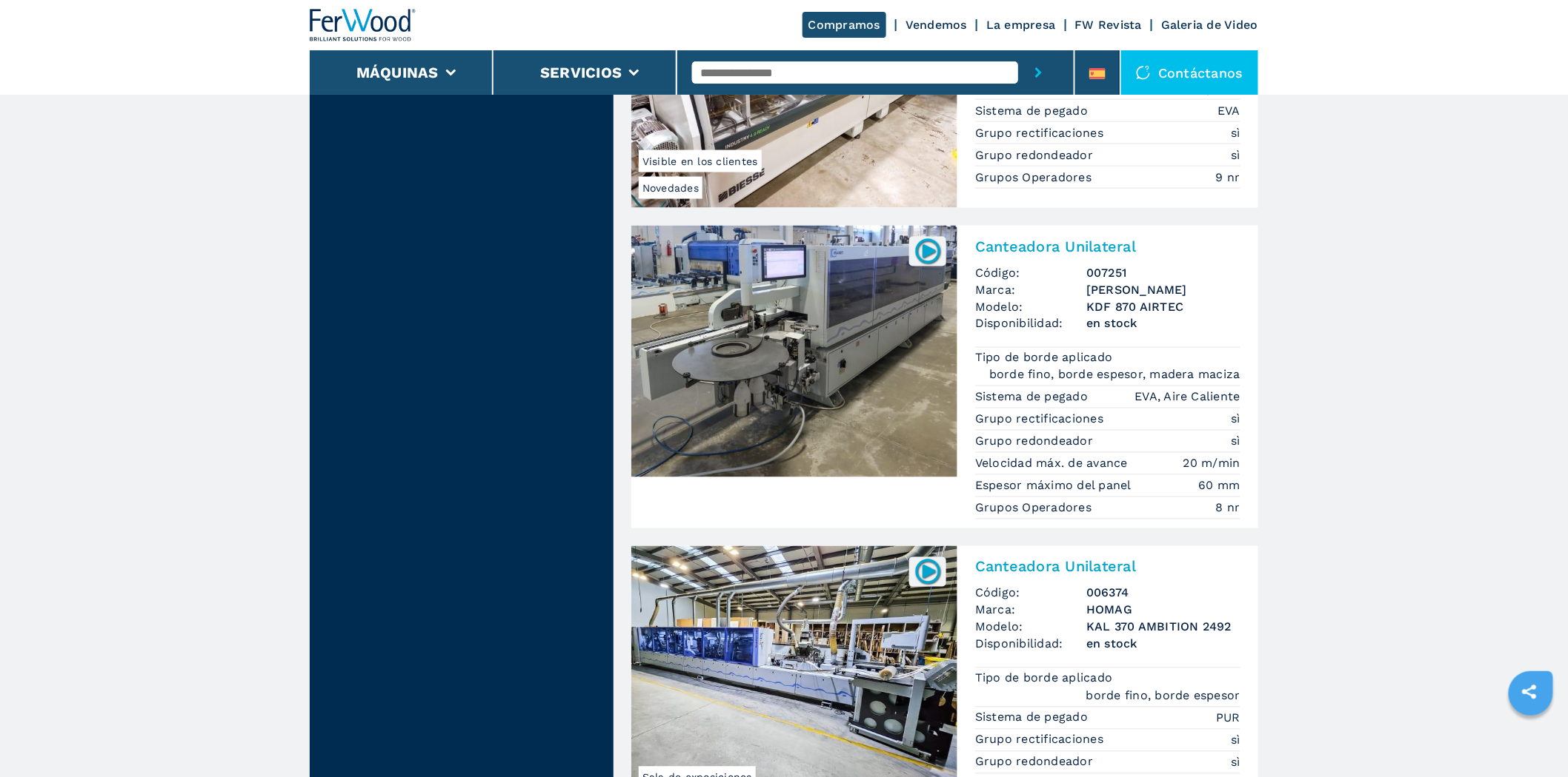
scroll to position [3537, 0]
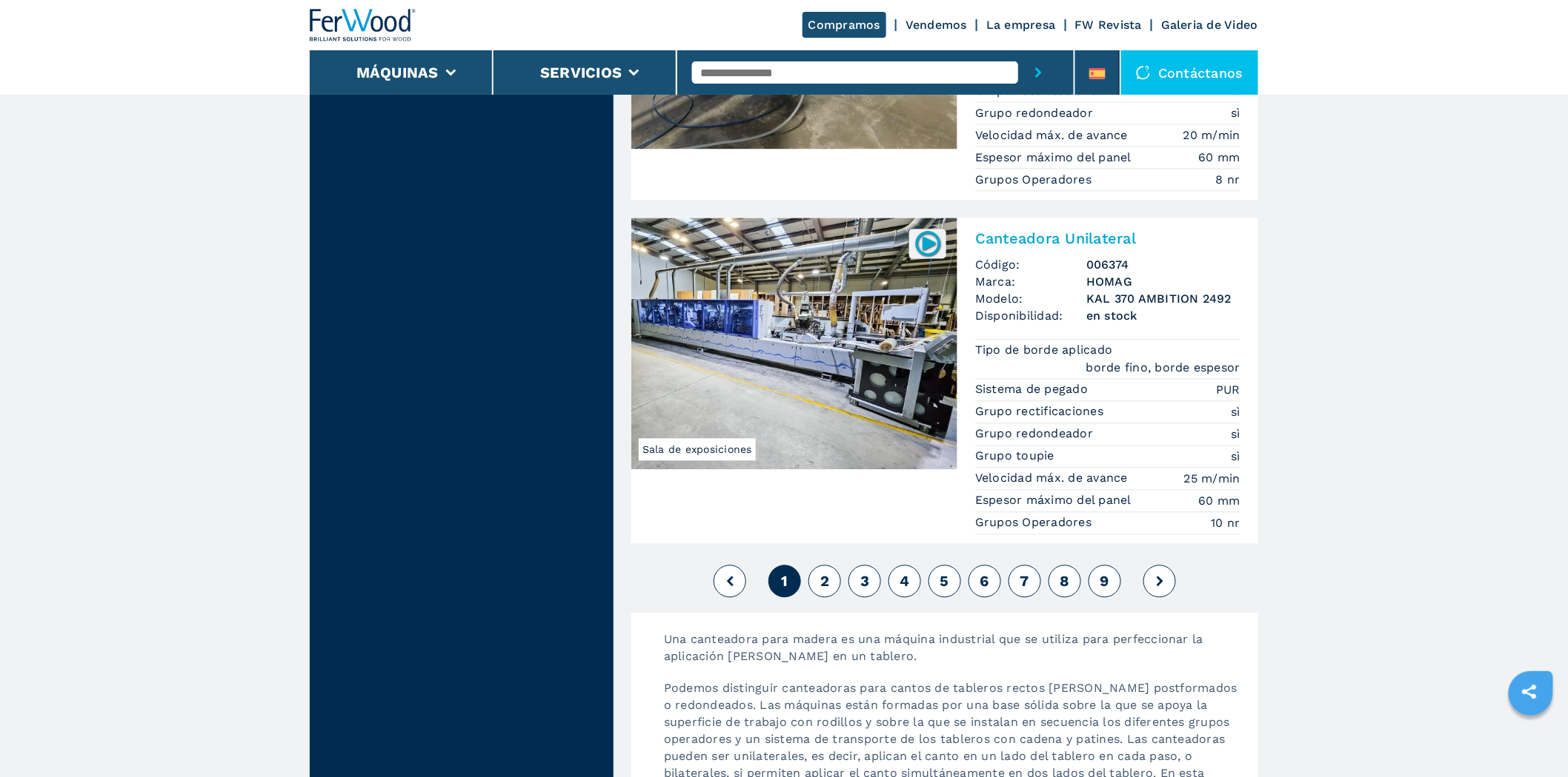
click at [828, 586] on span "2" at bounding box center [824, 580] width 8 height 18
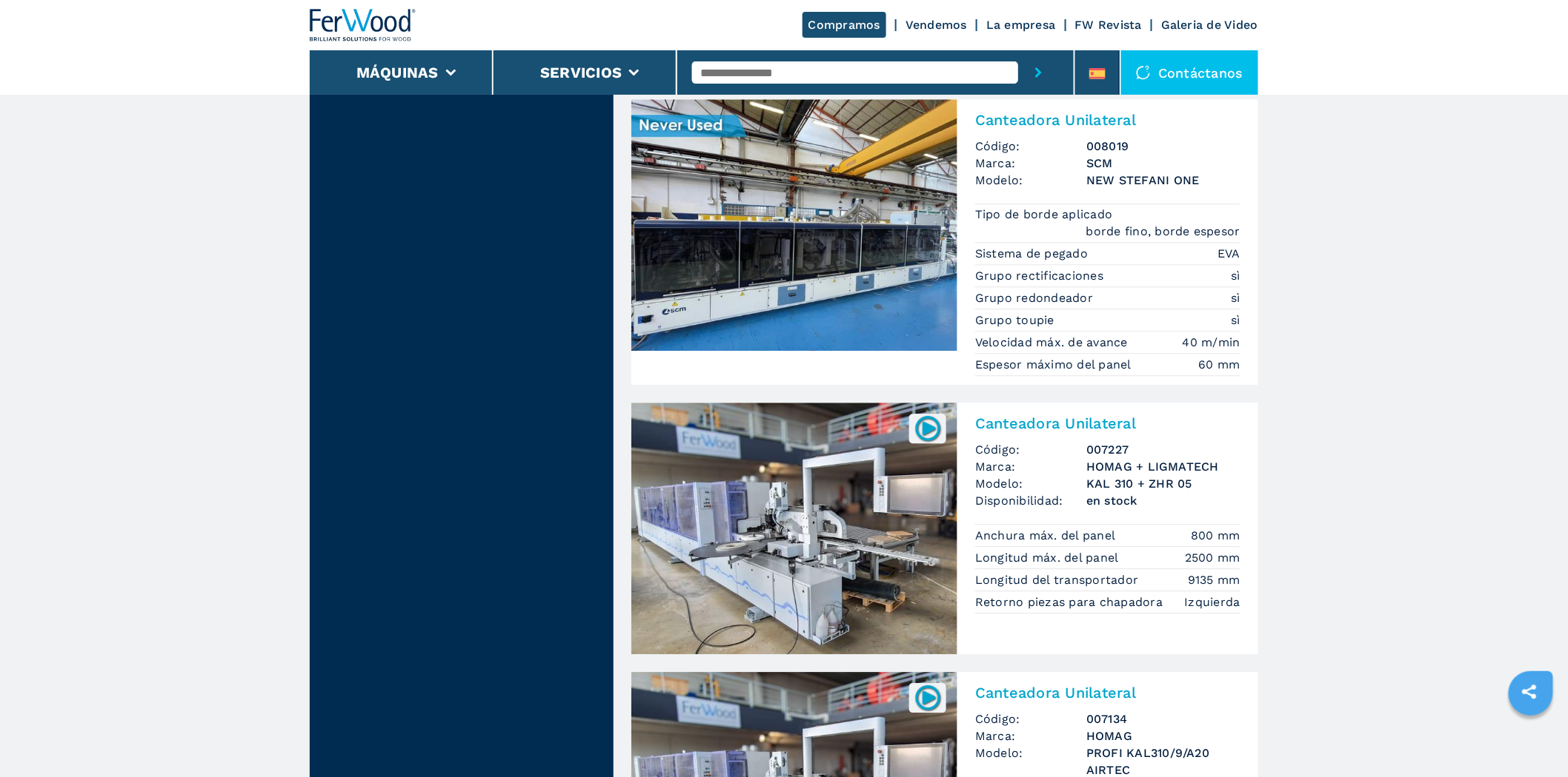
scroll to position [1481, 0]
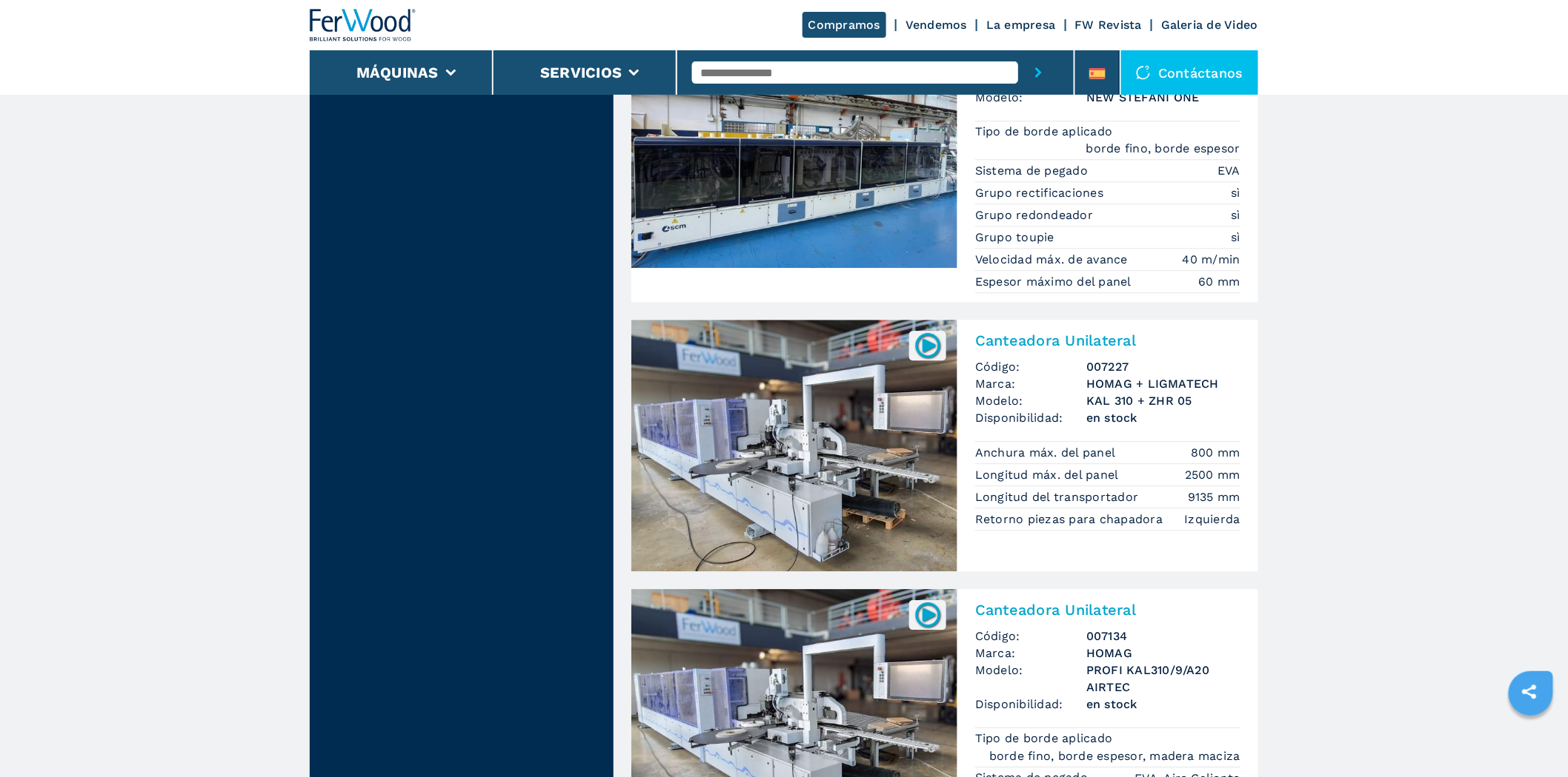
click at [807, 445] on img at bounding box center [794, 446] width 326 height 252
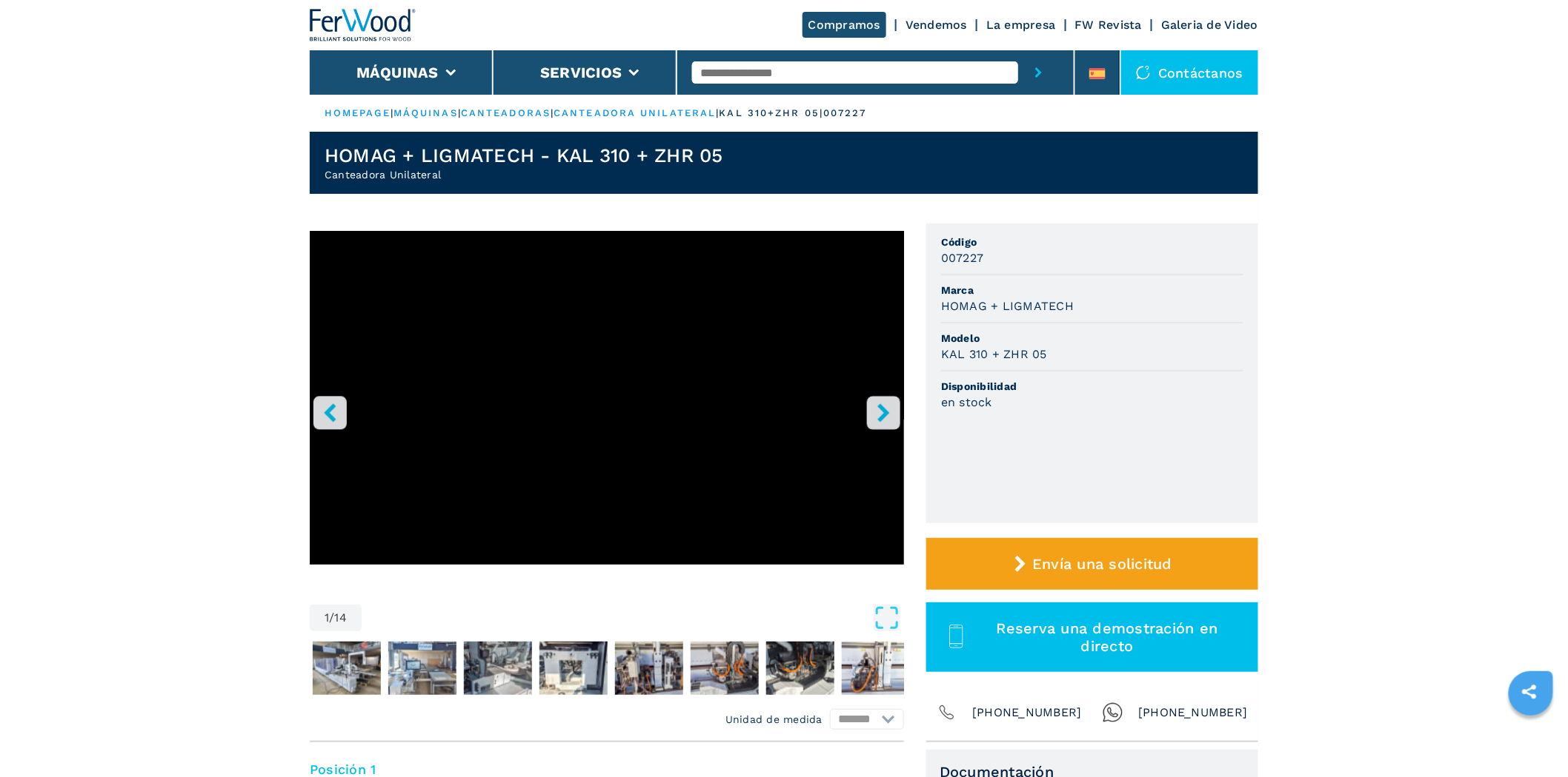
click at [891, 403] on icon "right-button" at bounding box center [883, 413] width 19 height 19
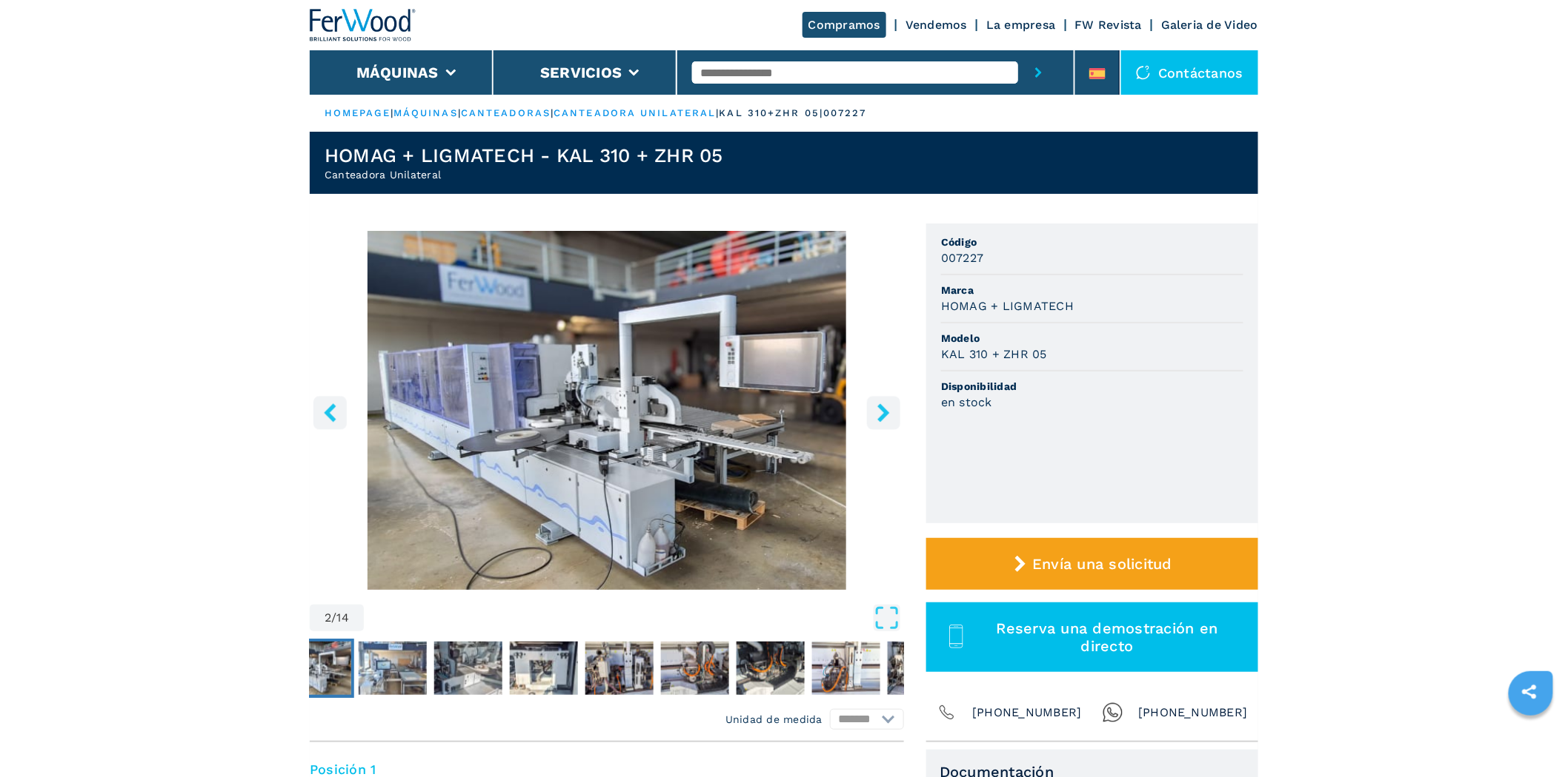
click at [891, 403] on icon "right-button" at bounding box center [883, 413] width 19 height 19
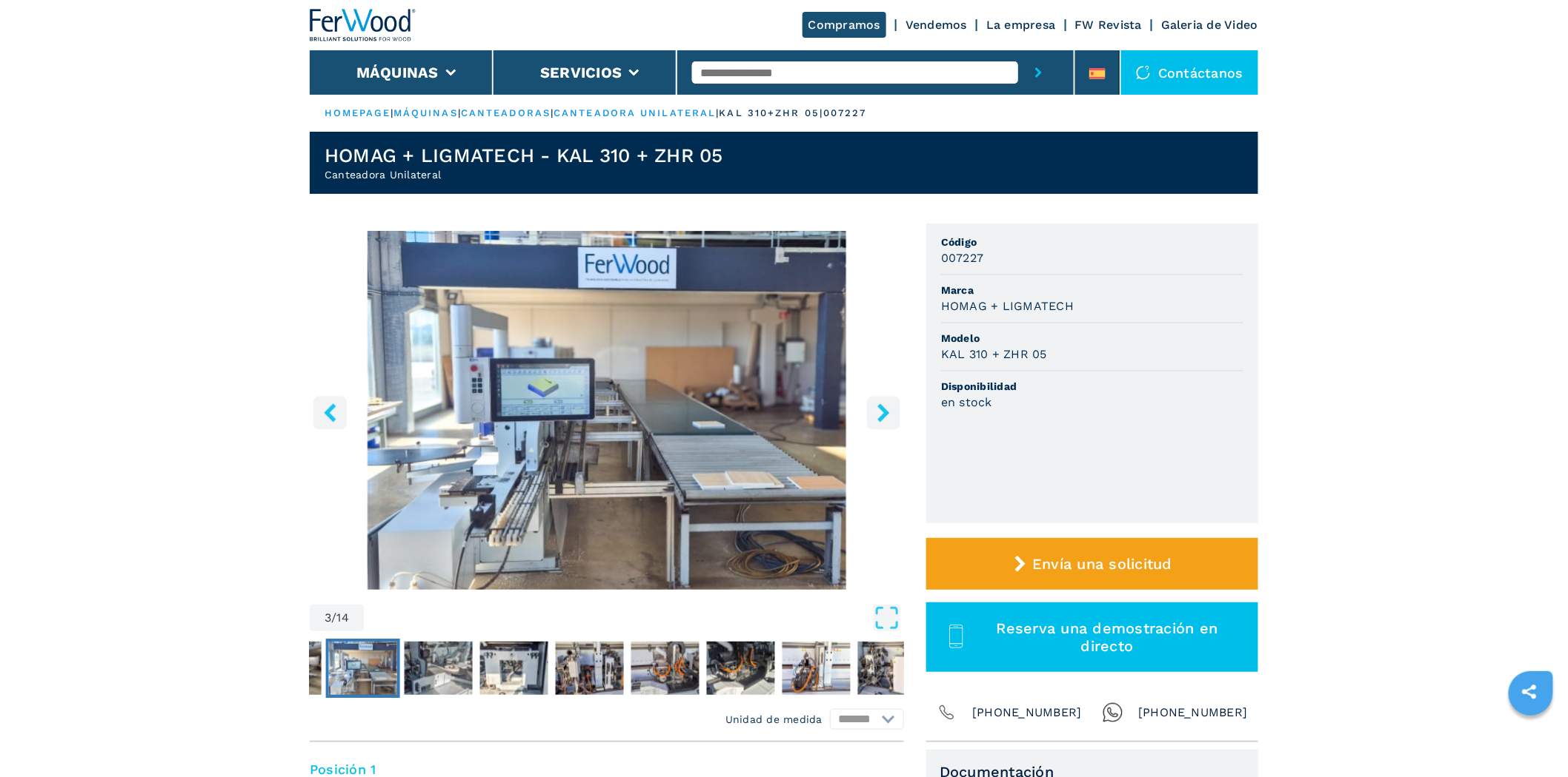
click at [884, 409] on icon "right-button" at bounding box center [882, 413] width 12 height 19
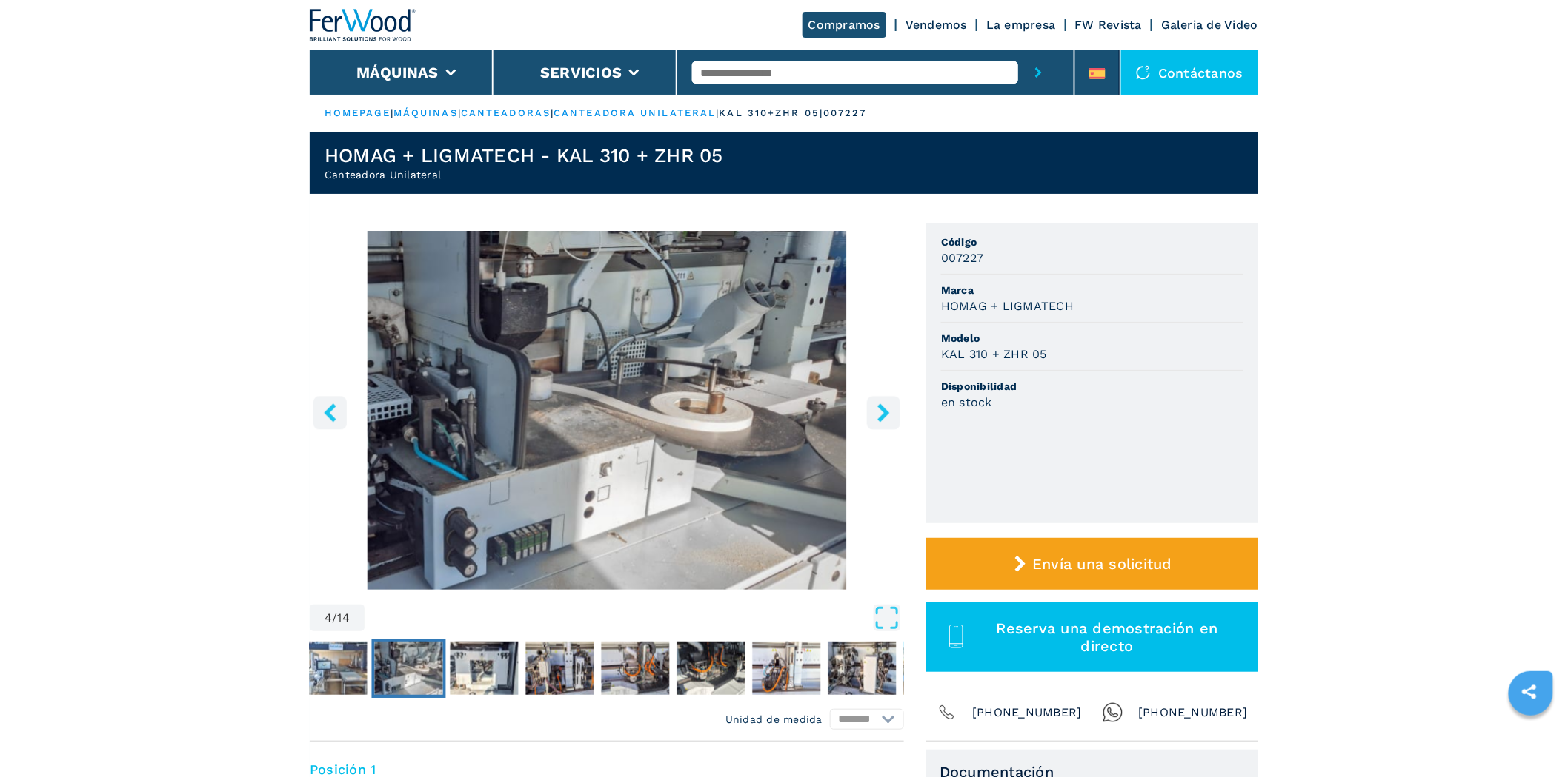
click at [884, 409] on icon "right-button" at bounding box center [882, 413] width 12 height 19
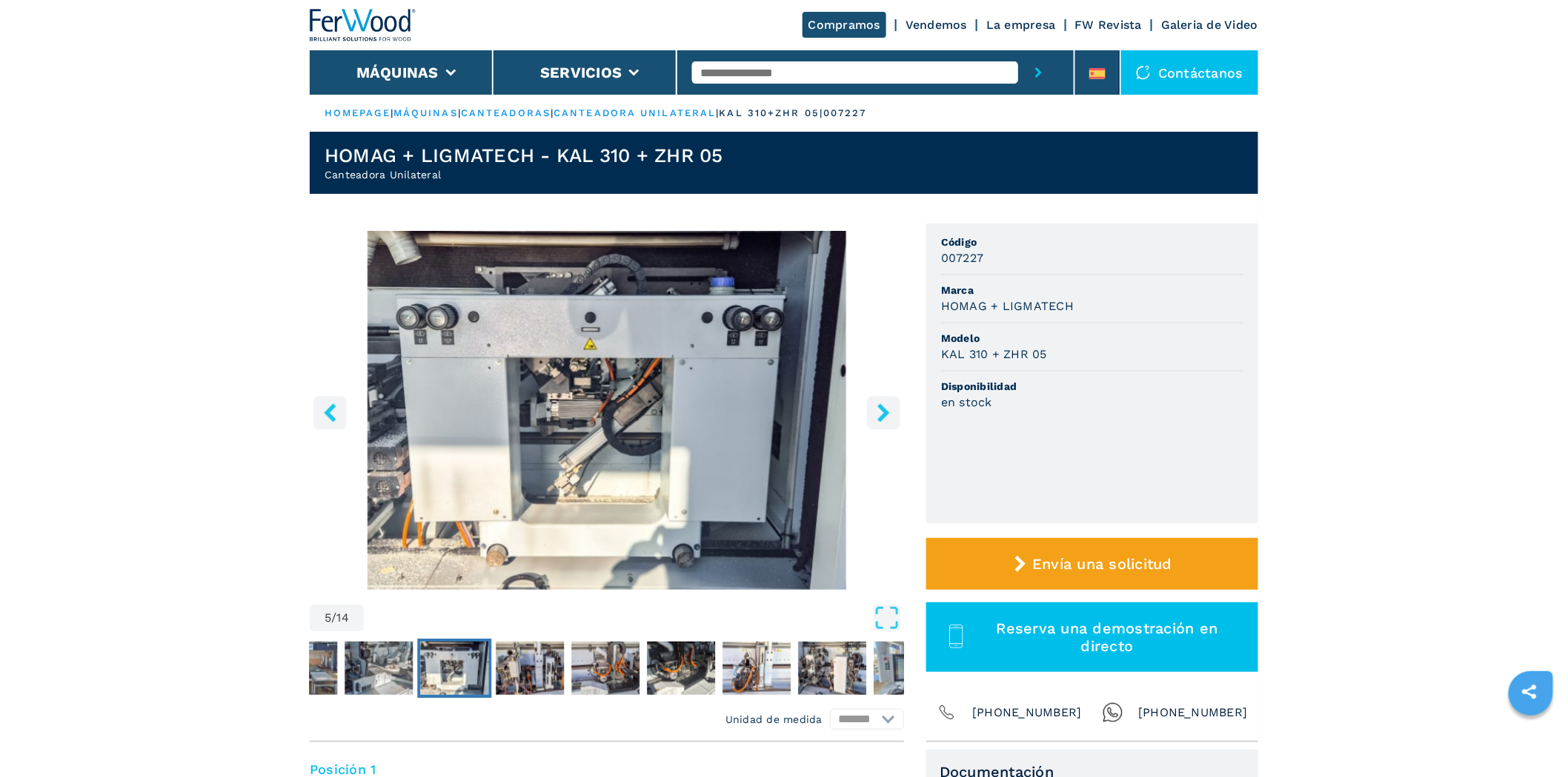
click at [884, 409] on icon "right-button" at bounding box center [882, 413] width 12 height 19
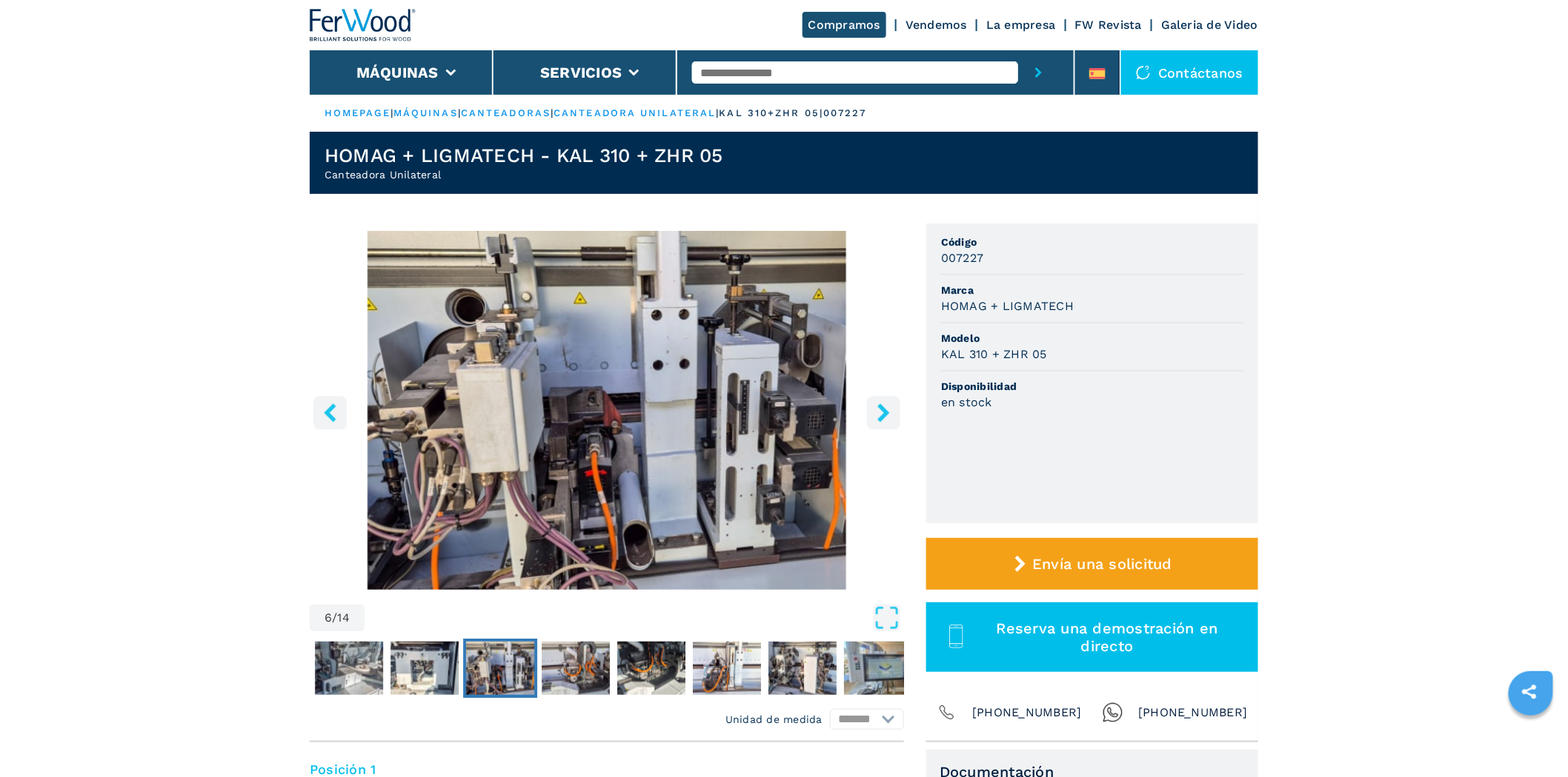
click at [884, 409] on icon "right-button" at bounding box center [882, 413] width 12 height 19
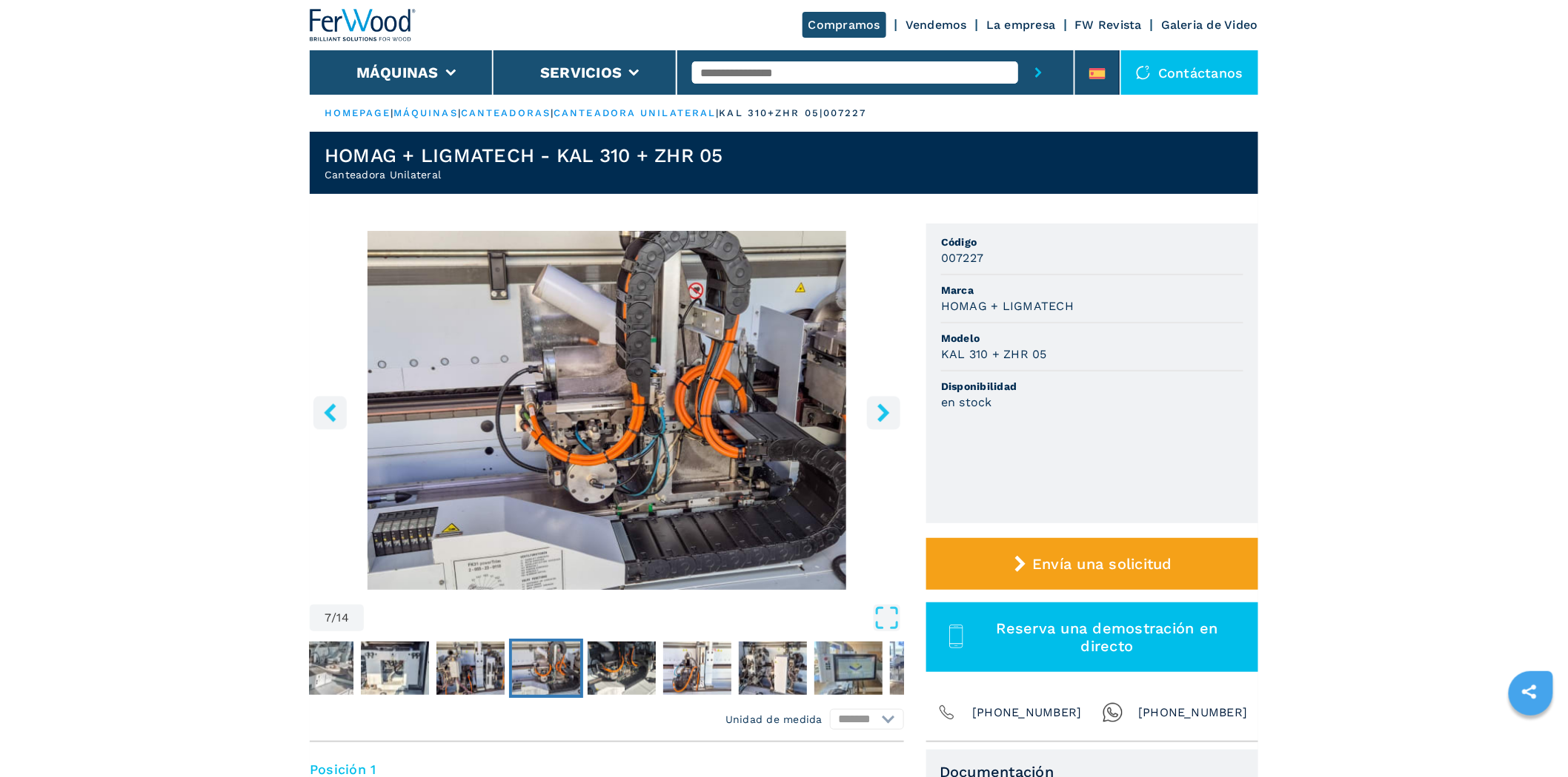
click at [884, 409] on icon "right-button" at bounding box center [882, 413] width 12 height 19
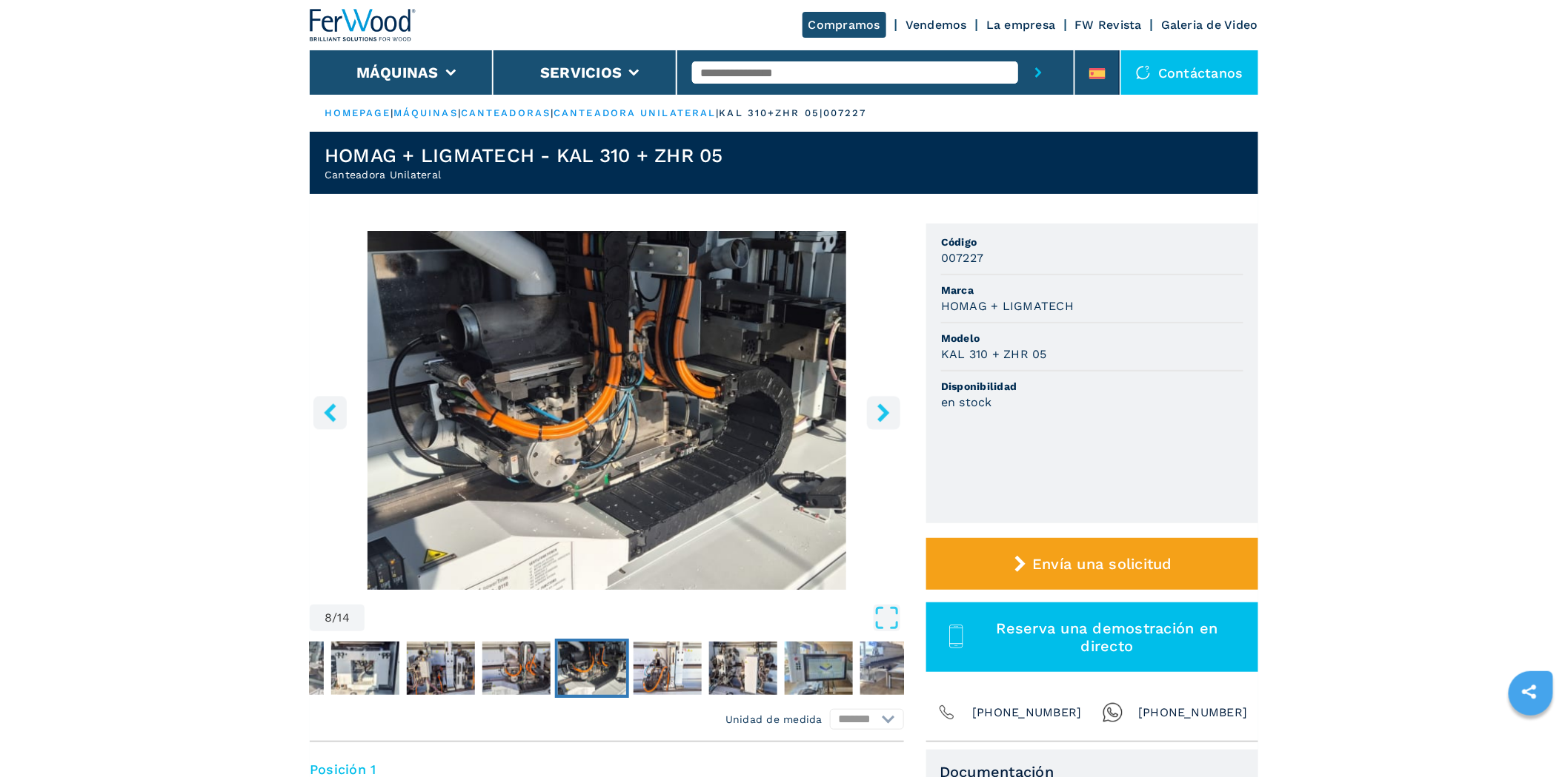
click at [884, 409] on icon "right-button" at bounding box center [882, 413] width 12 height 19
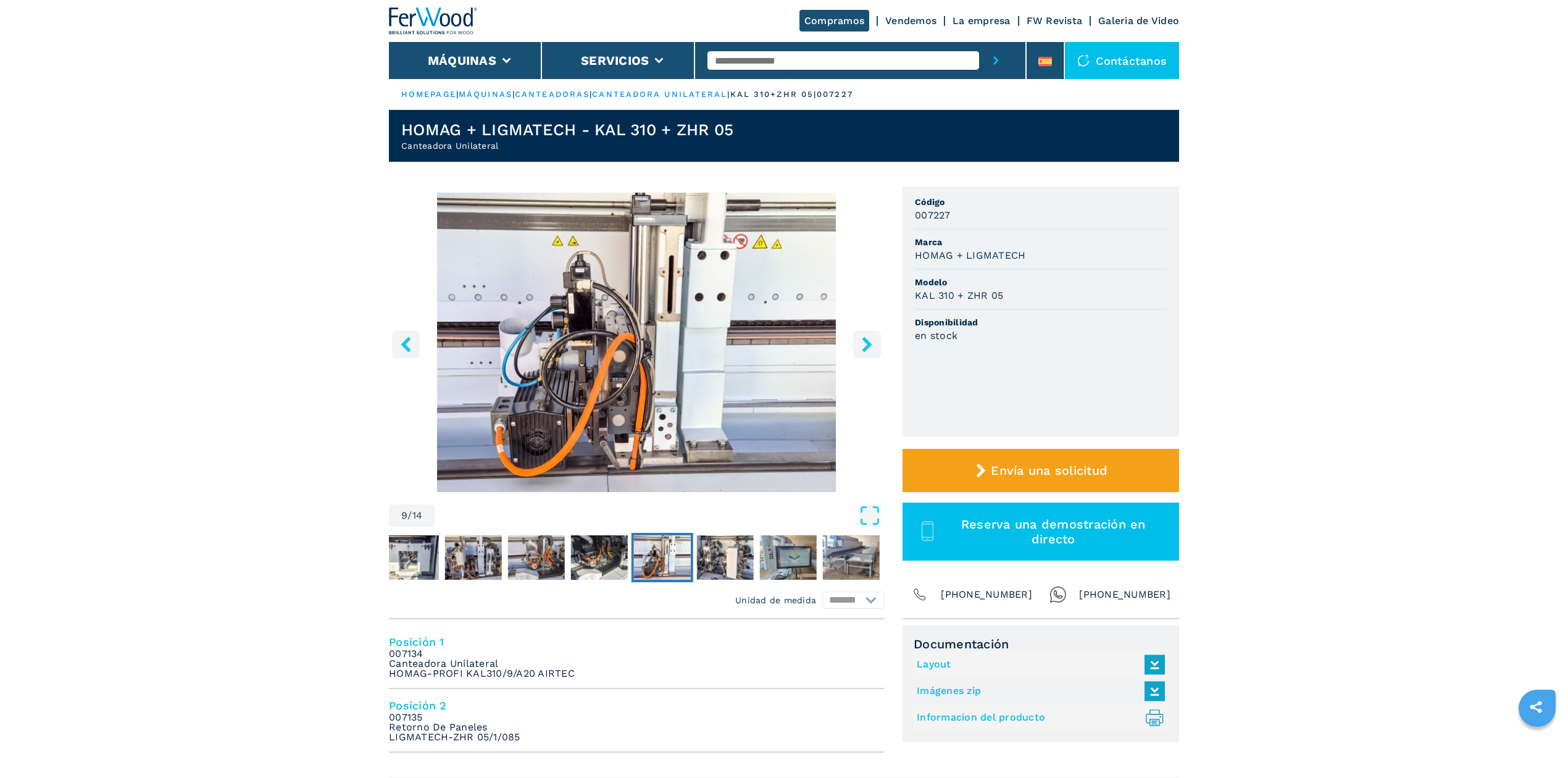
click at [858, 341] on button "right-button" at bounding box center [867, 344] width 28 height 28
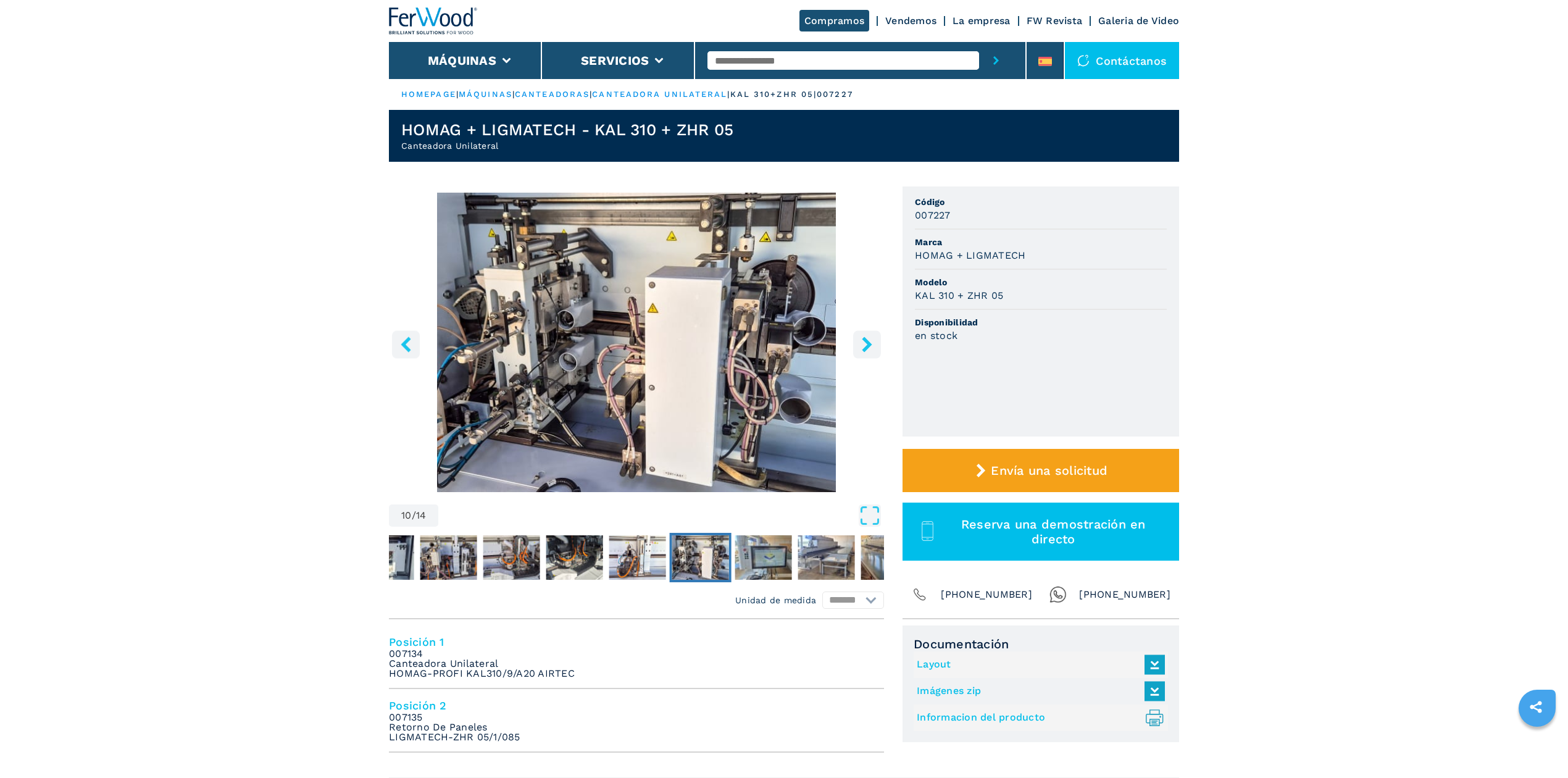
click at [858, 341] on button "right-button" at bounding box center [867, 344] width 28 height 28
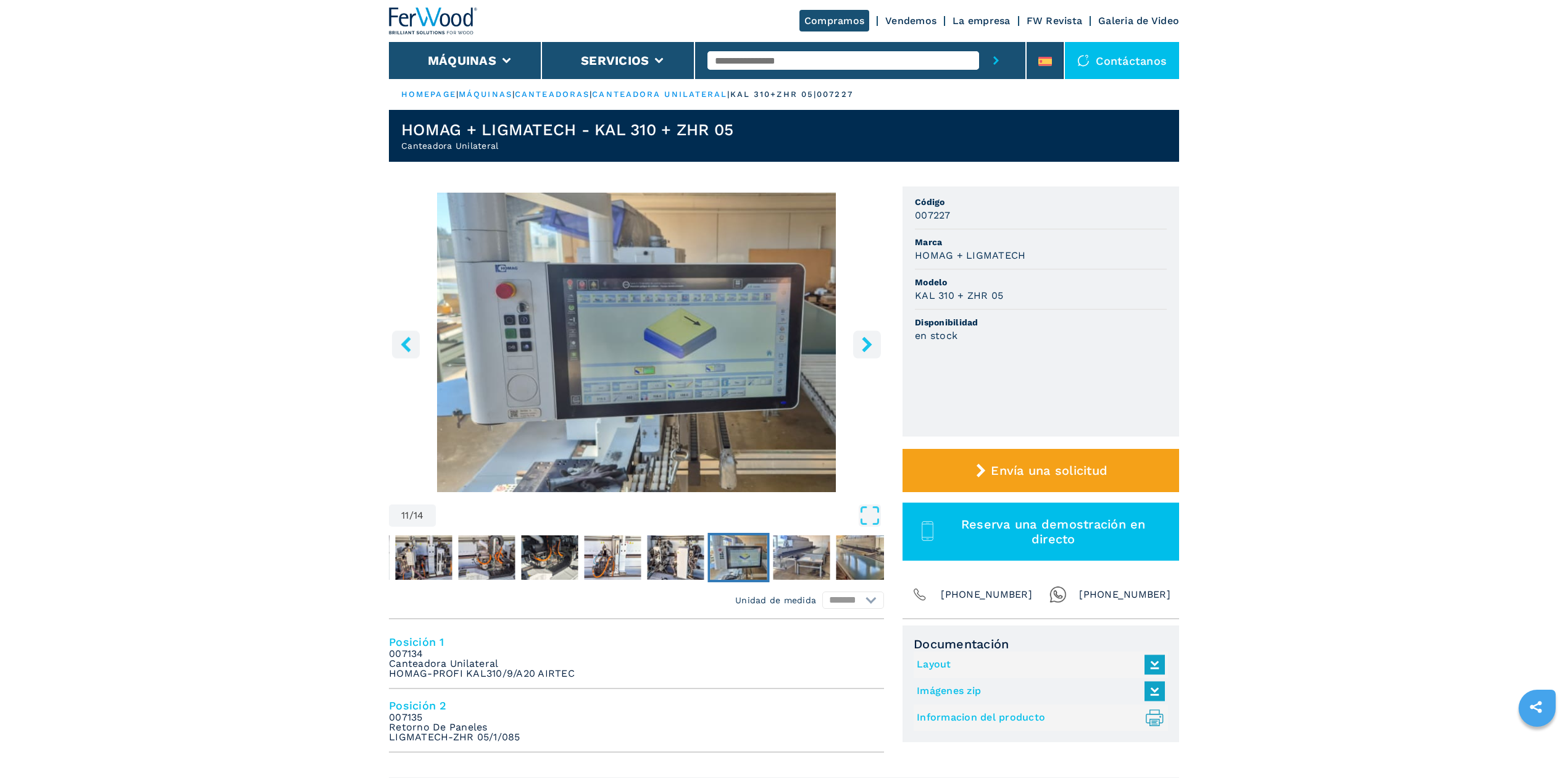
click at [858, 341] on button "right-button" at bounding box center [867, 344] width 28 height 28
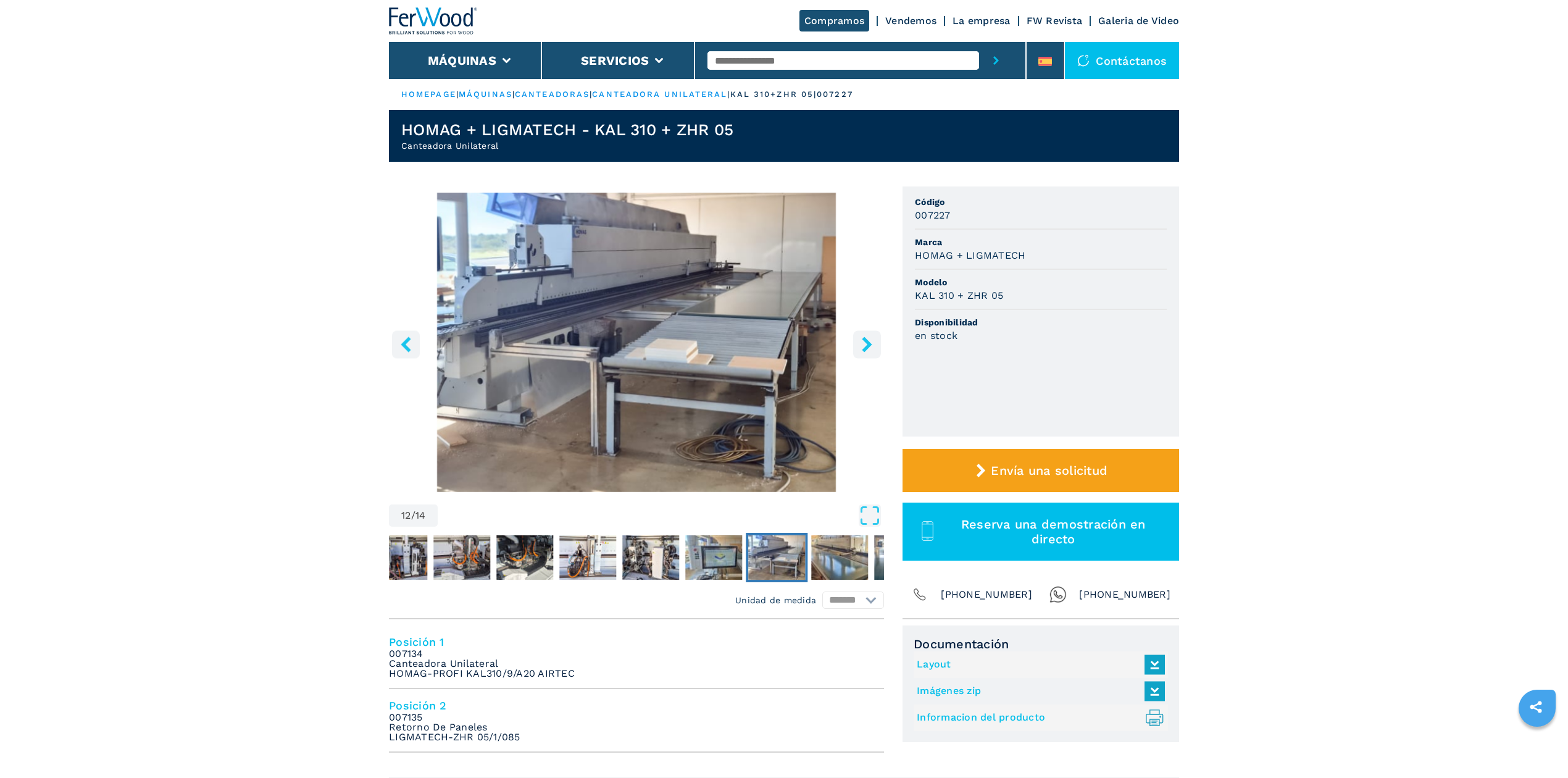
click at [681, 329] on img "Go to Slide 12" at bounding box center [636, 343] width 495 height 300
